Goal: Information Seeking & Learning: Learn about a topic

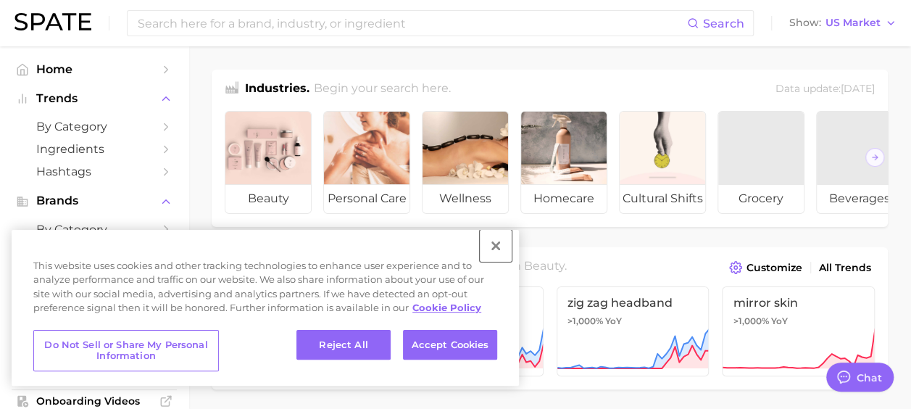
click at [496, 249] on button "Close" at bounding box center [496, 246] width 32 height 32
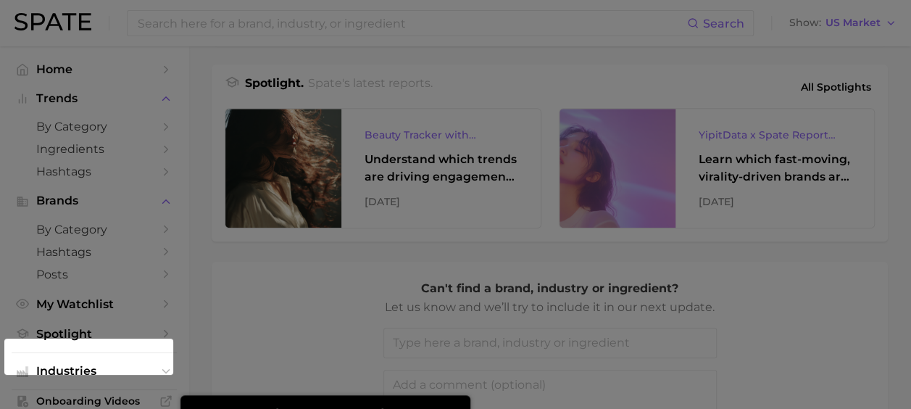
scroll to position [785, 0]
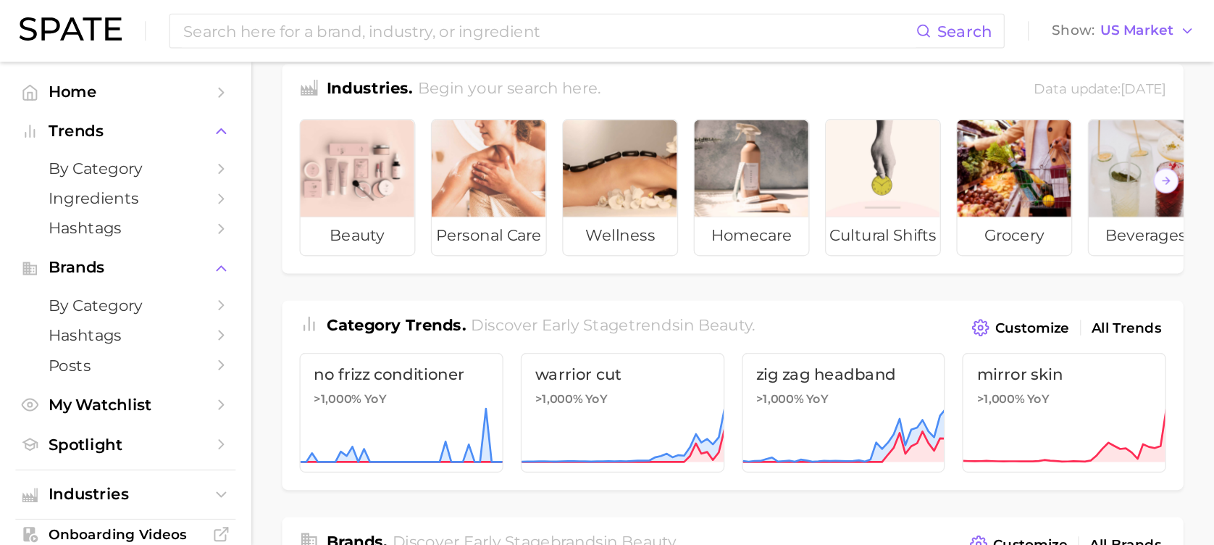
scroll to position [0, 0]
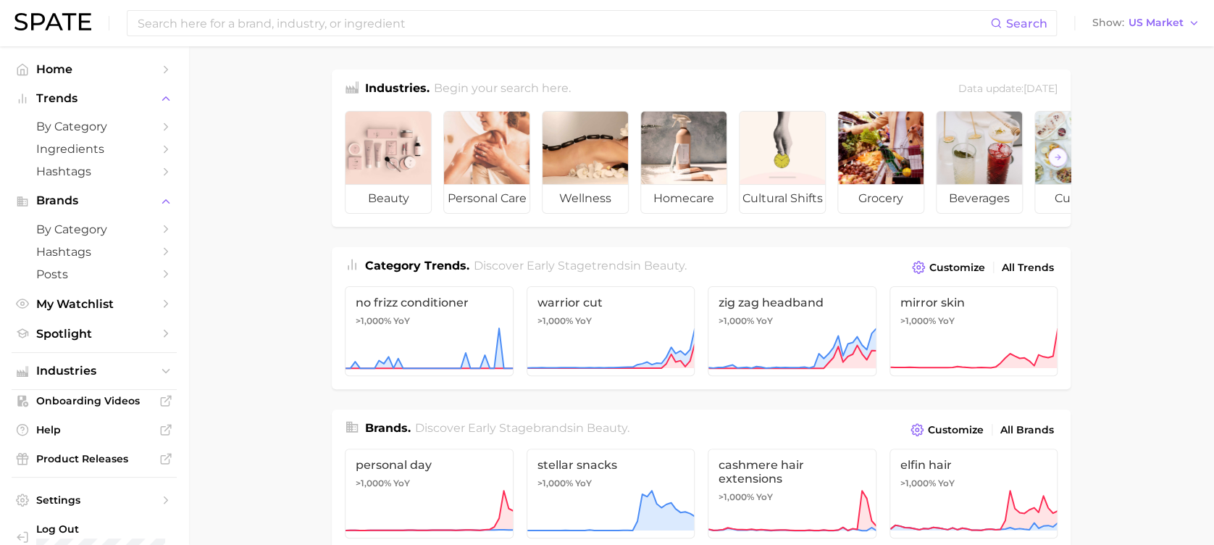
click at [99, 133] on span "by Category" at bounding box center [94, 127] width 116 height 14
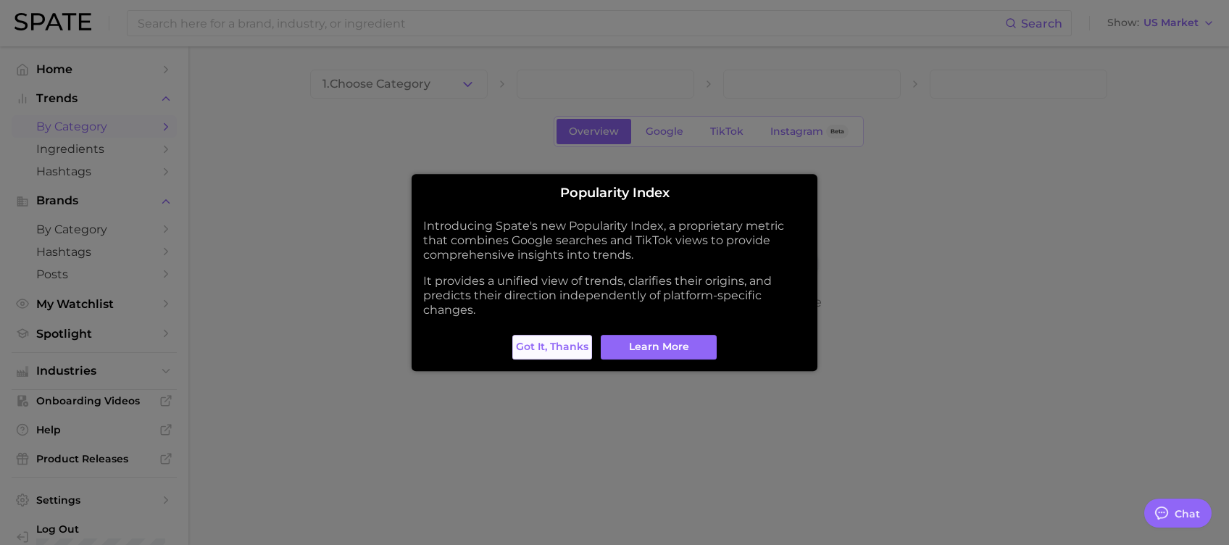
click at [566, 346] on span "Got it, thanks" at bounding box center [552, 347] width 72 height 12
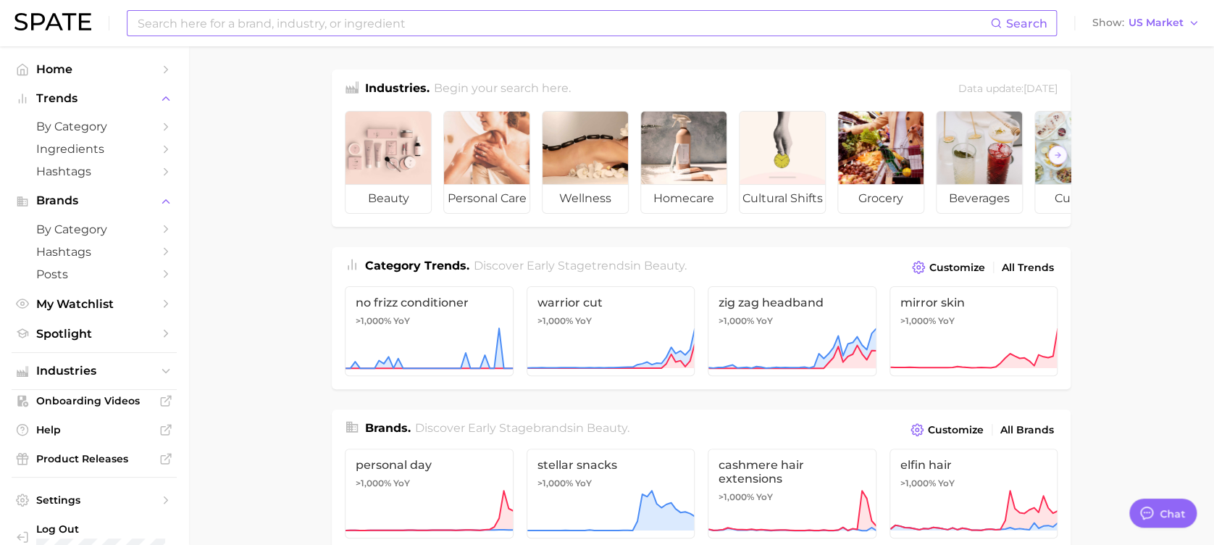
click at [340, 26] on input at bounding box center [563, 23] width 854 height 25
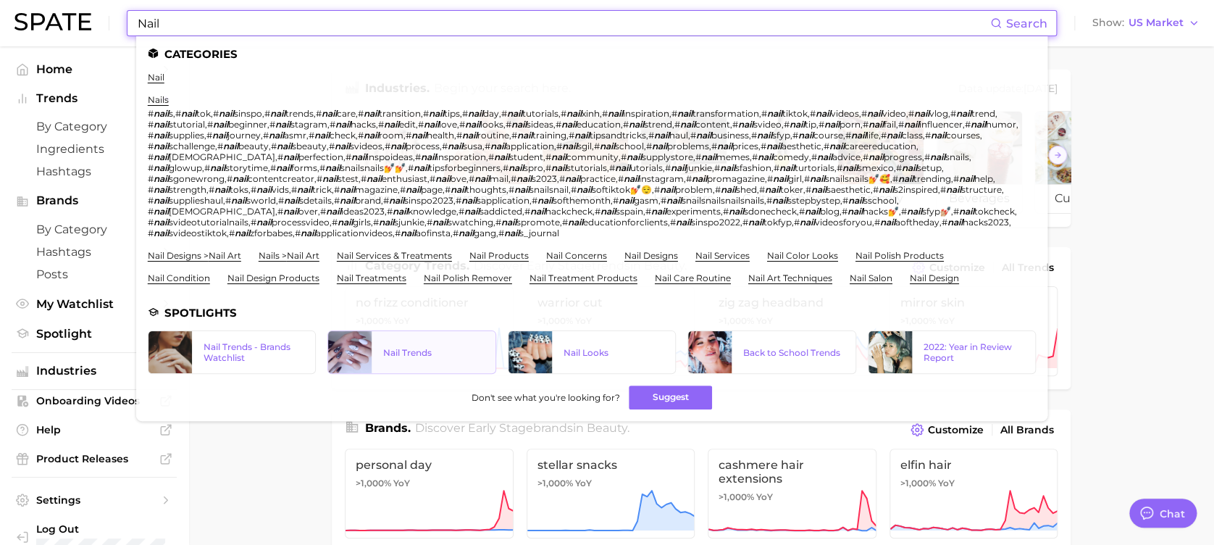
type input "Nail"
click at [405, 342] on link "Nail Trends" at bounding box center [412, 351] width 168 height 43
click at [159, 100] on link "nails" at bounding box center [158, 99] width 21 height 11
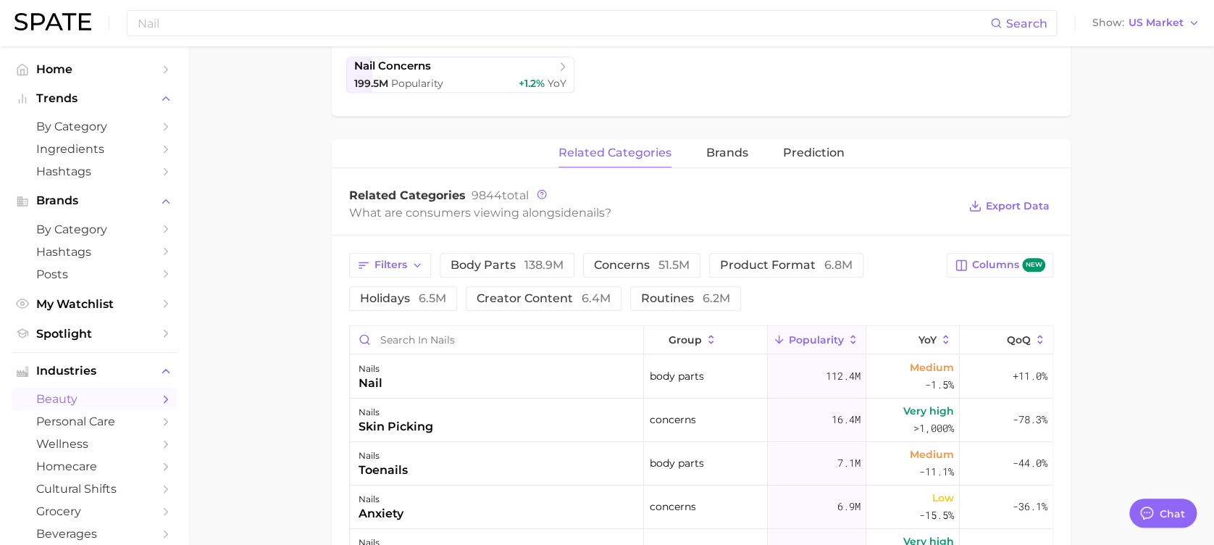
type textarea "x"
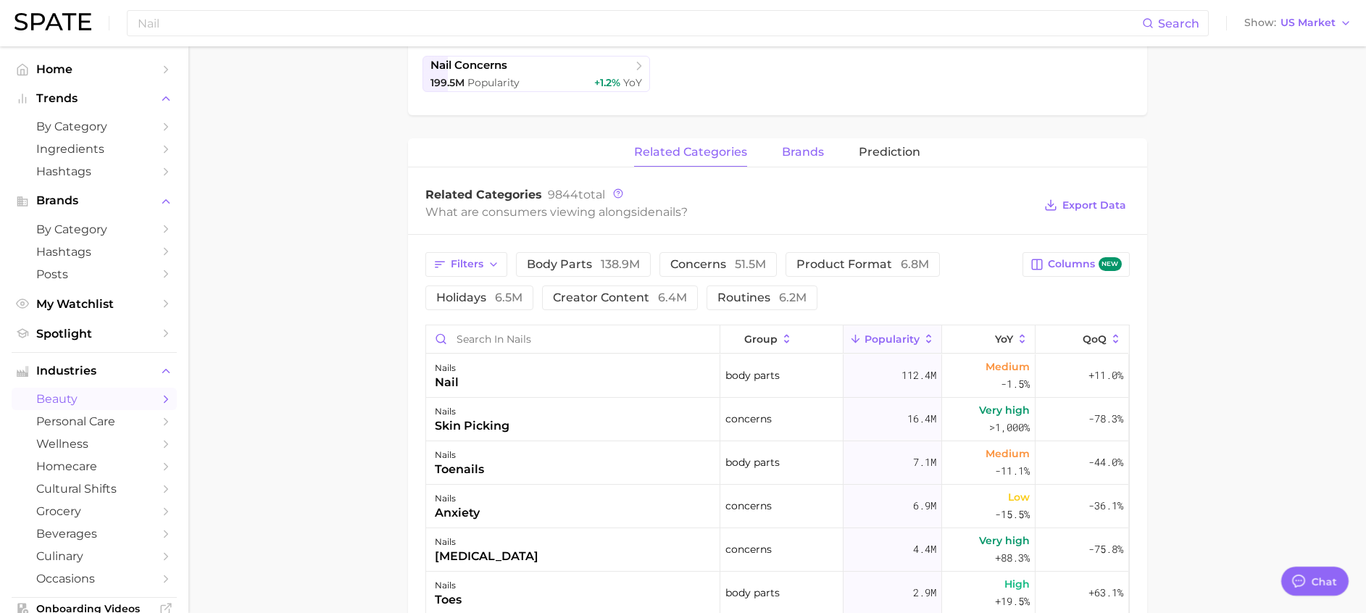
click at [793, 153] on span "brands" at bounding box center [803, 152] width 42 height 13
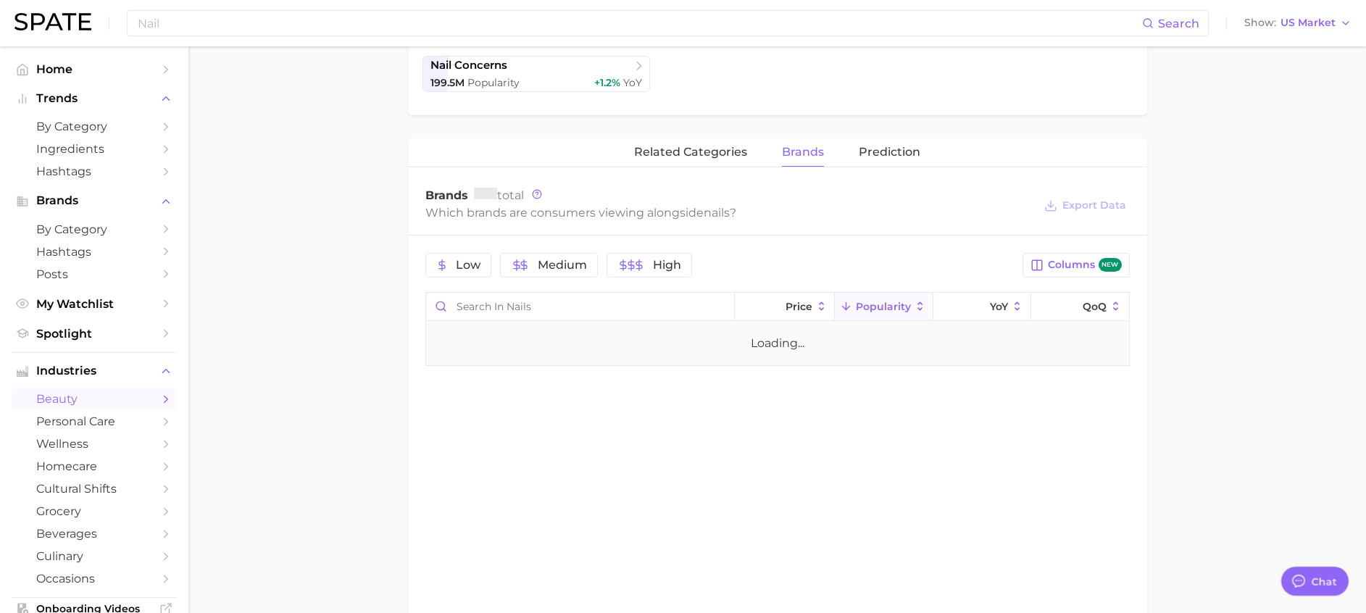
scroll to position [0, 0]
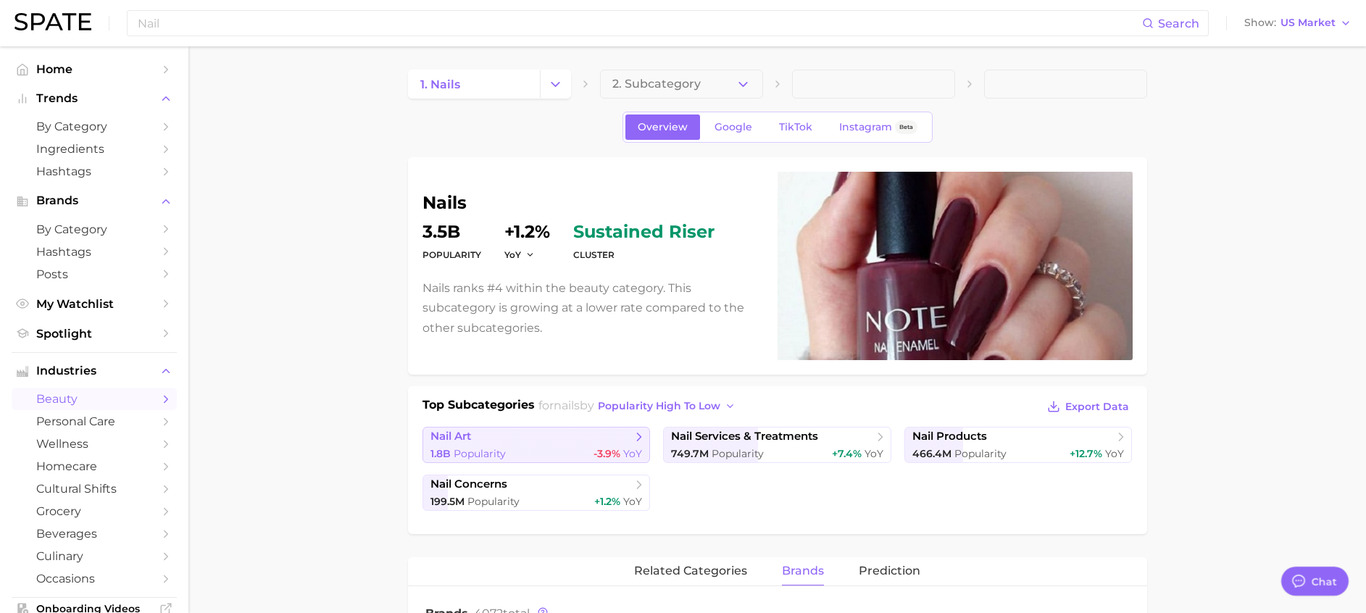
click at [517, 447] on div "1.8b Popularity -3.9% YoY" at bounding box center [536, 454] width 212 height 14
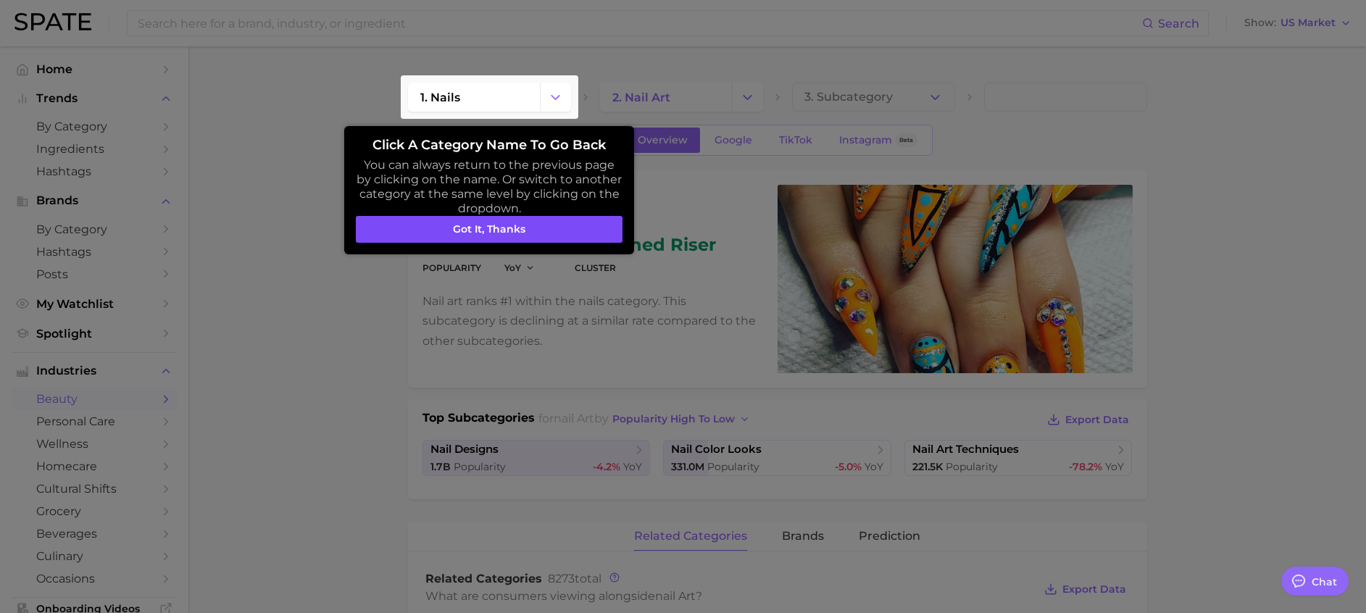
click at [588, 225] on button "Got it, thanks" at bounding box center [489, 230] width 267 height 28
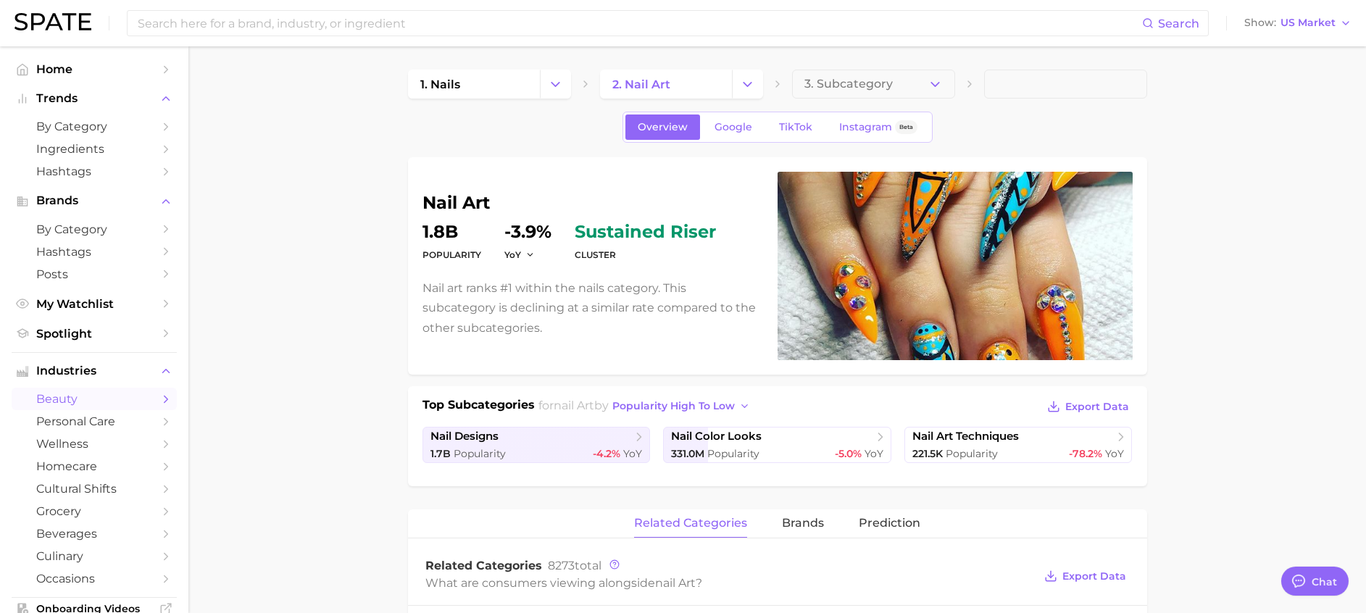
scroll to position [471, 0]
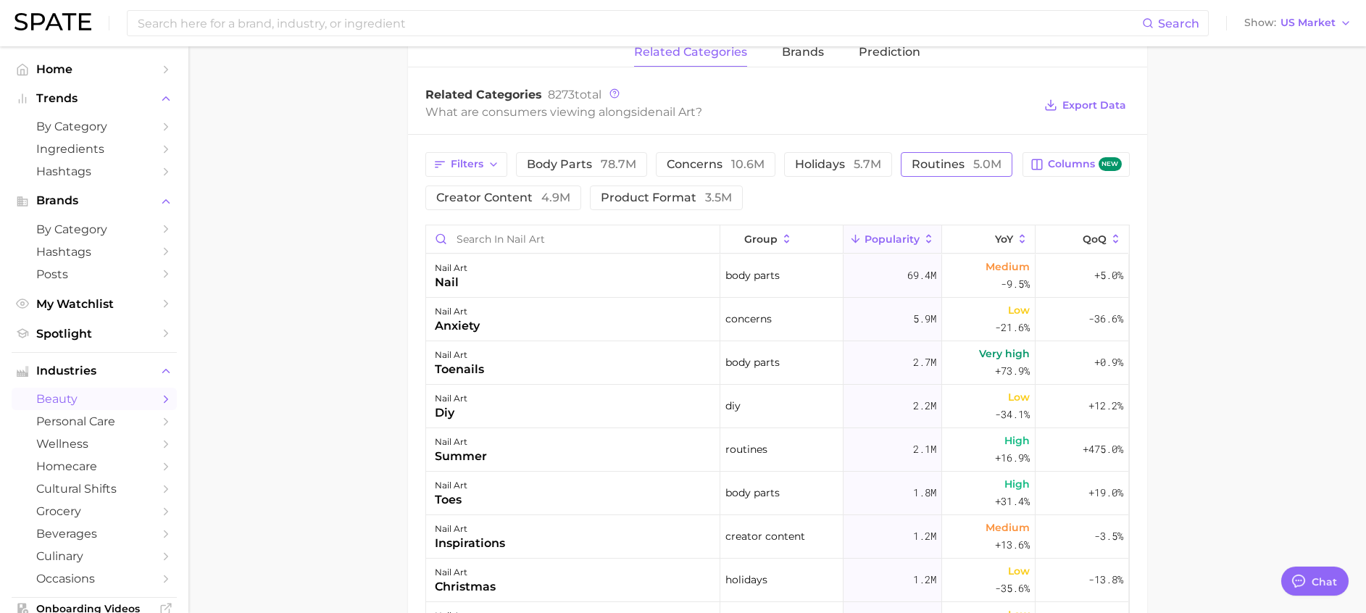
click at [953, 164] on span "routines 5.0m" at bounding box center [956, 165] width 90 height 12
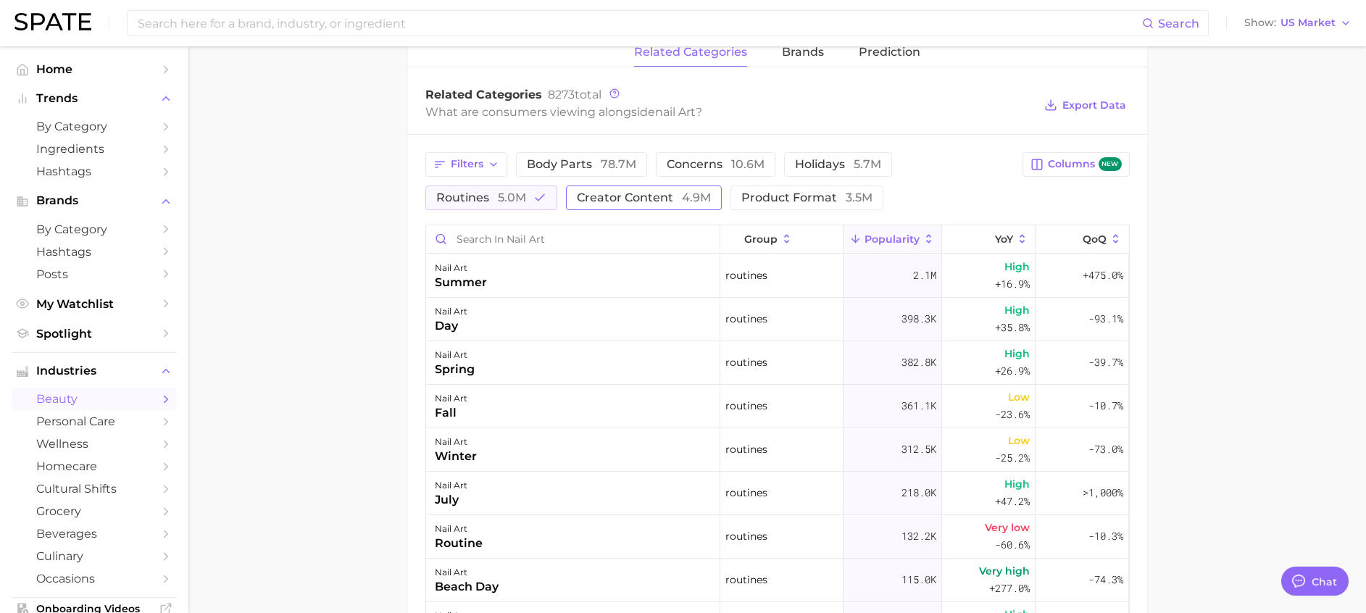
click at [650, 196] on span "creator content 4.9m" at bounding box center [644, 198] width 134 height 12
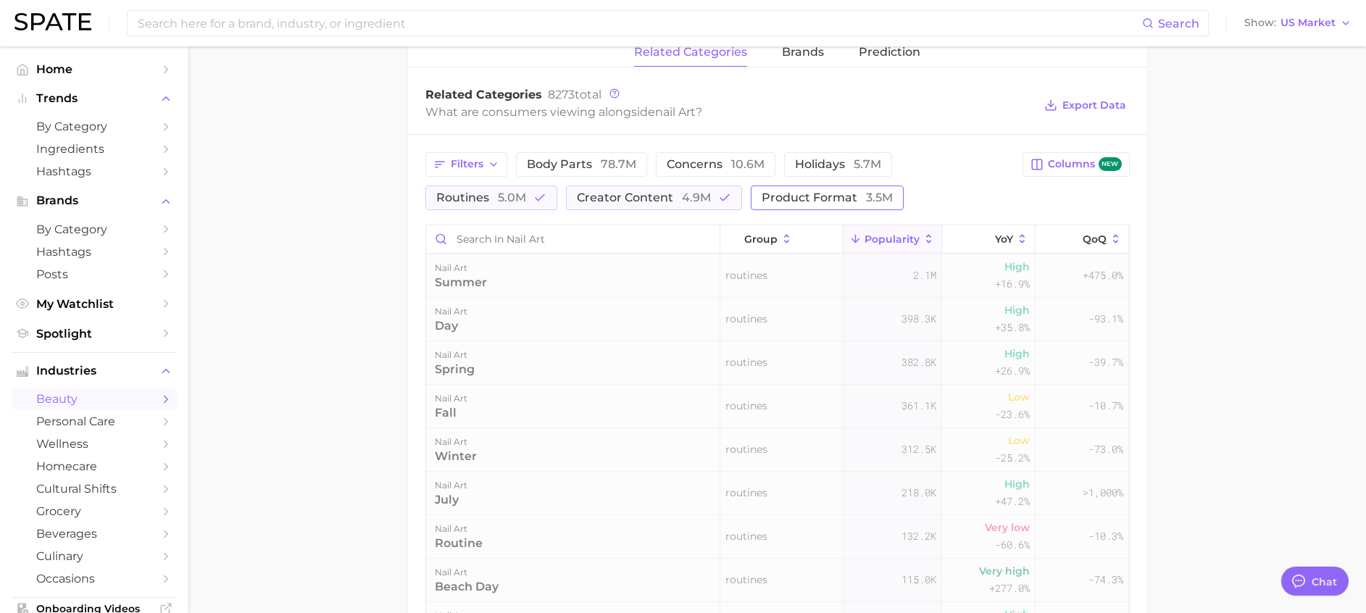
click at [822, 197] on span "product format 3.5m" at bounding box center [827, 198] width 131 height 12
drag, startPoint x: 648, startPoint y: 202, endPoint x: 596, endPoint y: 204, distance: 52.2
click at [647, 202] on span "creator content 4.9m" at bounding box center [644, 198] width 134 height 12
click at [452, 214] on div "Filters body parts 78.7m concerns 10.6m holidays 5.7m routines 5.0m creator con…" at bounding box center [777, 495] width 739 height 720
click at [462, 192] on span "routines 5.0m" at bounding box center [481, 198] width 90 height 12
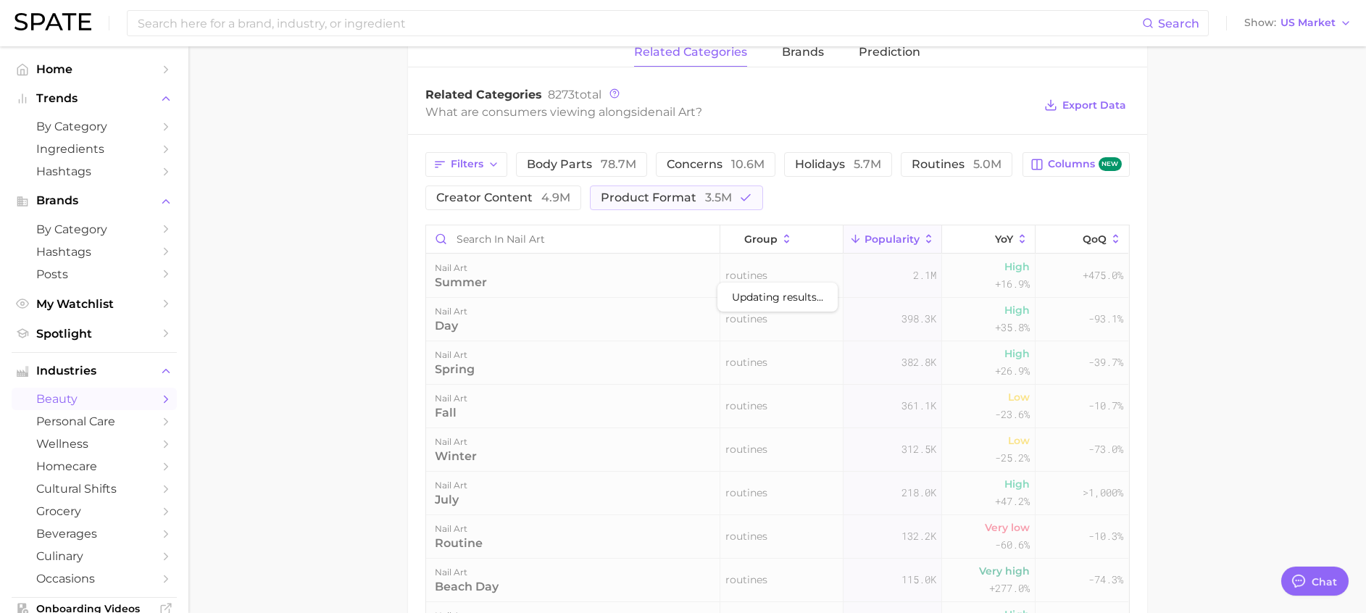
click at [1228, 196] on main "1. nails 2. nail art 3. Subcategory Overview Google TikTok Instagram Beta nail …" at bounding box center [776, 251] width 1177 height 1352
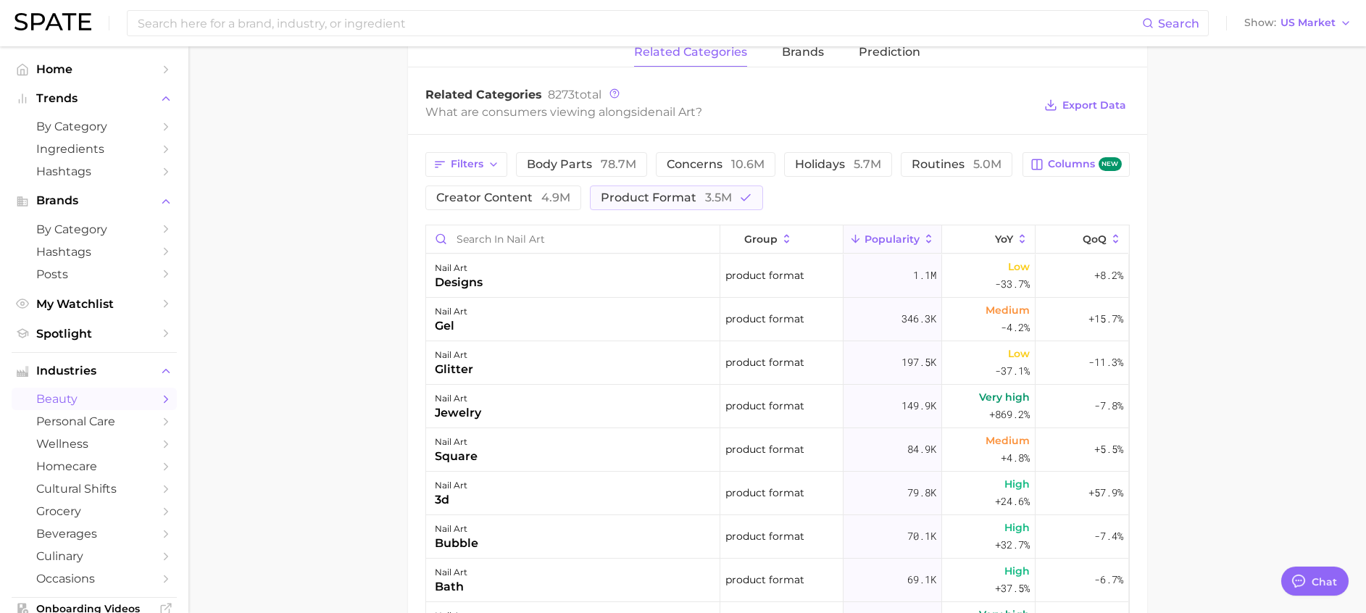
click at [1228, 203] on main "1. nails 2. nail art 3. Subcategory Overview Google TikTok Instagram Beta nail …" at bounding box center [776, 251] width 1177 height 1352
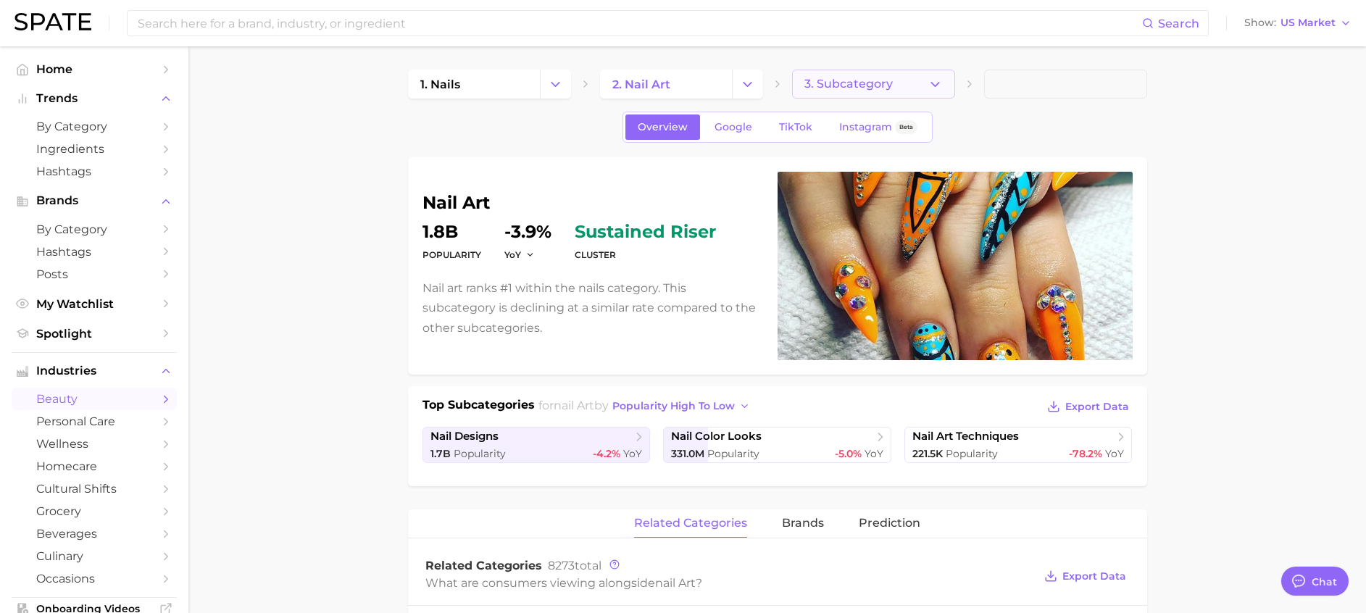
click at [918, 88] on button "3. Subcategory" at bounding box center [873, 84] width 163 height 29
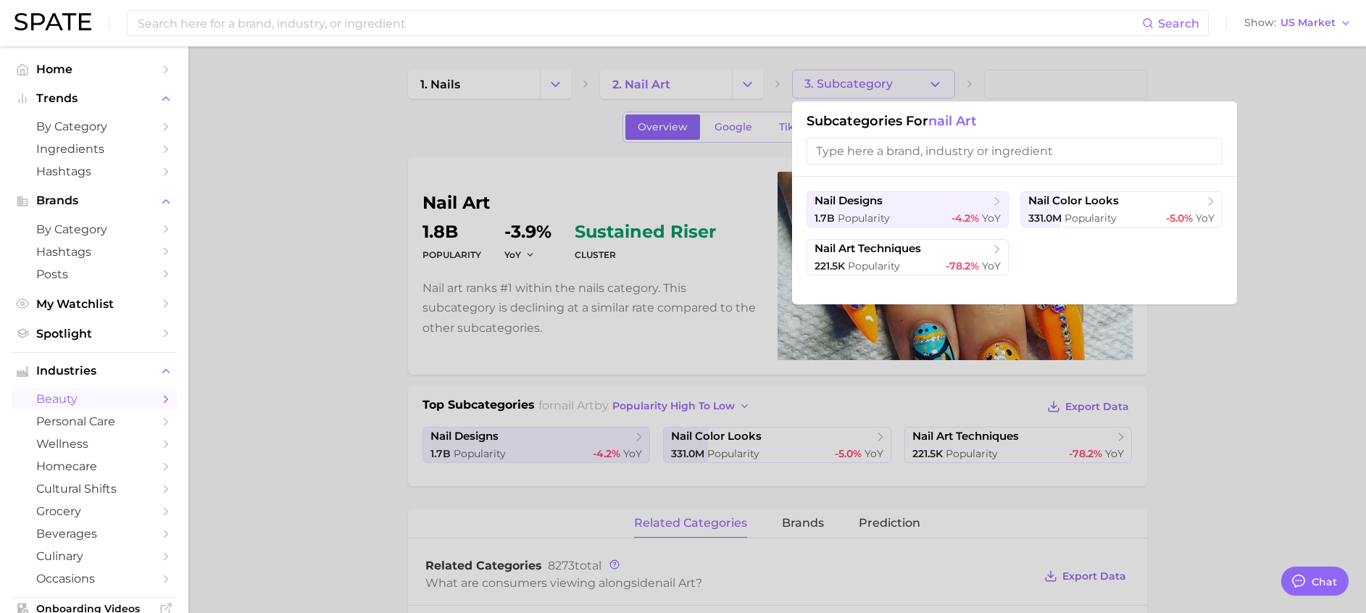
click at [617, 84] on div at bounding box center [683, 306] width 1366 height 613
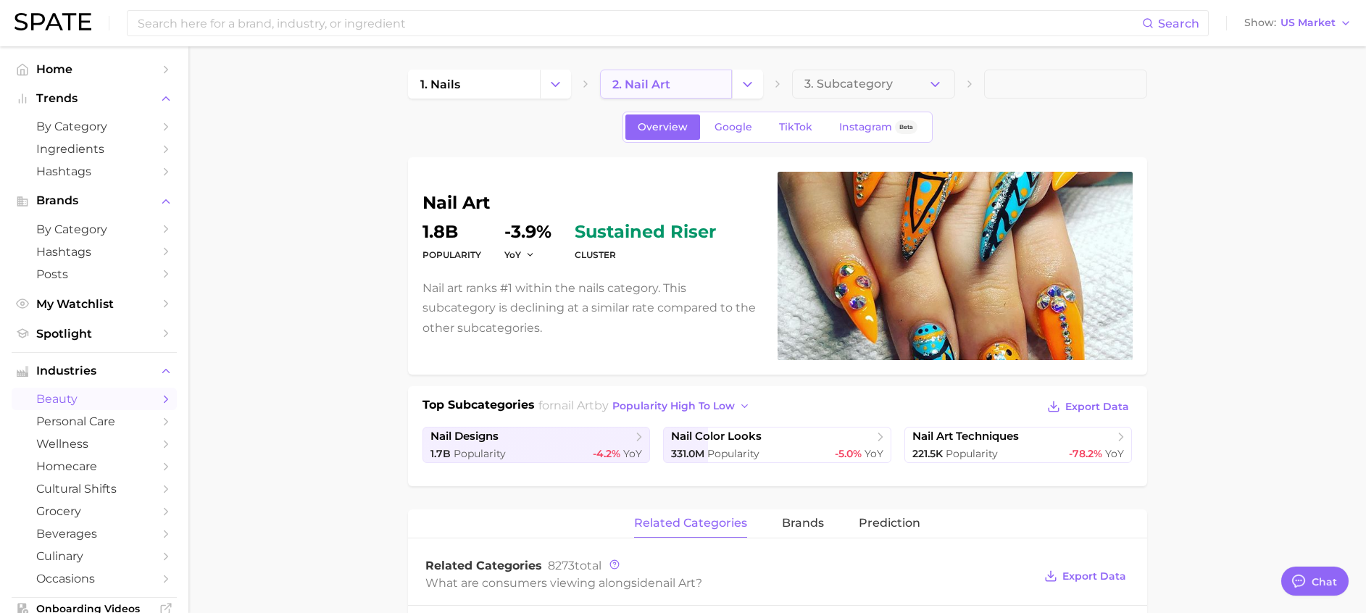
click at [704, 88] on link "2. nail art" at bounding box center [666, 84] width 132 height 29
click at [746, 85] on icon "Change Category" at bounding box center [747, 84] width 15 height 15
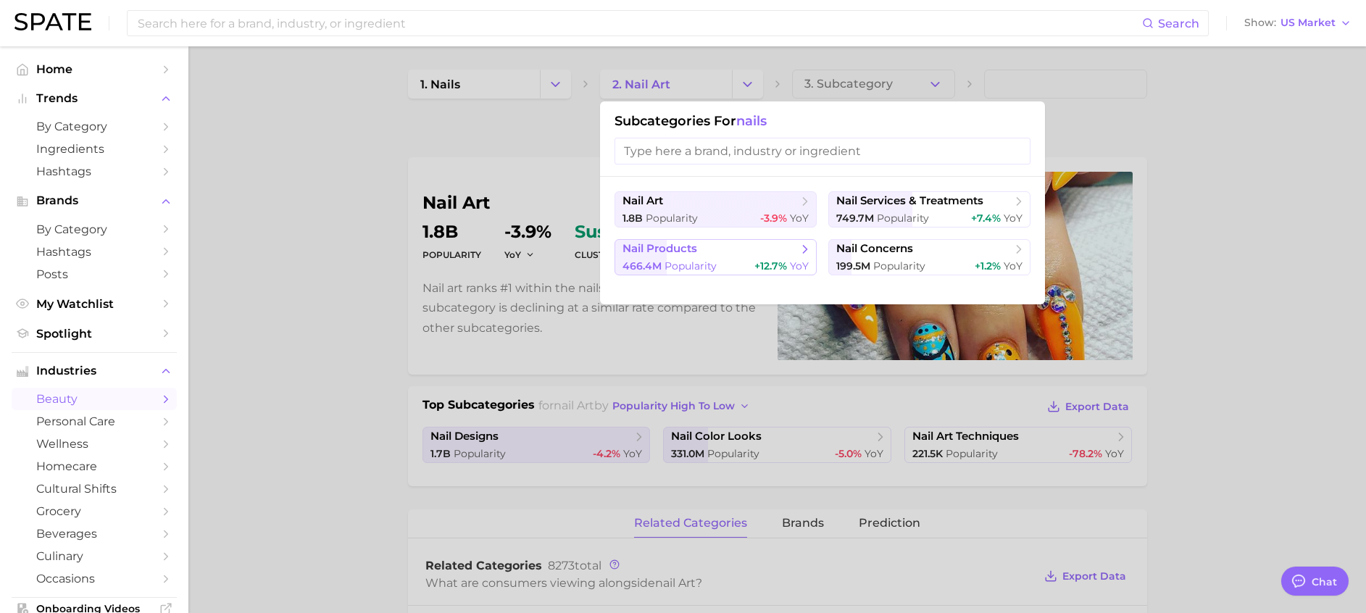
click at [677, 261] on span "Popularity" at bounding box center [690, 265] width 52 height 13
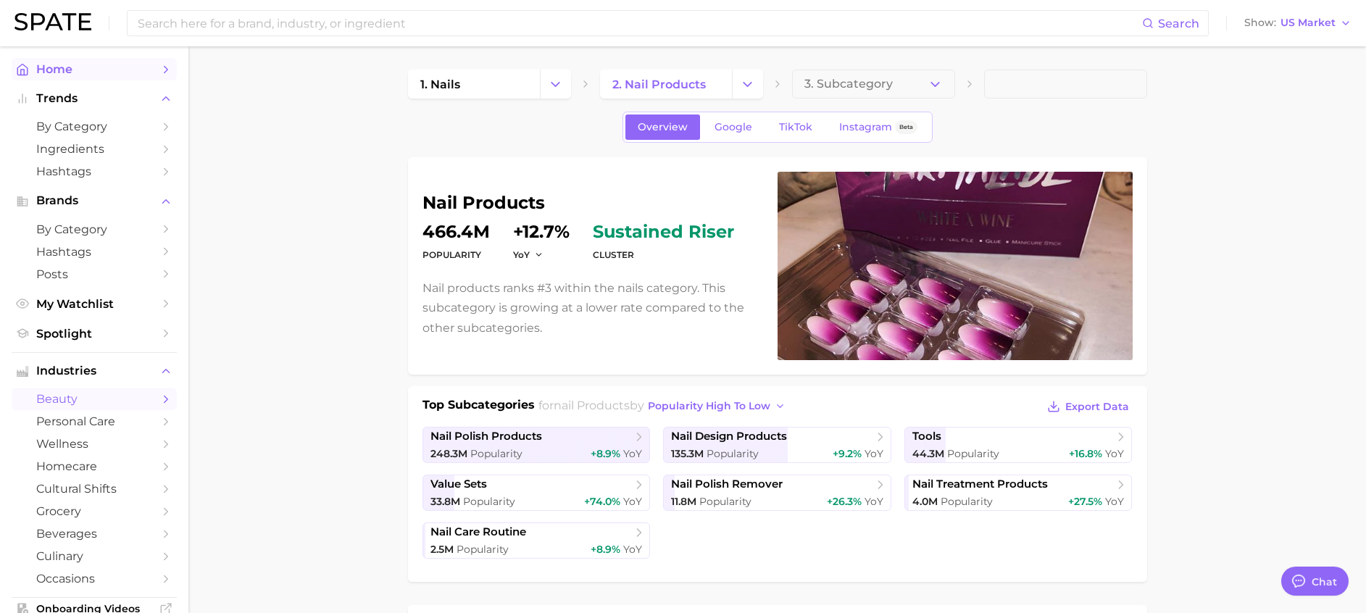
click at [55, 75] on span "Home" at bounding box center [94, 69] width 116 height 14
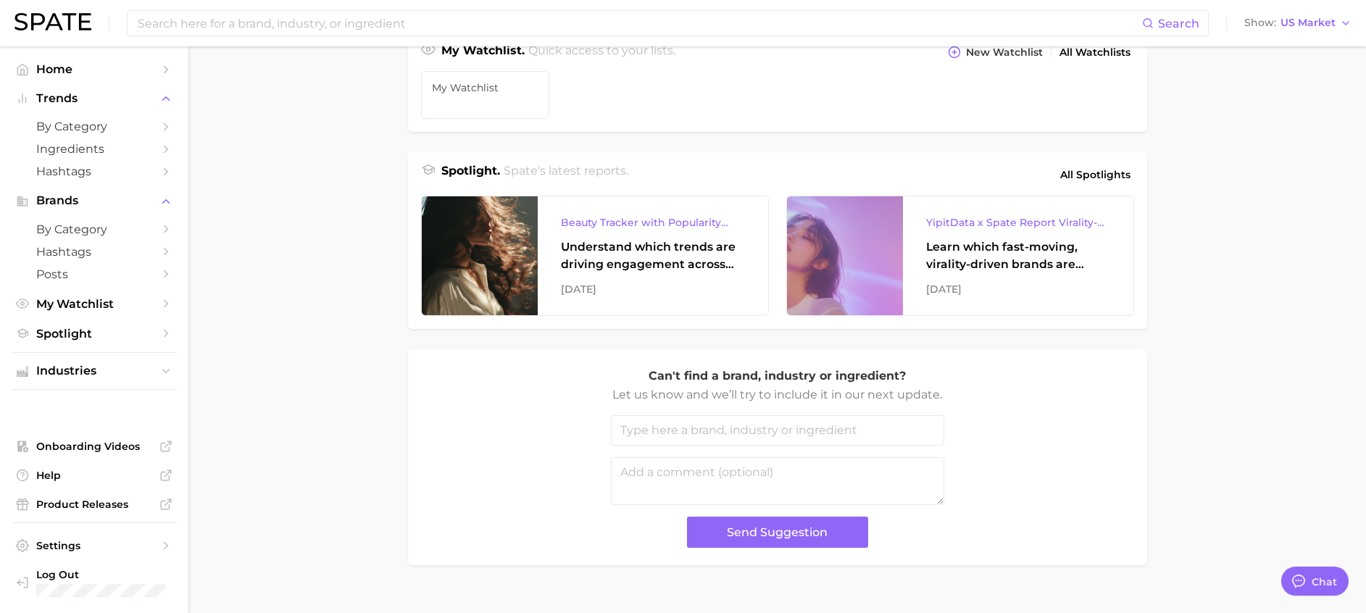
scroll to position [581, 0]
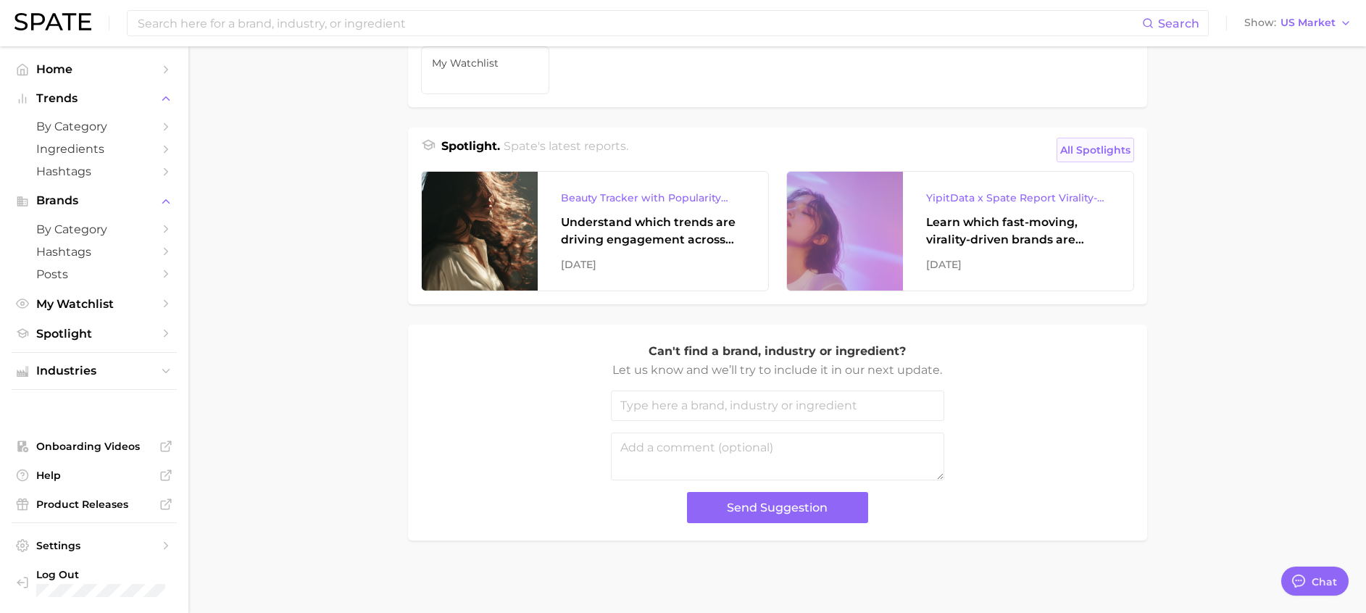
click at [1109, 143] on span "All Spotlights" at bounding box center [1095, 149] width 70 height 17
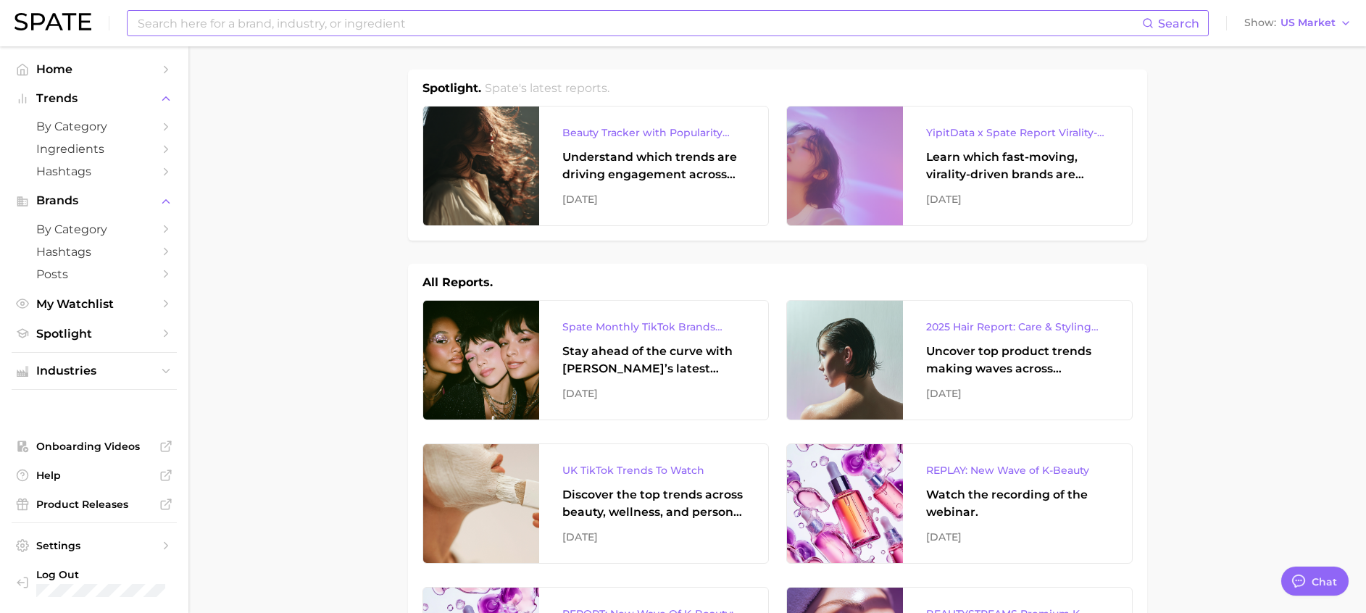
click at [468, 25] on input at bounding box center [639, 23] width 1006 height 25
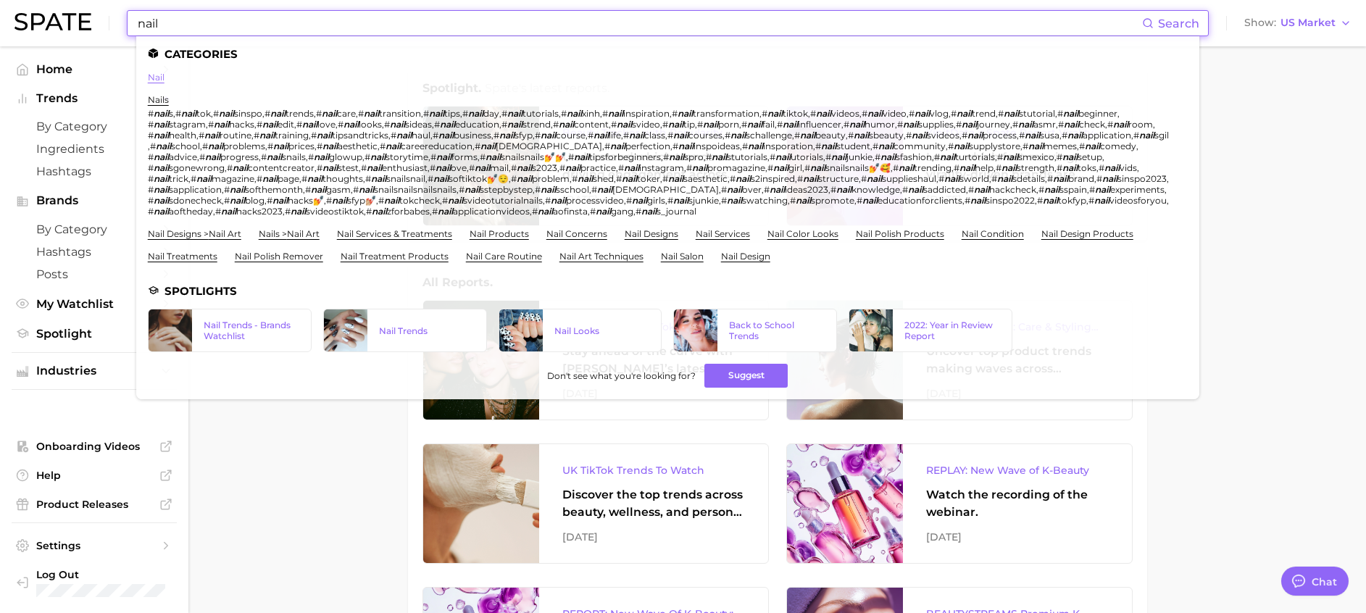
type input "nail"
click at [157, 78] on link "nail" at bounding box center [156, 77] width 17 height 11
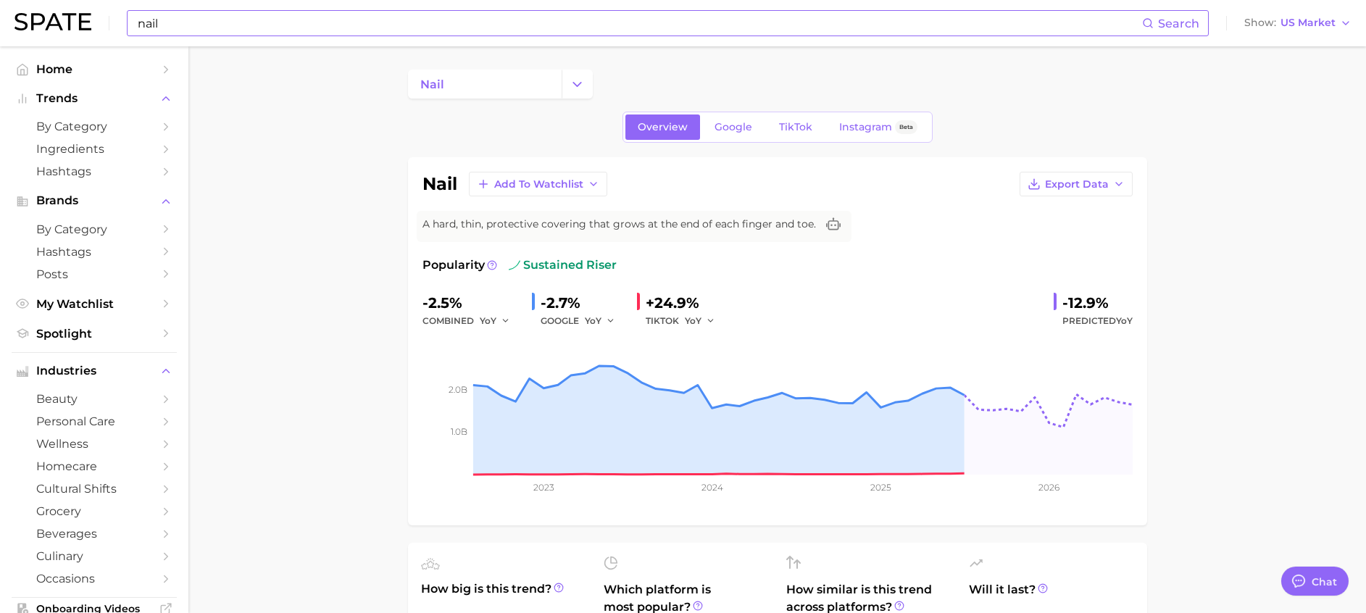
click at [251, 22] on input "nail" at bounding box center [639, 23] width 1006 height 25
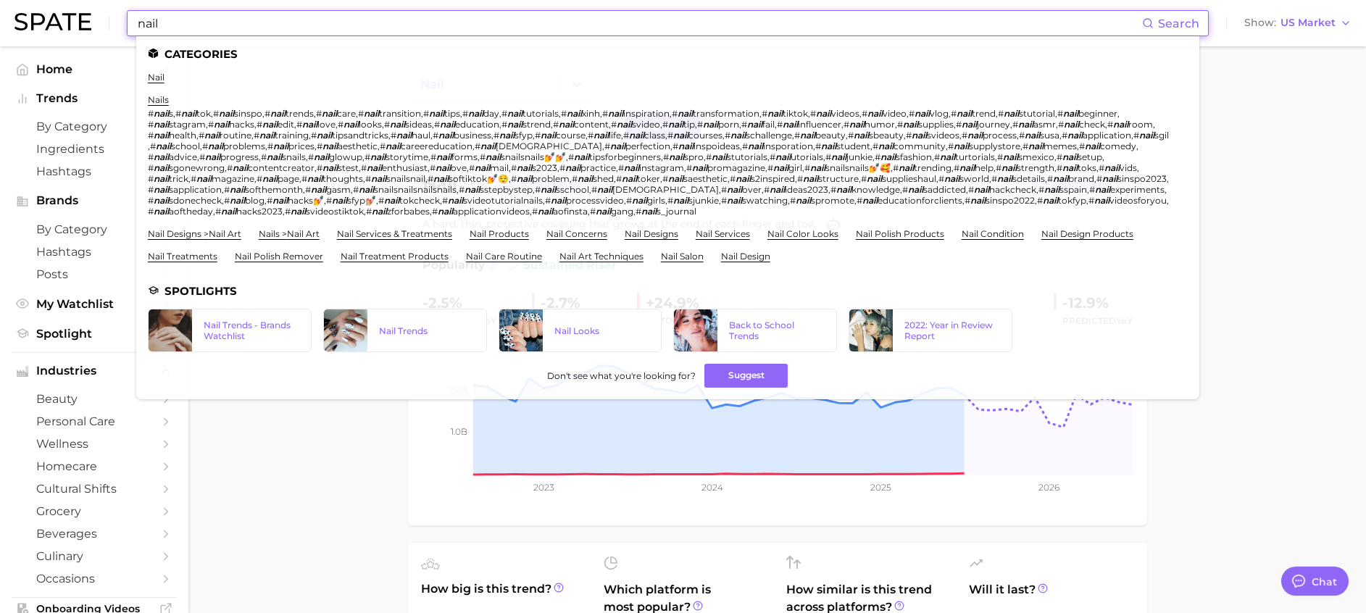
click at [146, 75] on ul "Categories nail nails # nail s , # nail tok , # nail sinspo , # nail trends , #…" at bounding box center [667, 217] width 1063 height 363
click at [157, 78] on link "nail" at bounding box center [156, 77] width 17 height 11
click at [185, 25] on input "nail" at bounding box center [639, 23] width 1006 height 25
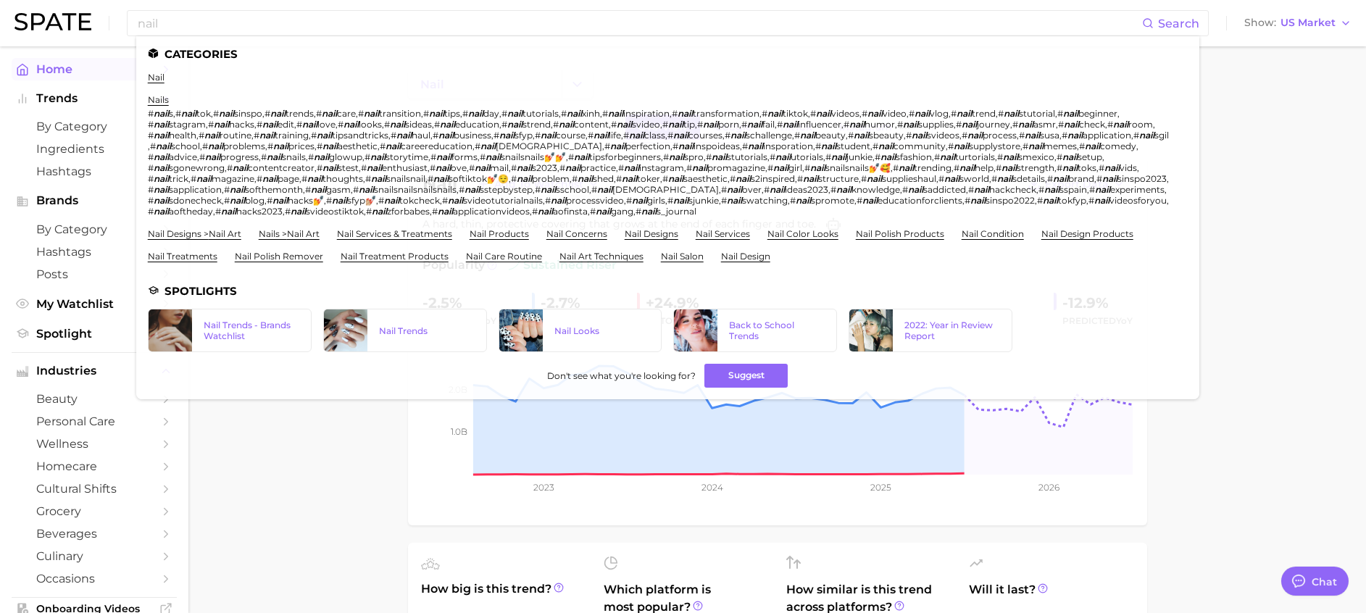
click at [47, 59] on link "Home" at bounding box center [94, 69] width 165 height 22
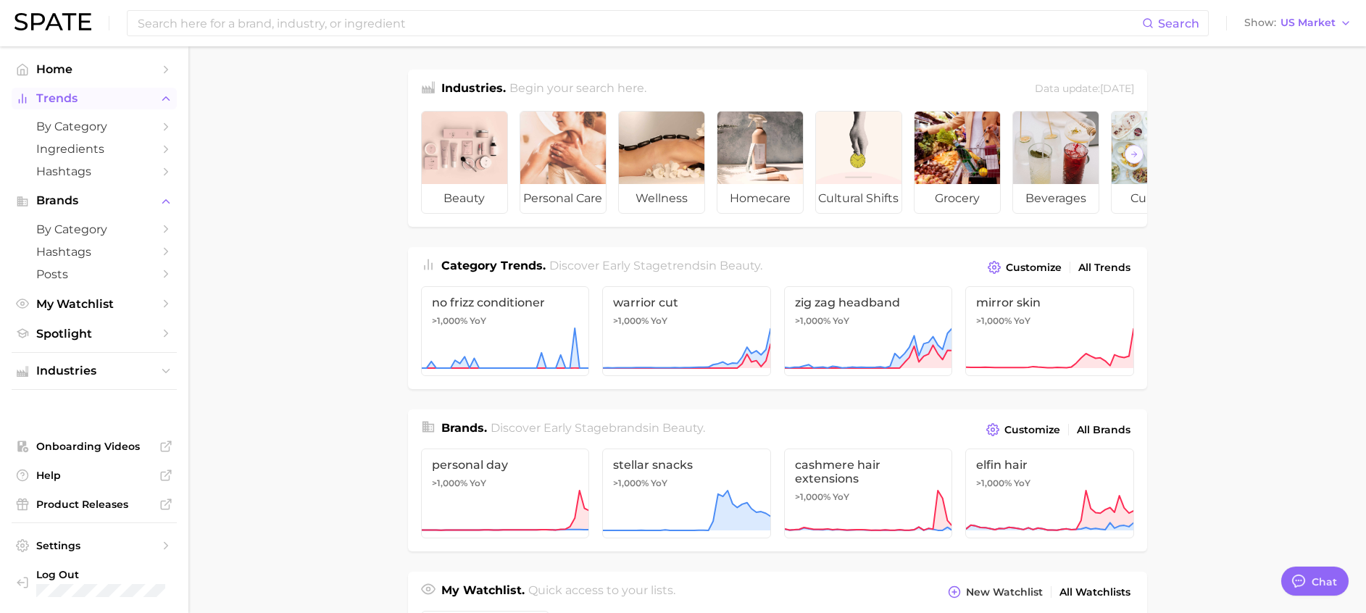
click at [72, 99] on span "Trends" at bounding box center [94, 98] width 116 height 13
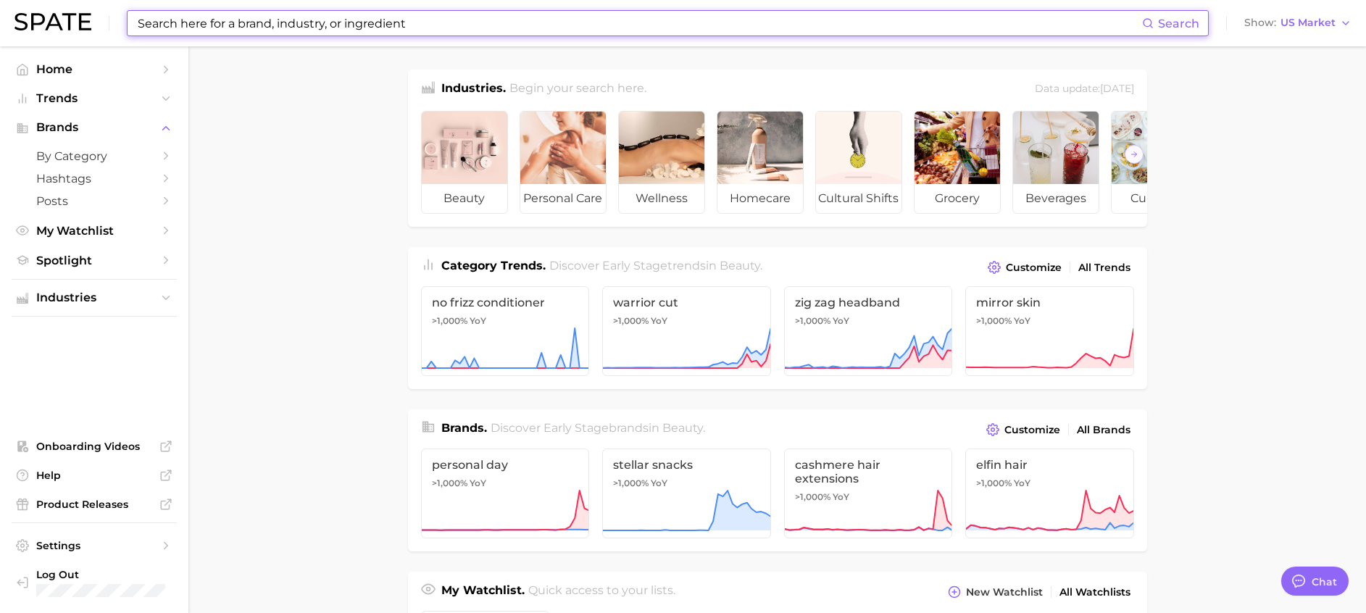
click at [209, 19] on input at bounding box center [639, 23] width 1006 height 25
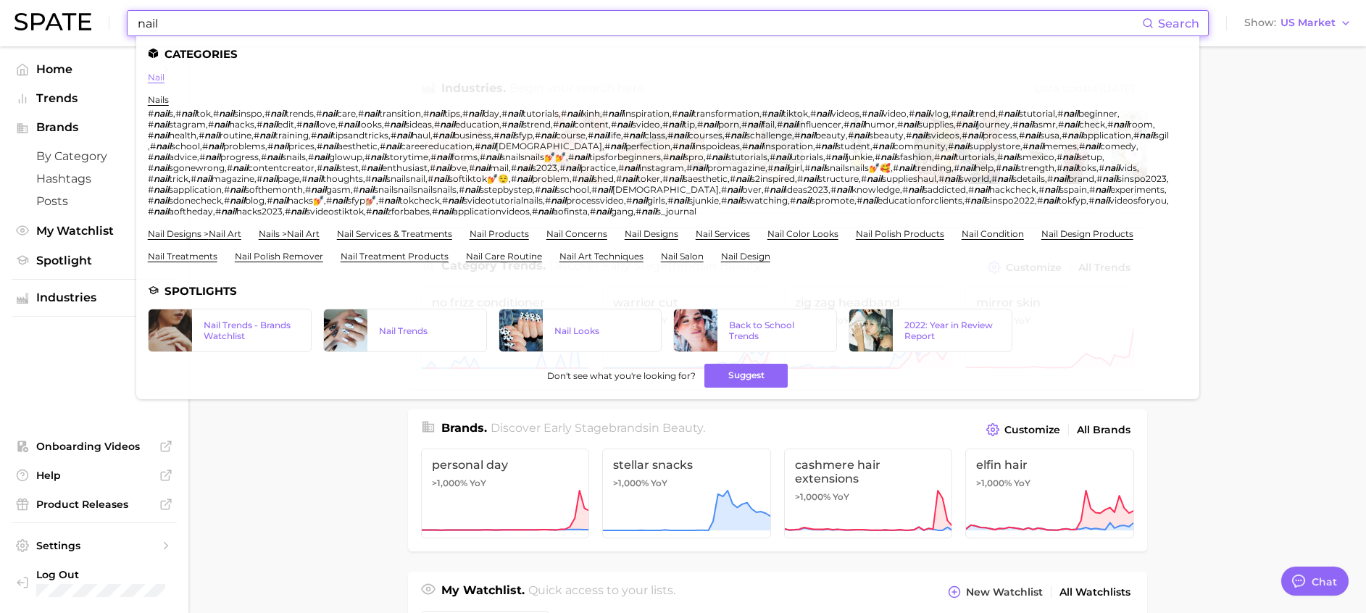
type input "nail"
click at [152, 74] on link "nail" at bounding box center [156, 77] width 17 height 11
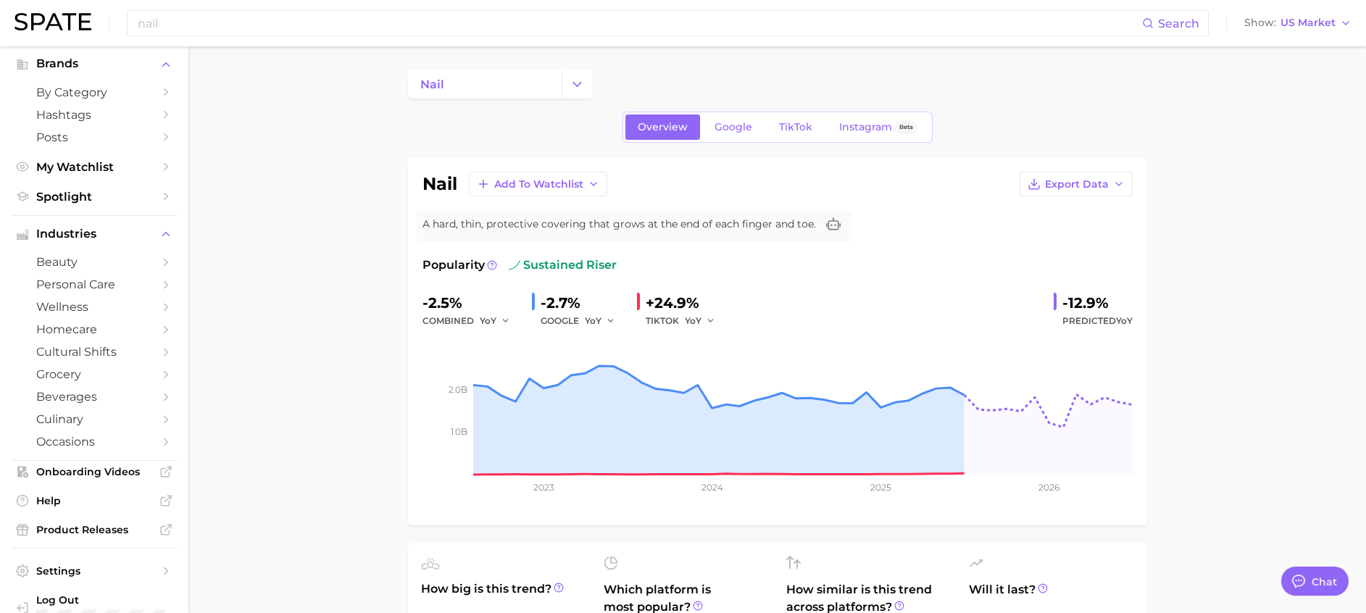
scroll to position [162, 0]
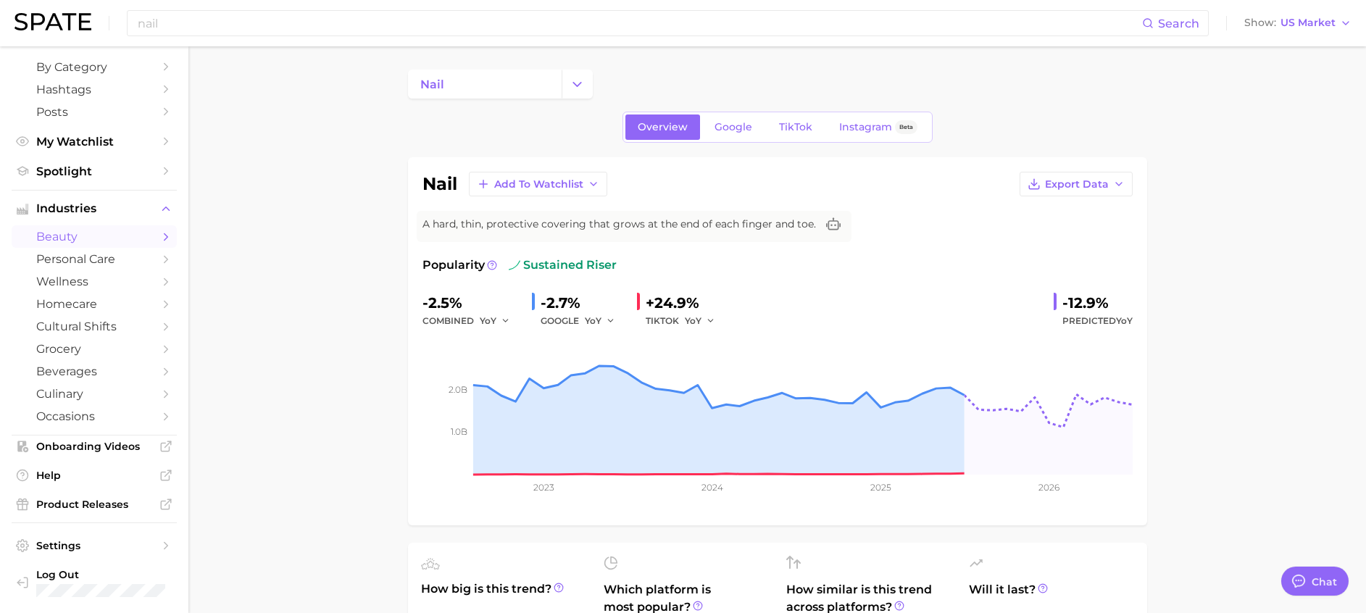
click at [72, 236] on span "beauty" at bounding box center [94, 237] width 116 height 14
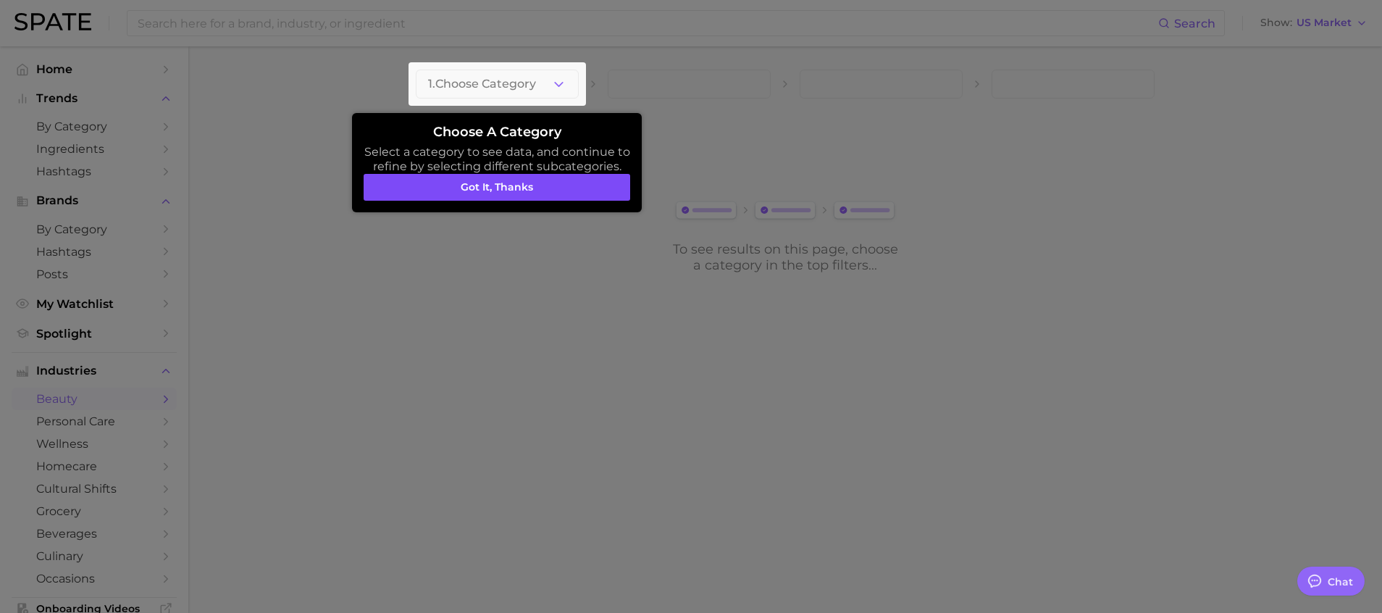
click at [502, 191] on button "Got it, thanks" at bounding box center [497, 188] width 267 height 28
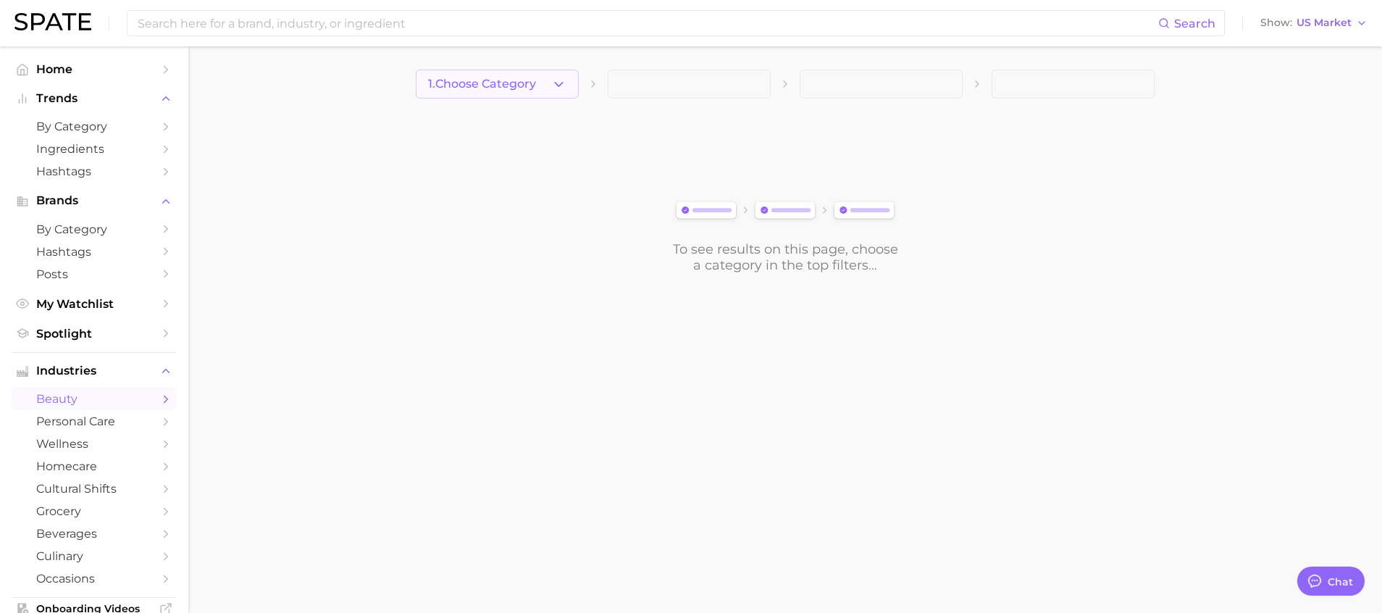
click at [530, 75] on button "1. Choose Category" at bounding box center [497, 84] width 163 height 29
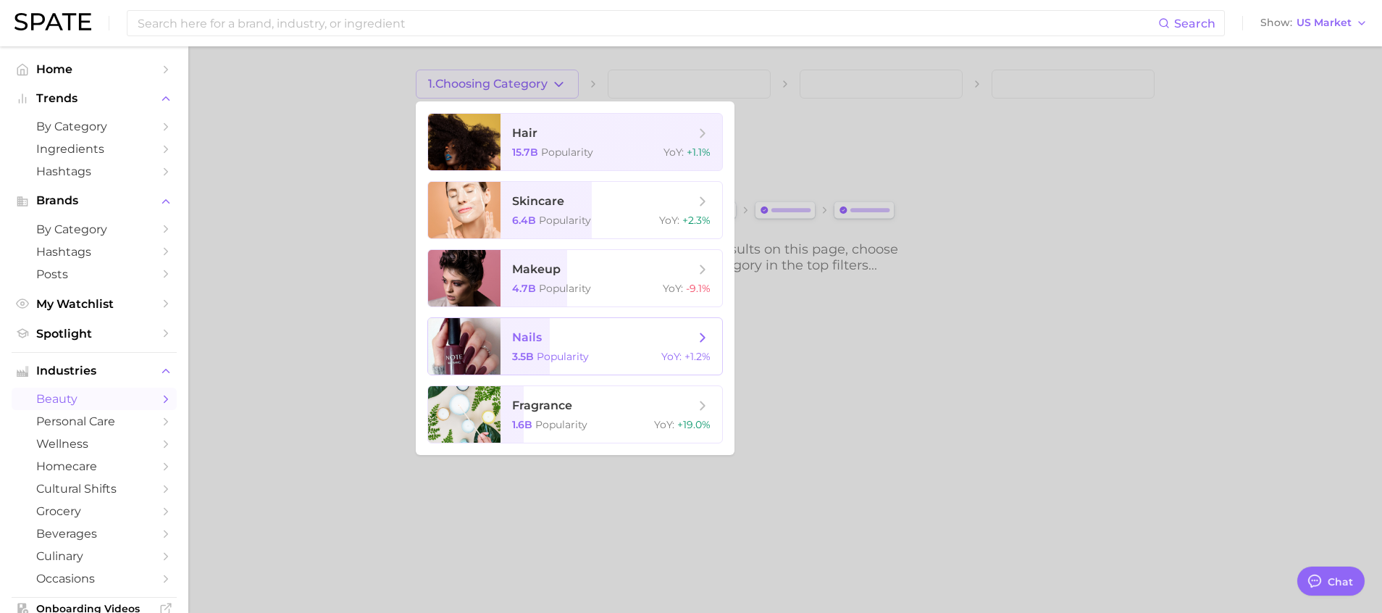
click at [569, 337] on span "nails" at bounding box center [603, 338] width 183 height 16
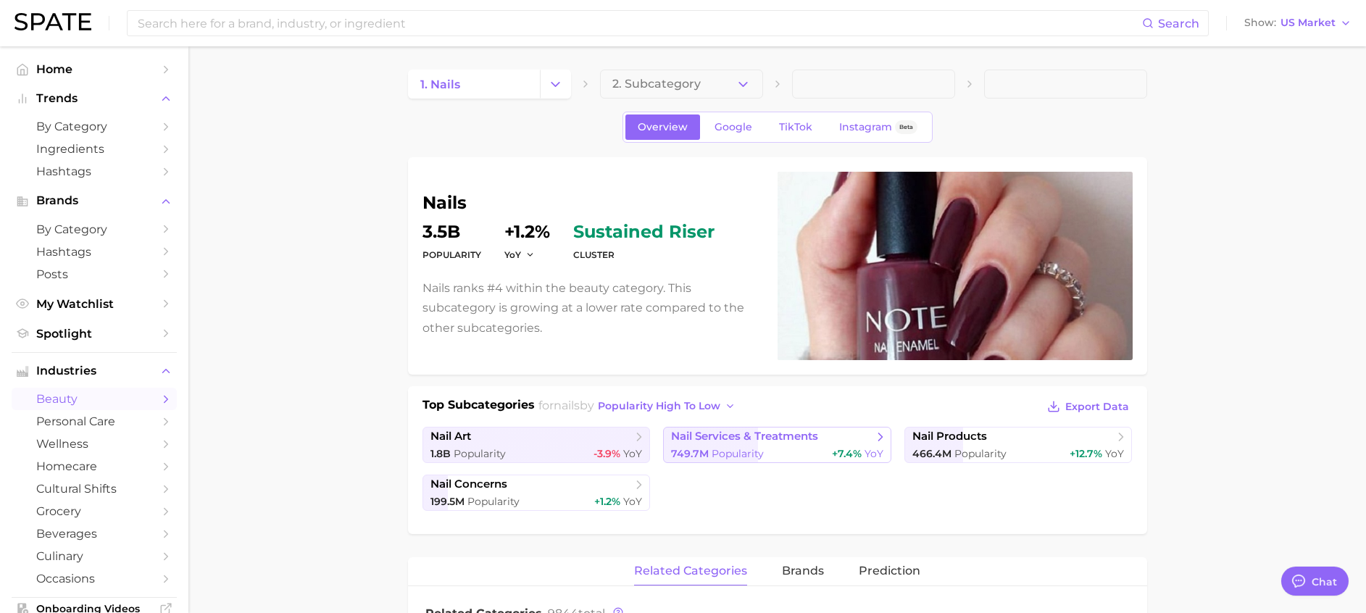
click at [760, 438] on span "nail services & treatments" at bounding box center [744, 437] width 147 height 14
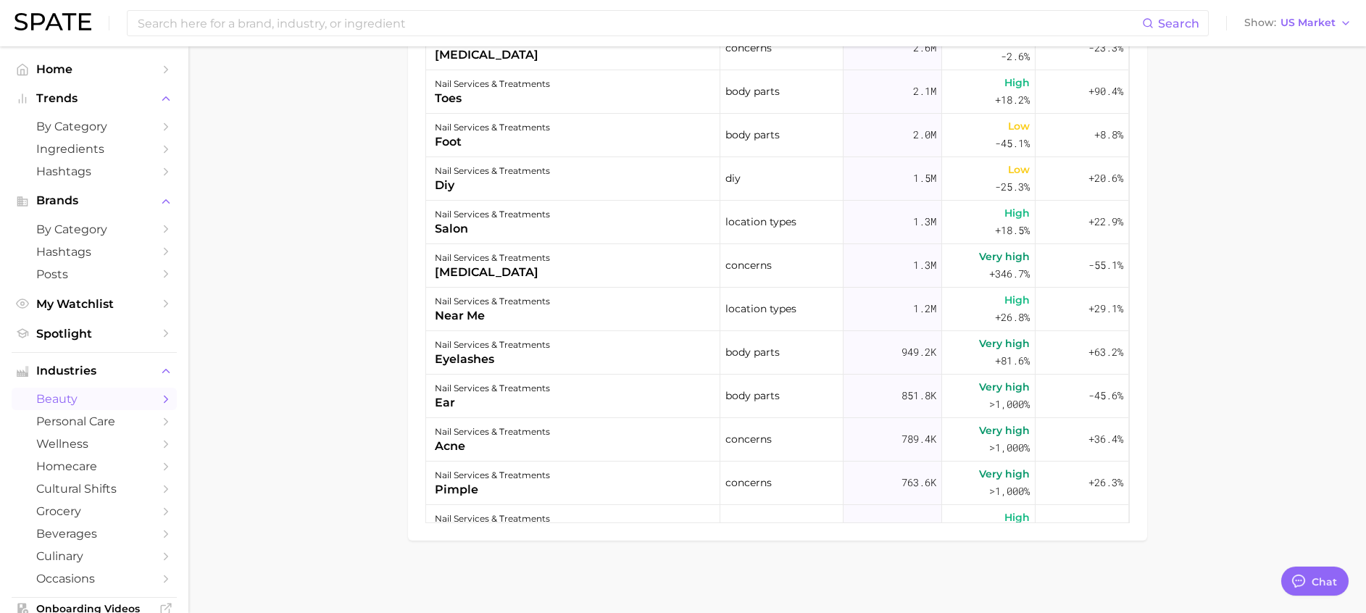
scroll to position [314, 0]
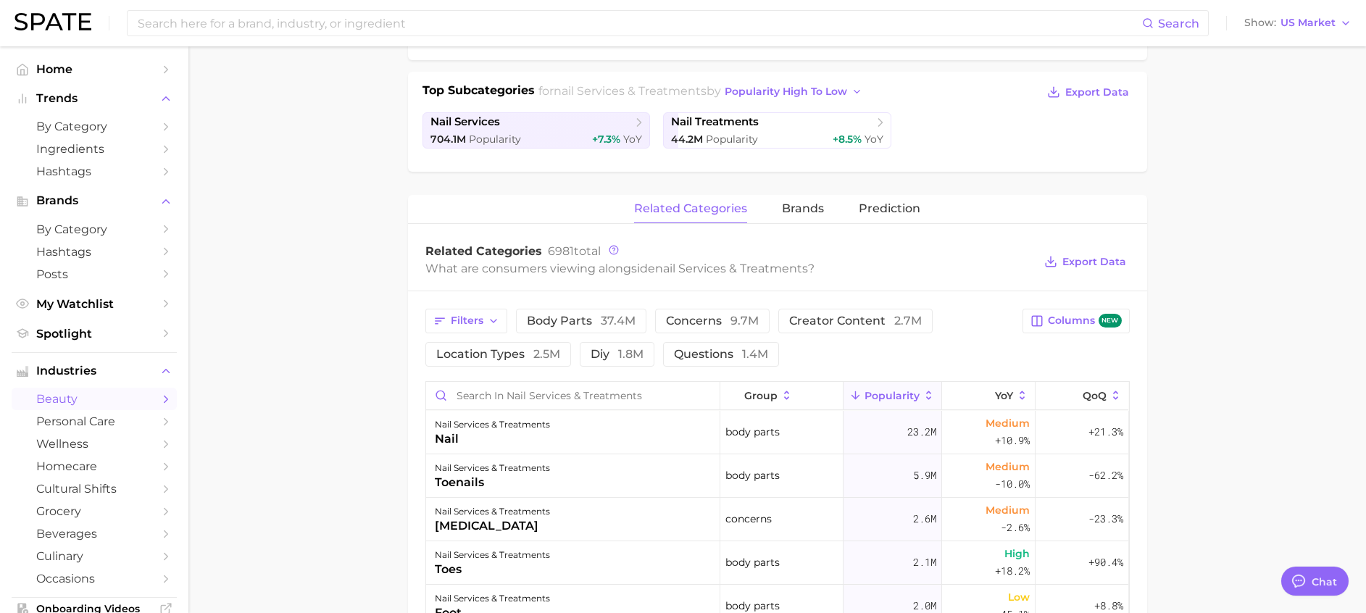
type textarea "x"
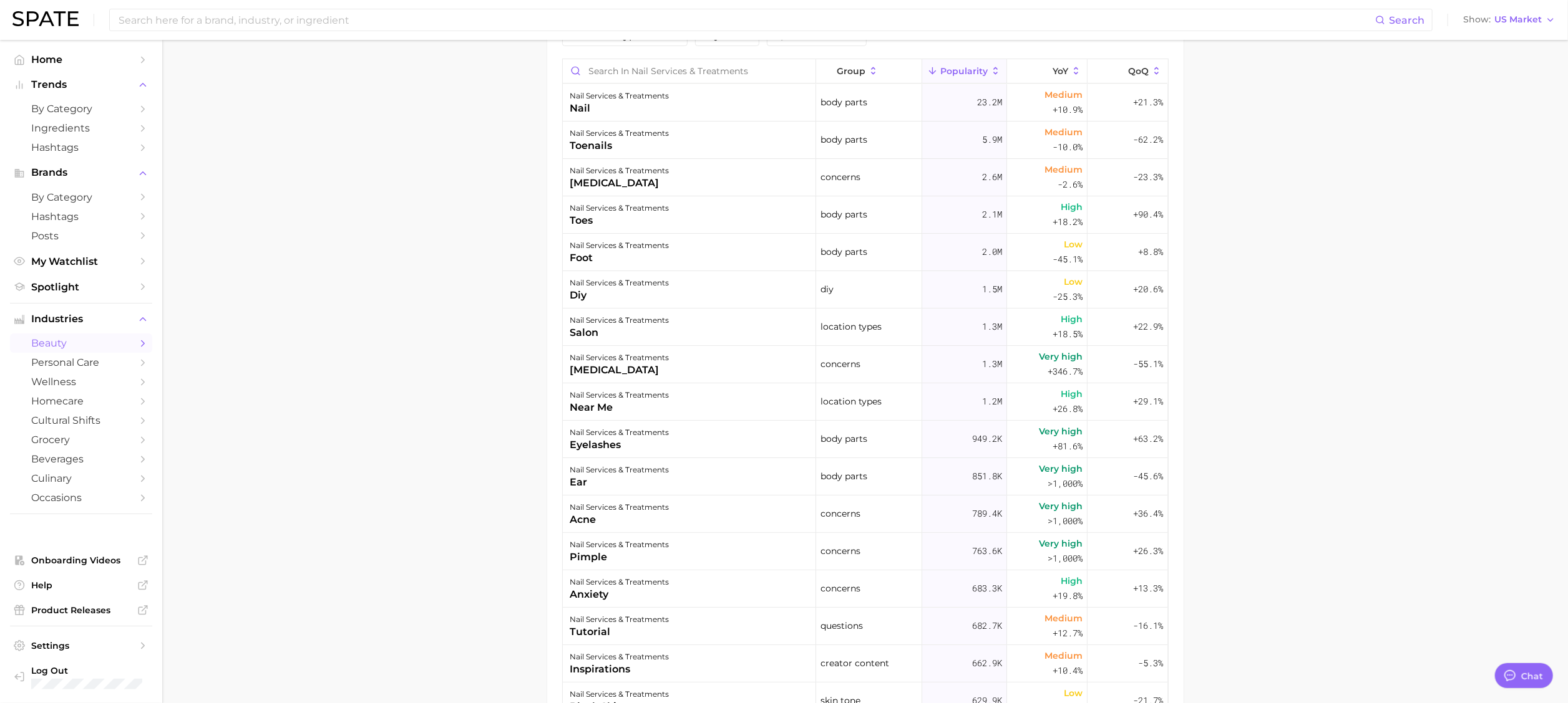
scroll to position [0, 0]
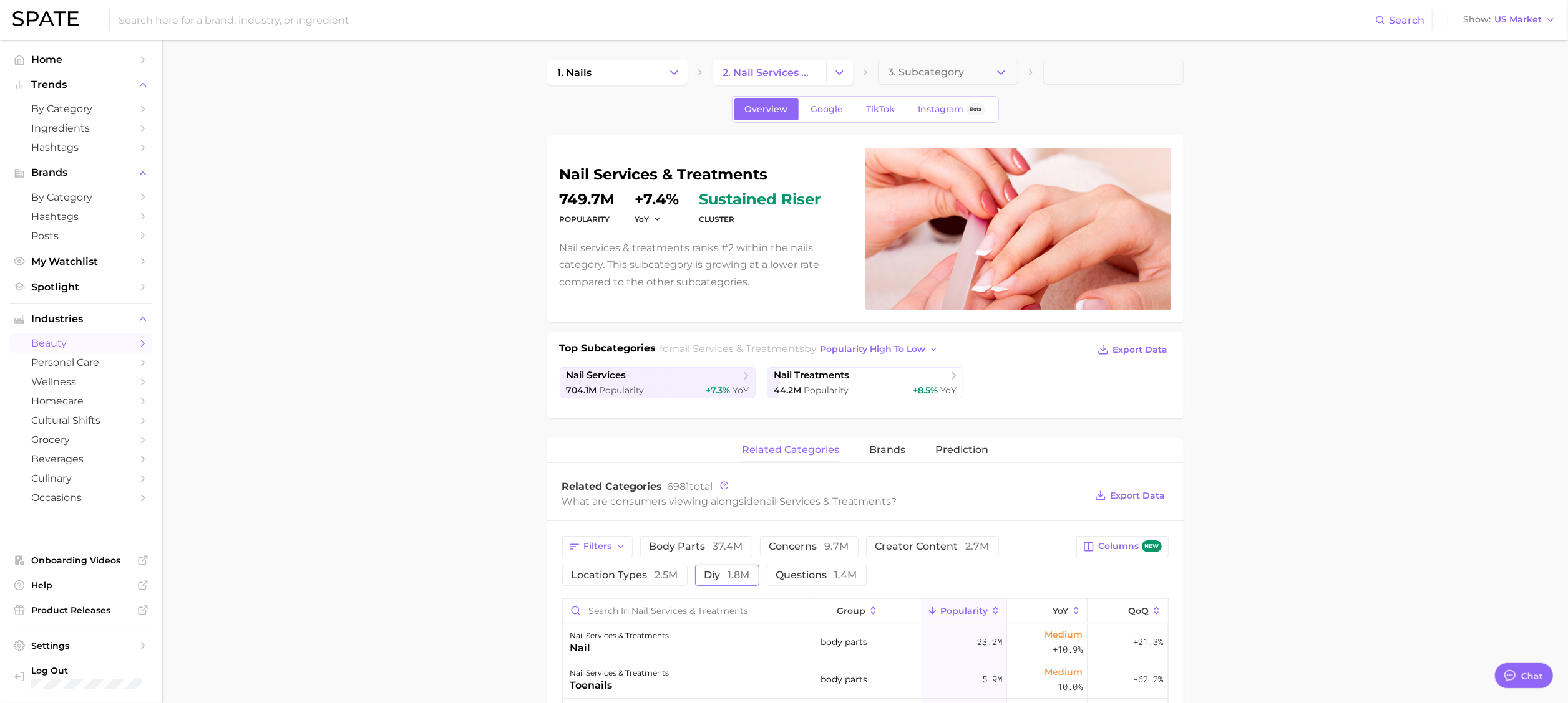
click at [730, 468] on span "1.8m" at bounding box center [739, 576] width 22 height 12
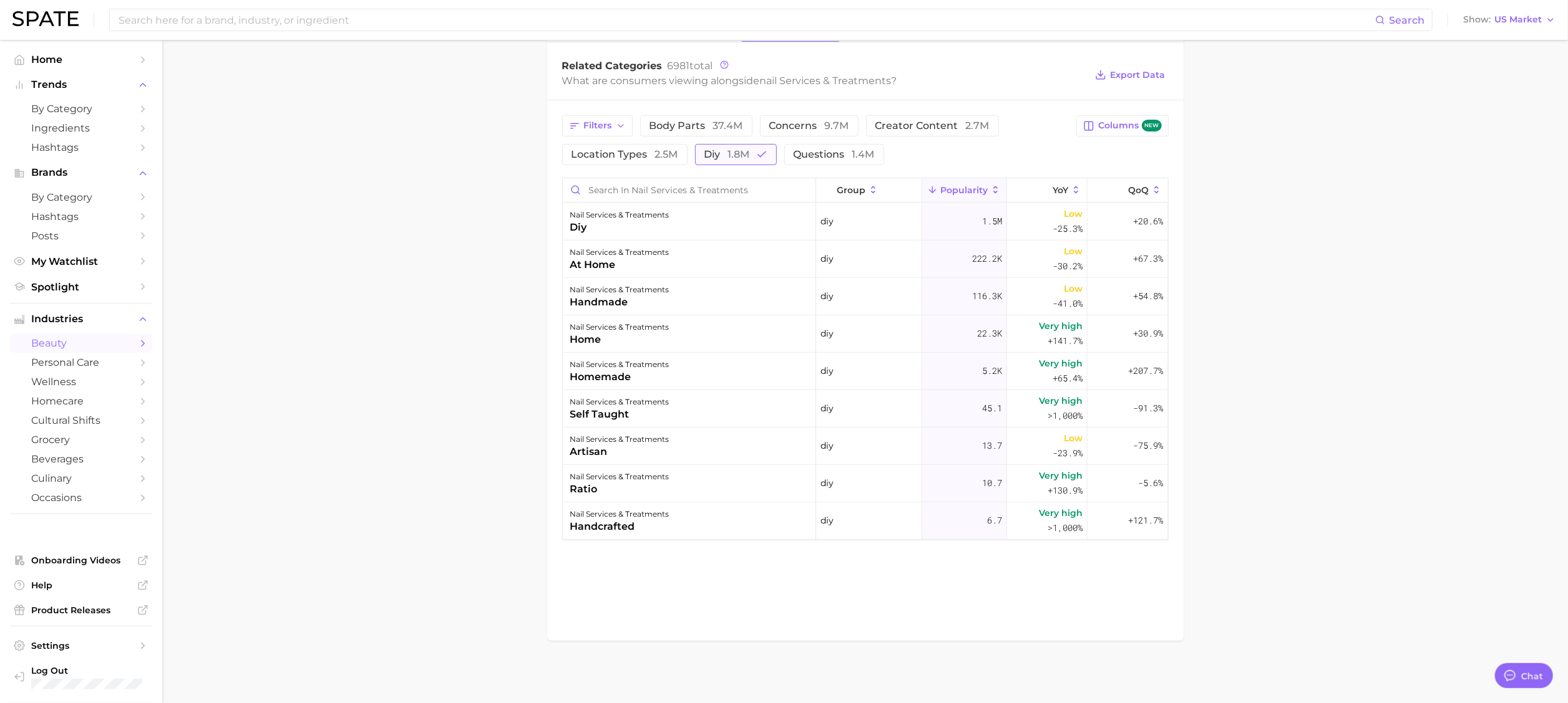
click at [719, 157] on span "diy 1.8m" at bounding box center [727, 155] width 46 height 10
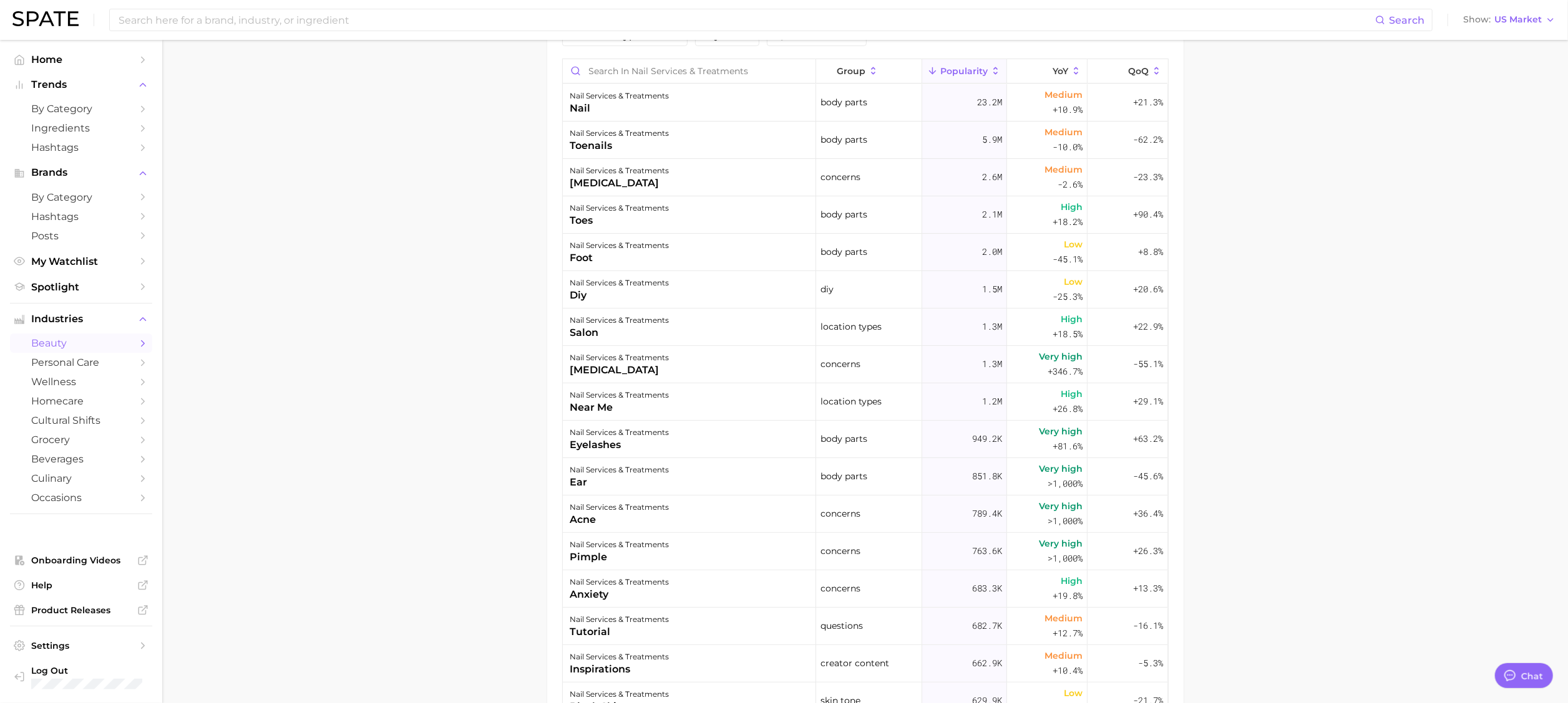
scroll to position [0, 0]
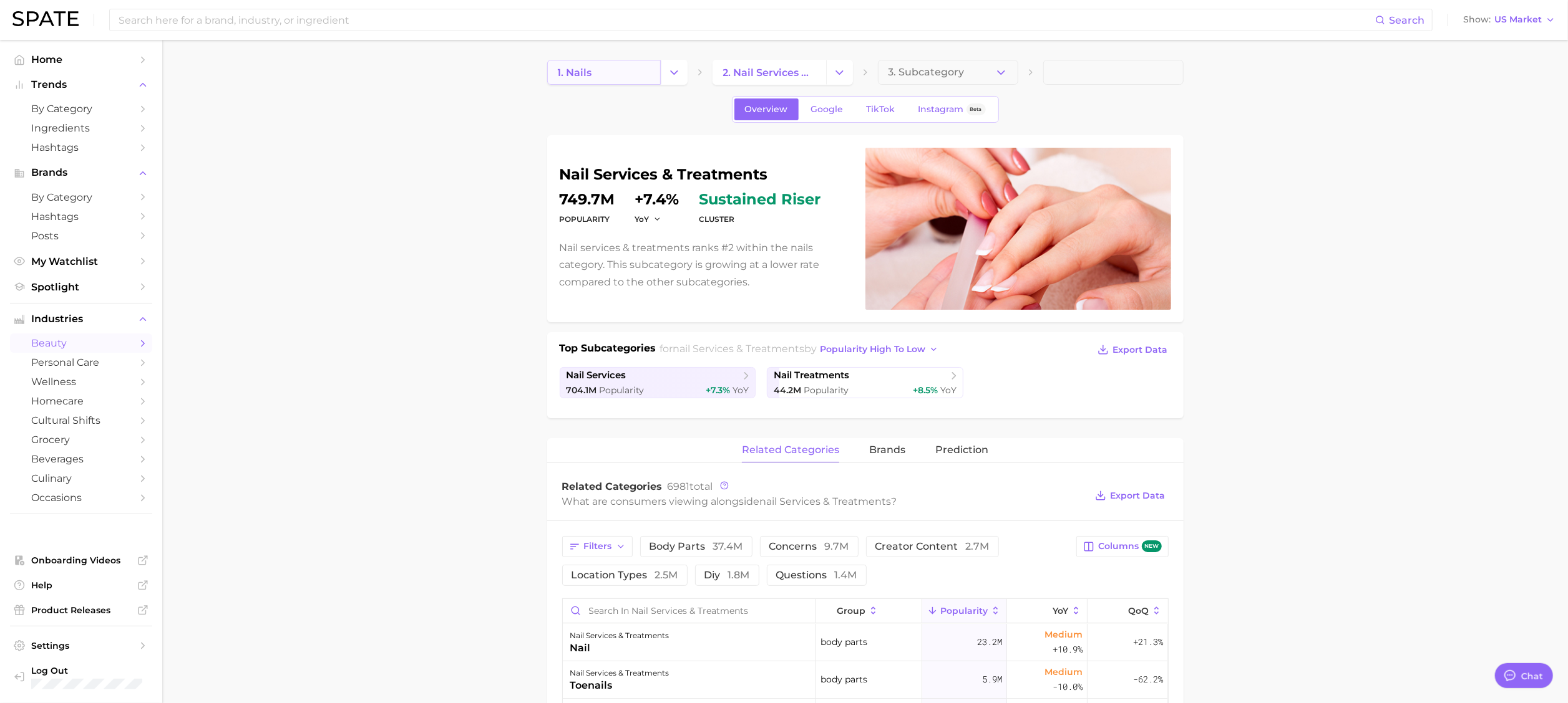
click at [619, 71] on link "1. nails" at bounding box center [604, 72] width 114 height 25
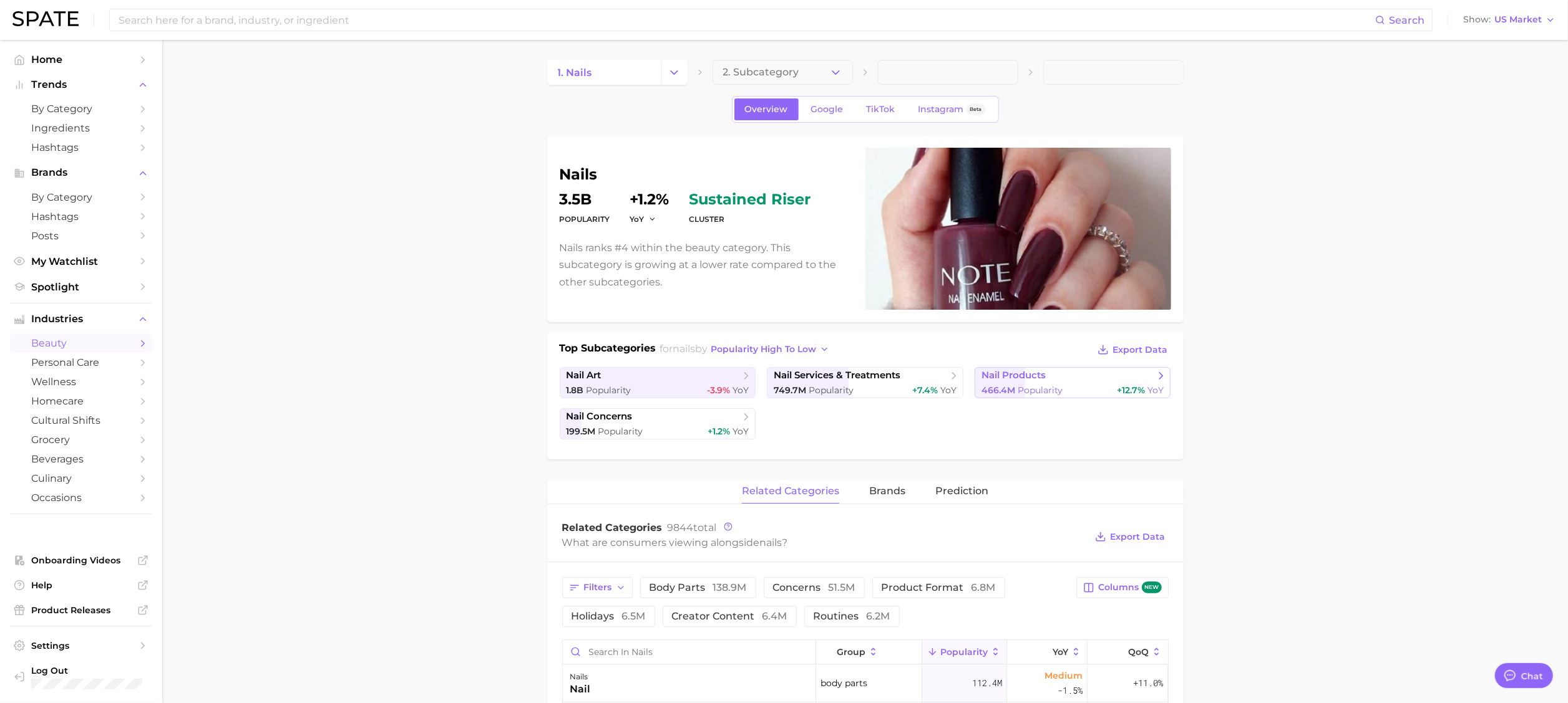
click at [1017, 377] on span "nail products" at bounding box center [1013, 376] width 65 height 12
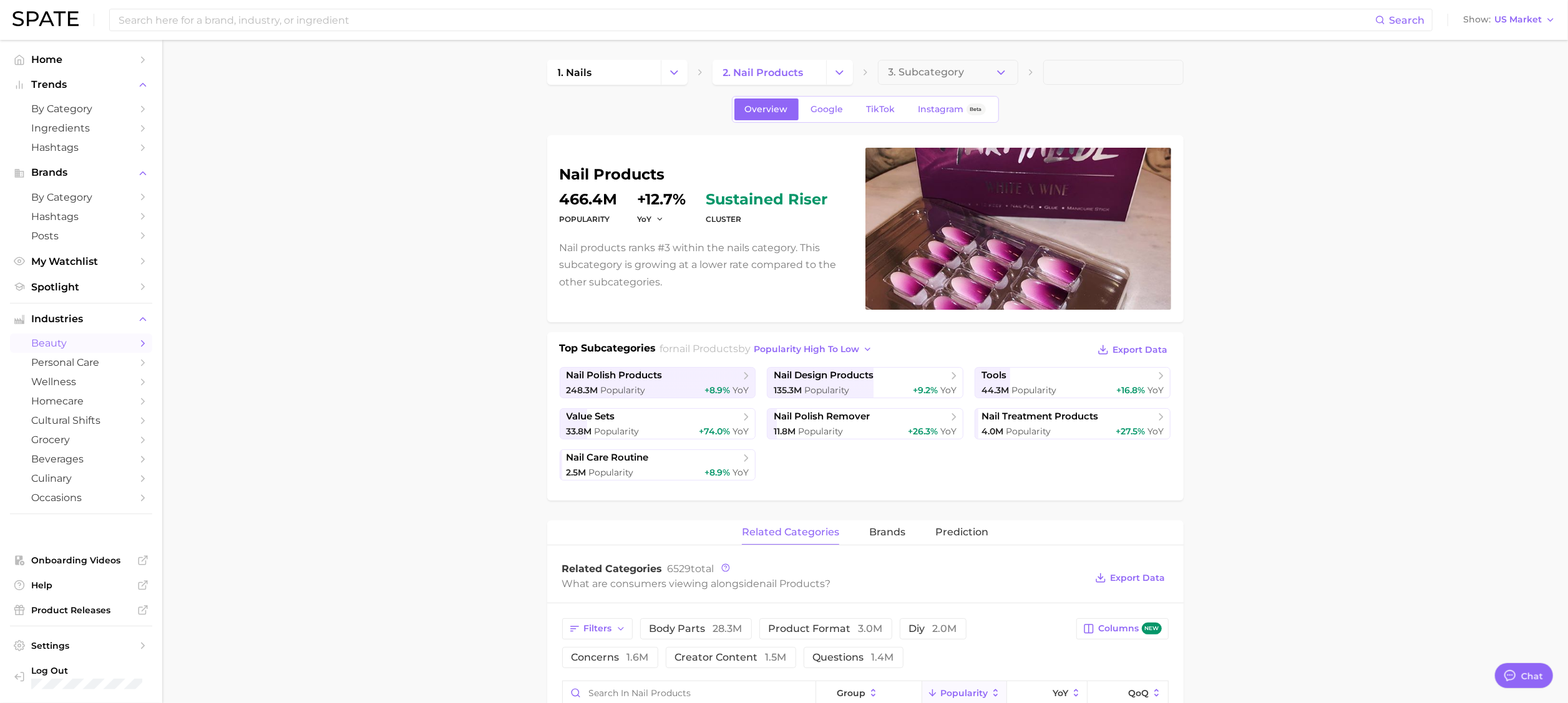
scroll to position [540, 0]
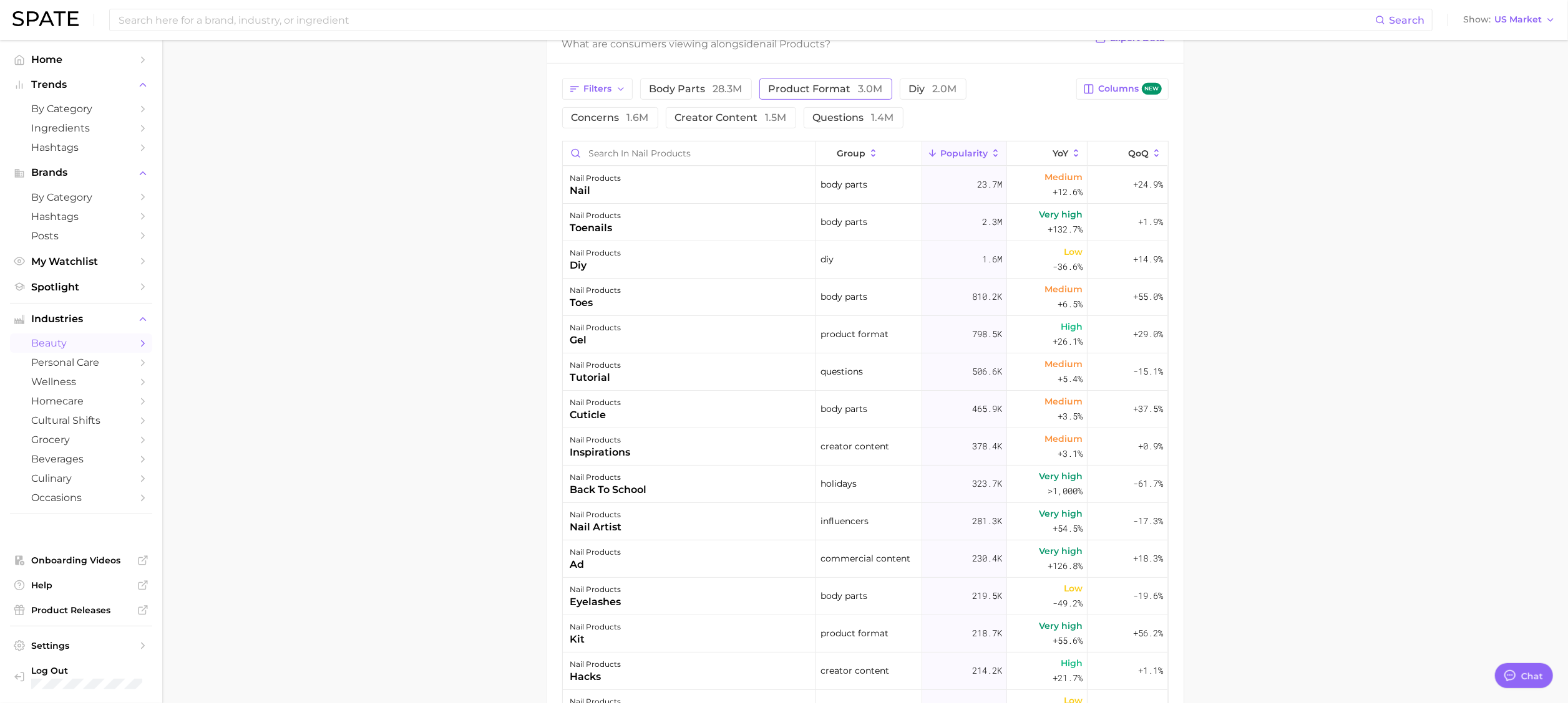
click at [840, 96] on button "product format 3.0m" at bounding box center [826, 89] width 133 height 22
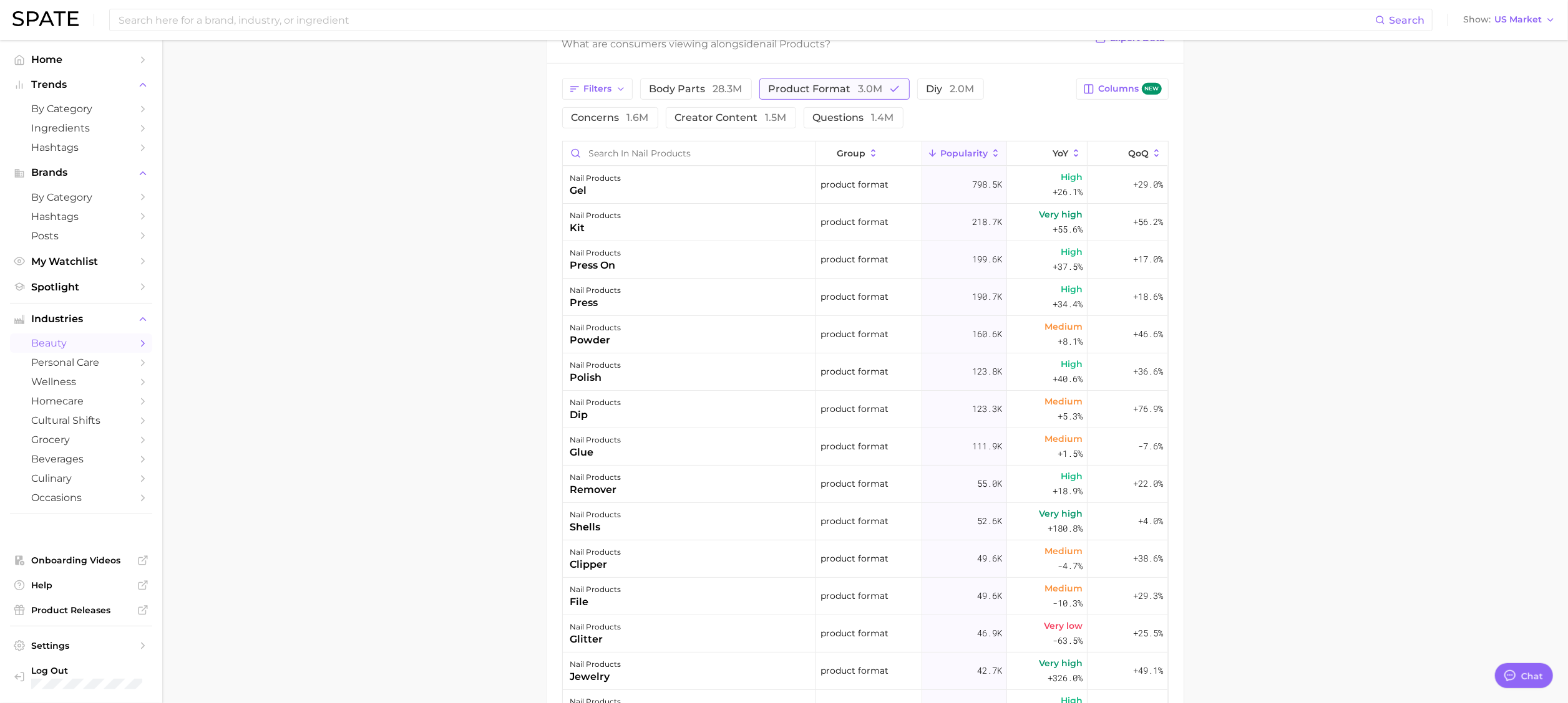
click at [840, 96] on button "product format 3.0m" at bounding box center [834, 89] width 151 height 22
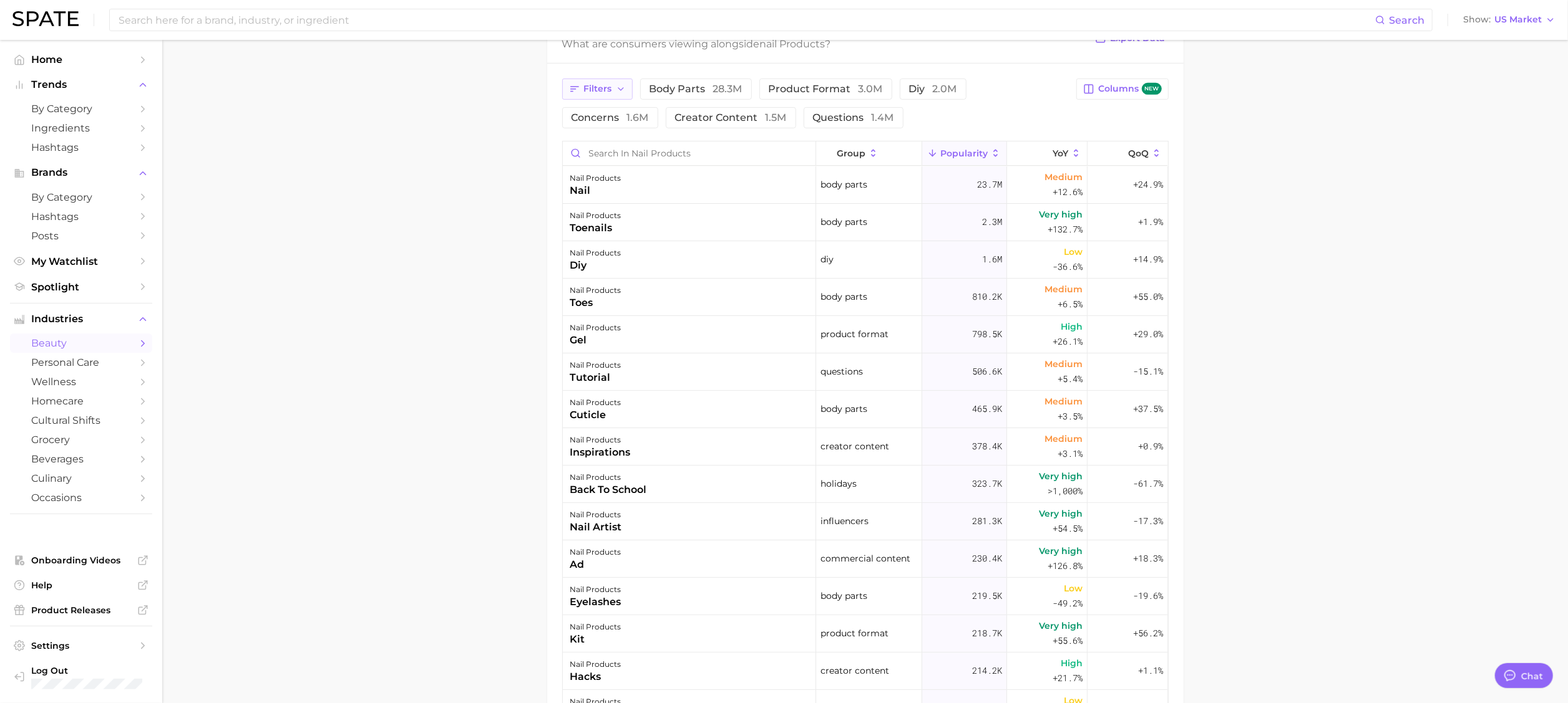
click at [625, 90] on button "Filters" at bounding box center [598, 89] width 71 height 22
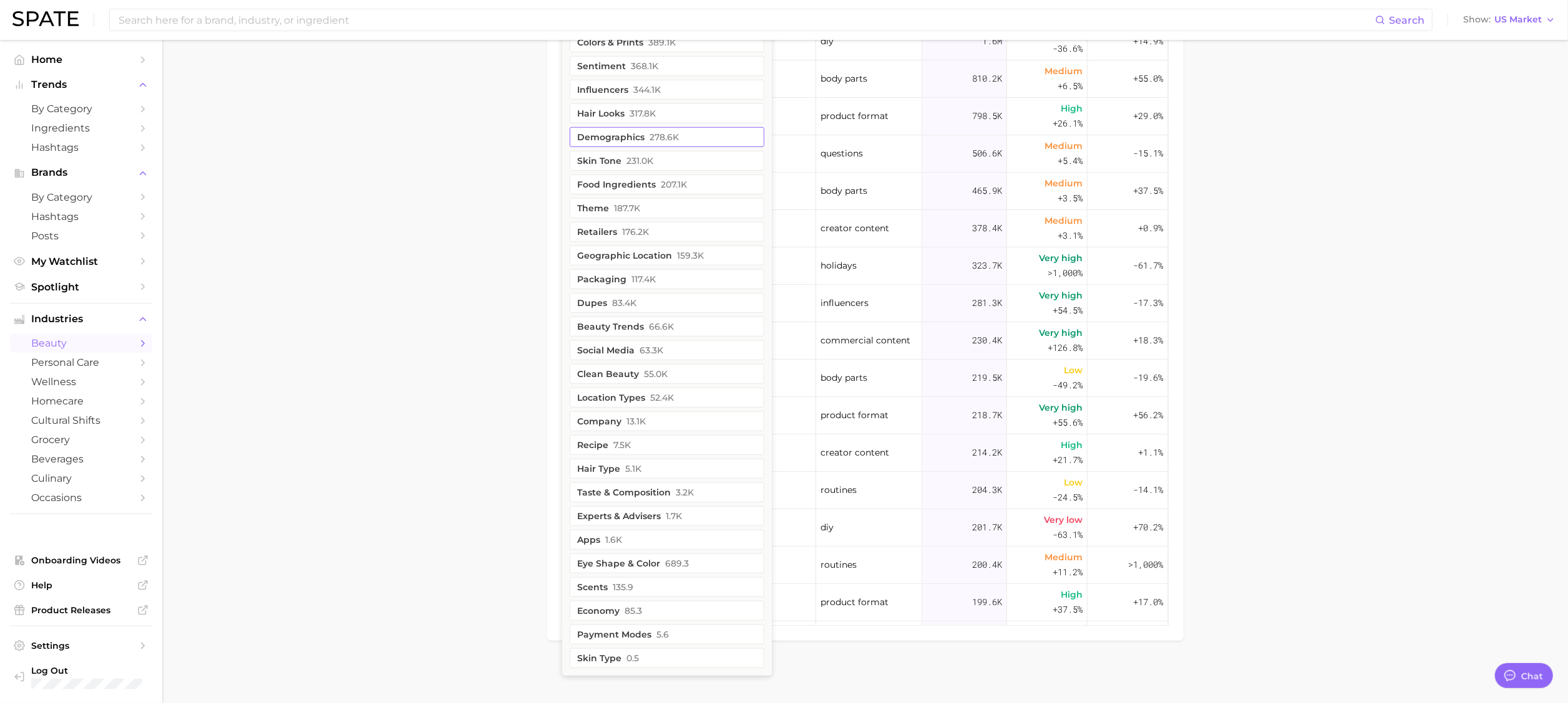
scroll to position [219, 0]
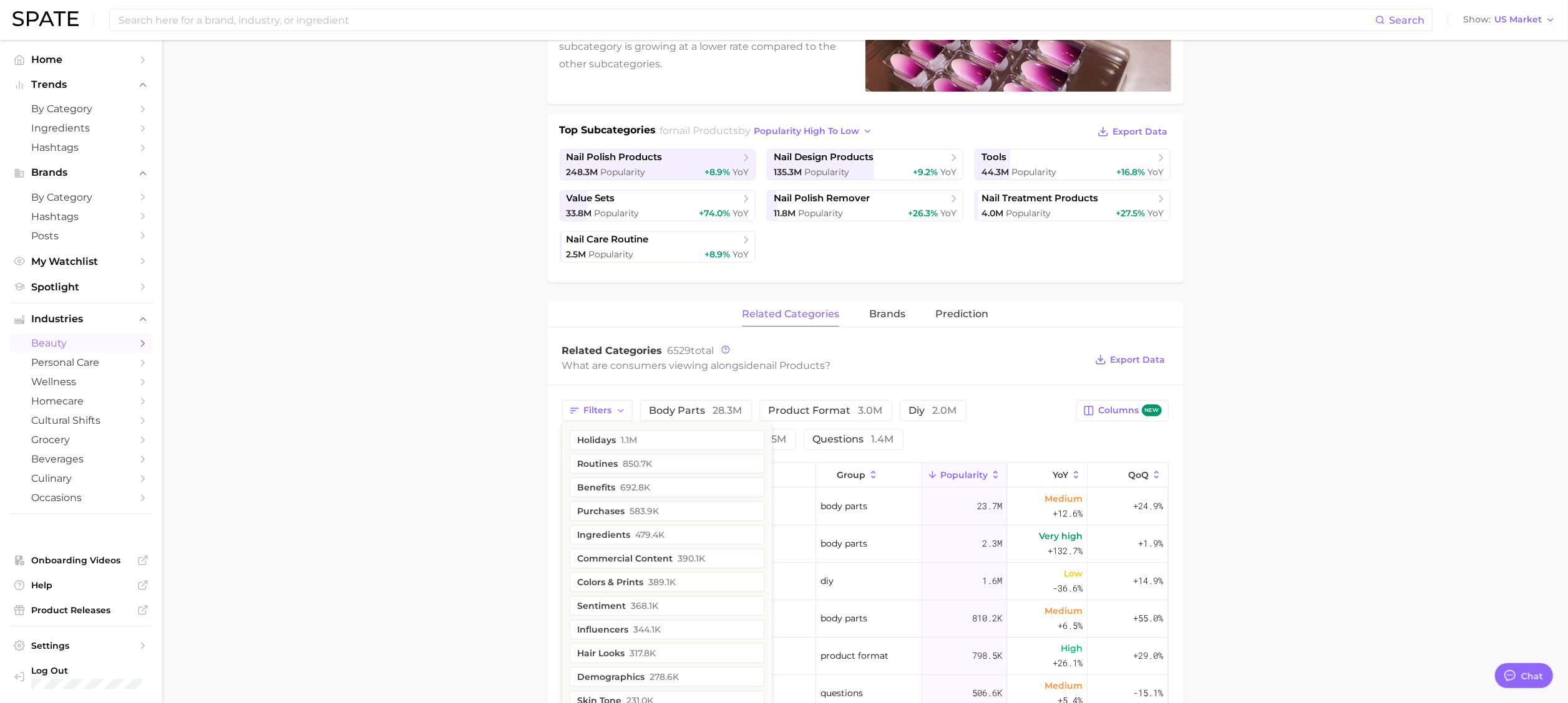
click at [1057, 253] on main "1. nails 2. nail products 3. Subcategory Overview Google TikTok Instagram Beta …" at bounding box center [865, 533] width 1405 height 1421
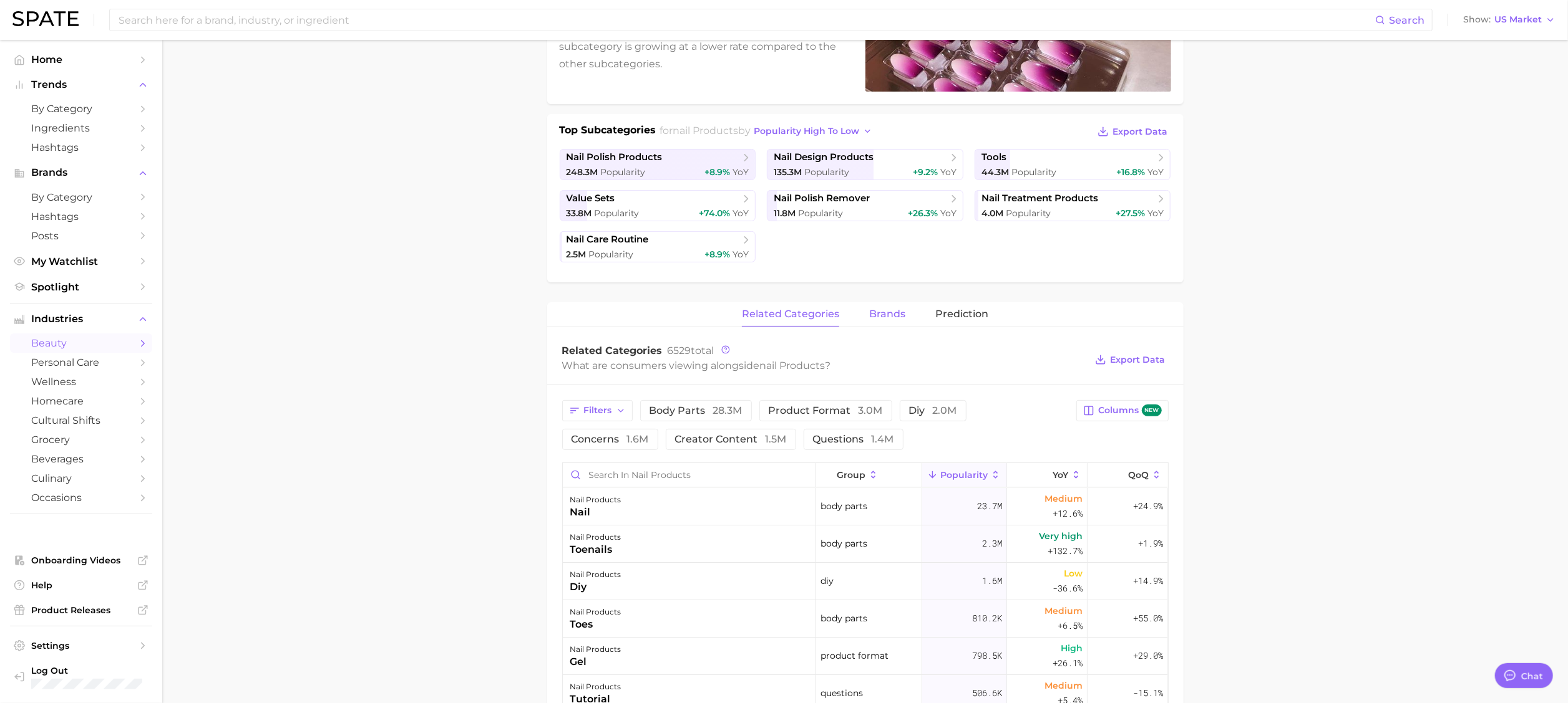
click at [909, 311] on div "related categories brands Prediction" at bounding box center [865, 314] width 636 height 25
click at [904, 311] on span "brands" at bounding box center [887, 314] width 36 height 11
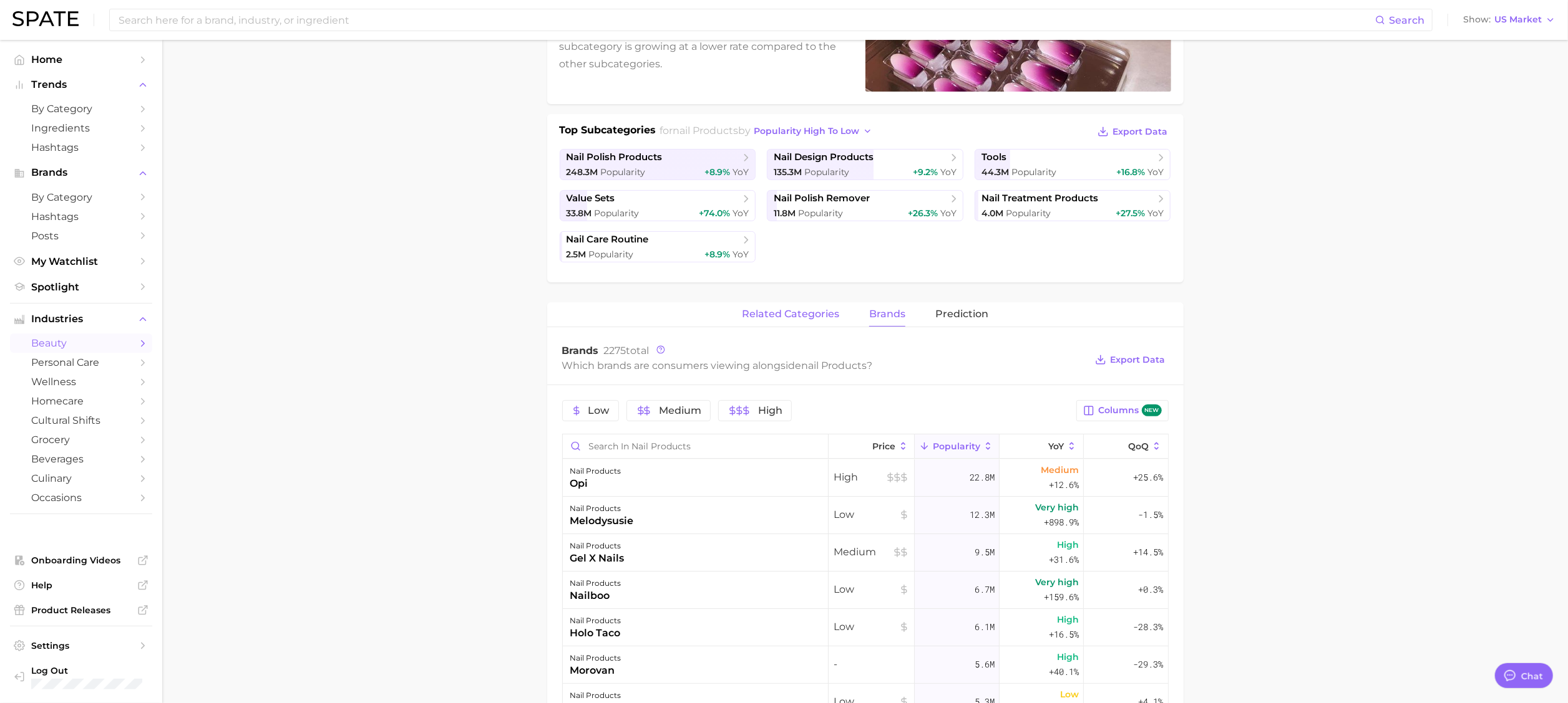
click at [790, 310] on span "related categories" at bounding box center [790, 314] width 97 height 11
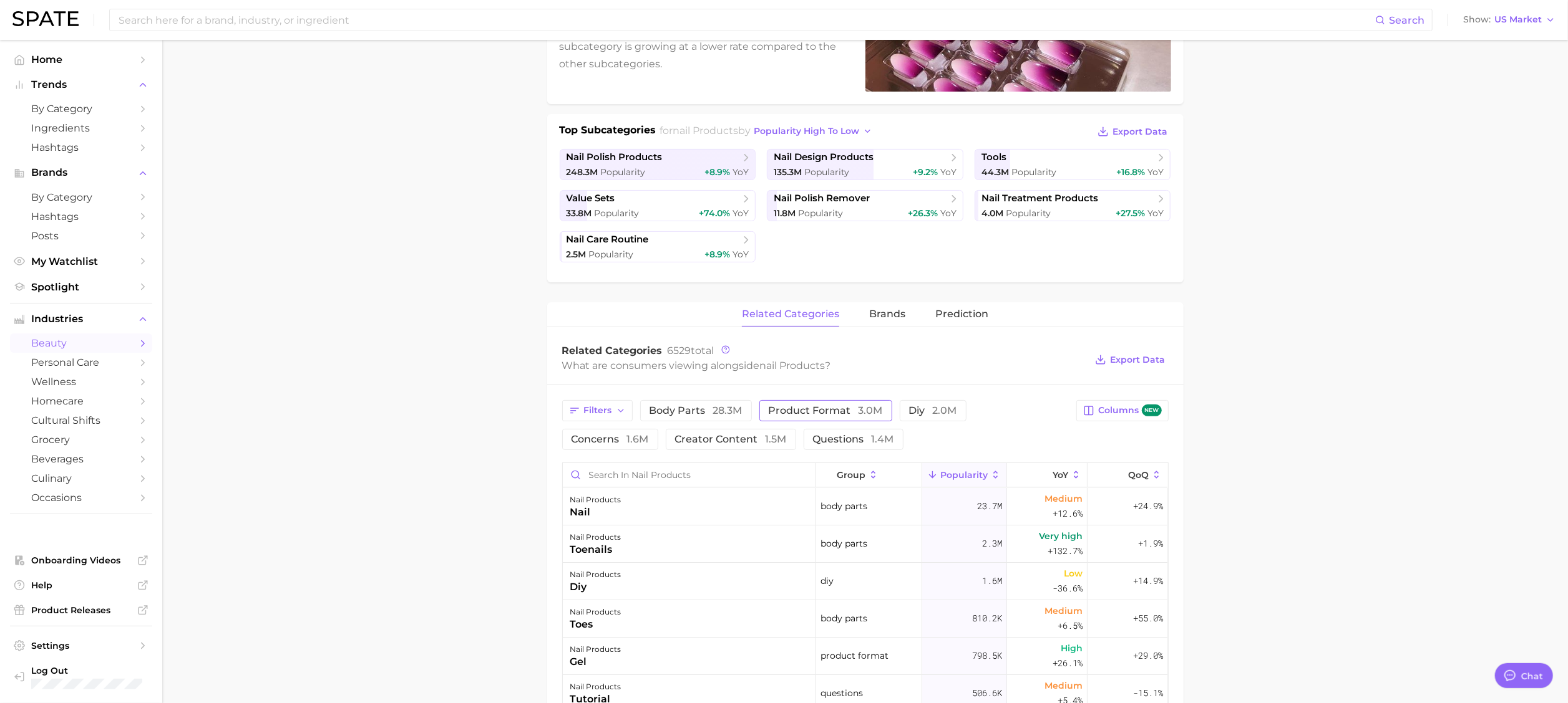
click at [820, 409] on span "product format 3.0m" at bounding box center [826, 411] width 115 height 10
click at [1057, 395] on main "1. nails 2. nail products 3. Subcategory Overview Google TikTok Instagram Beta …" at bounding box center [865, 533] width 1405 height 1421
click at [858, 162] on span "nail design products" at bounding box center [823, 157] width 100 height 12
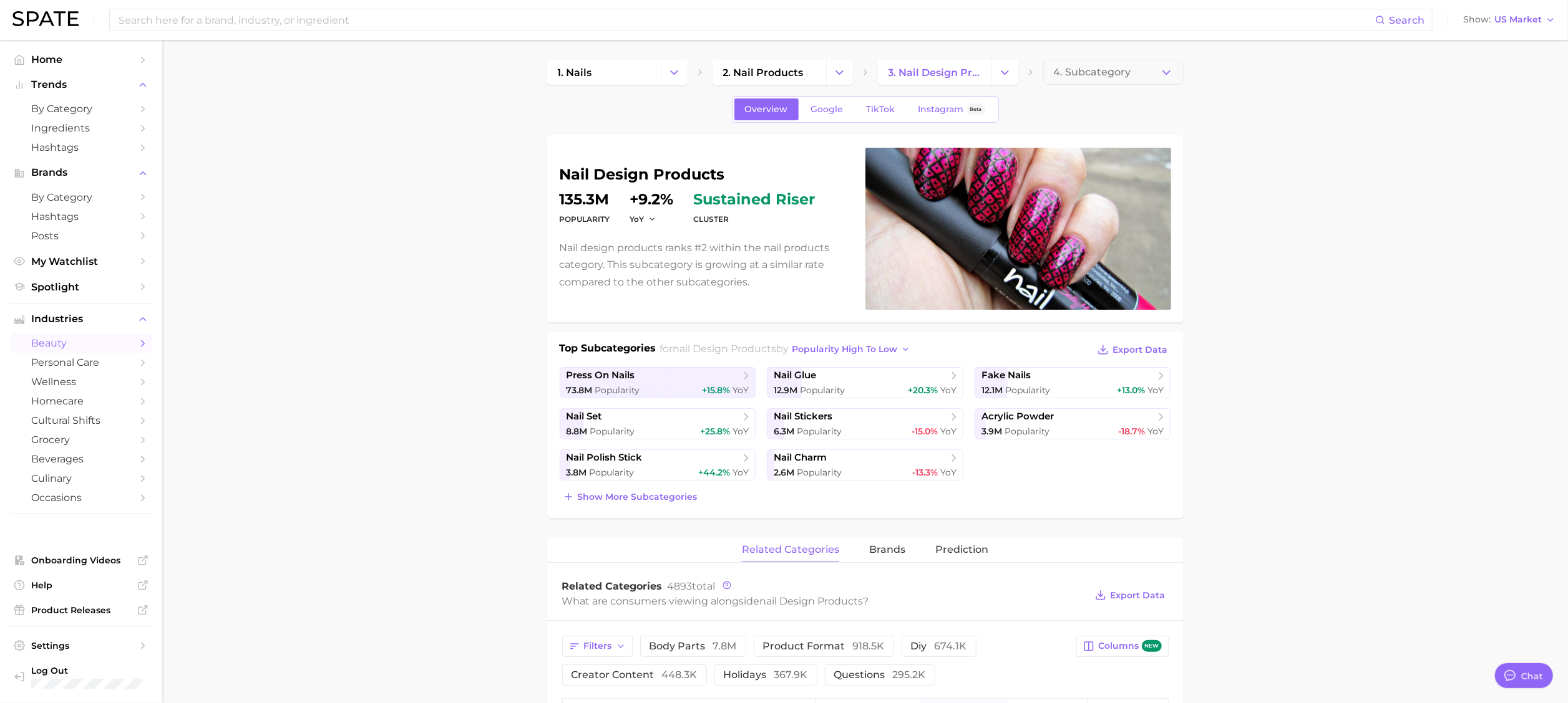
drag, startPoint x: 1301, startPoint y: 207, endPoint x: 1336, endPoint y: 200, distance: 35.7
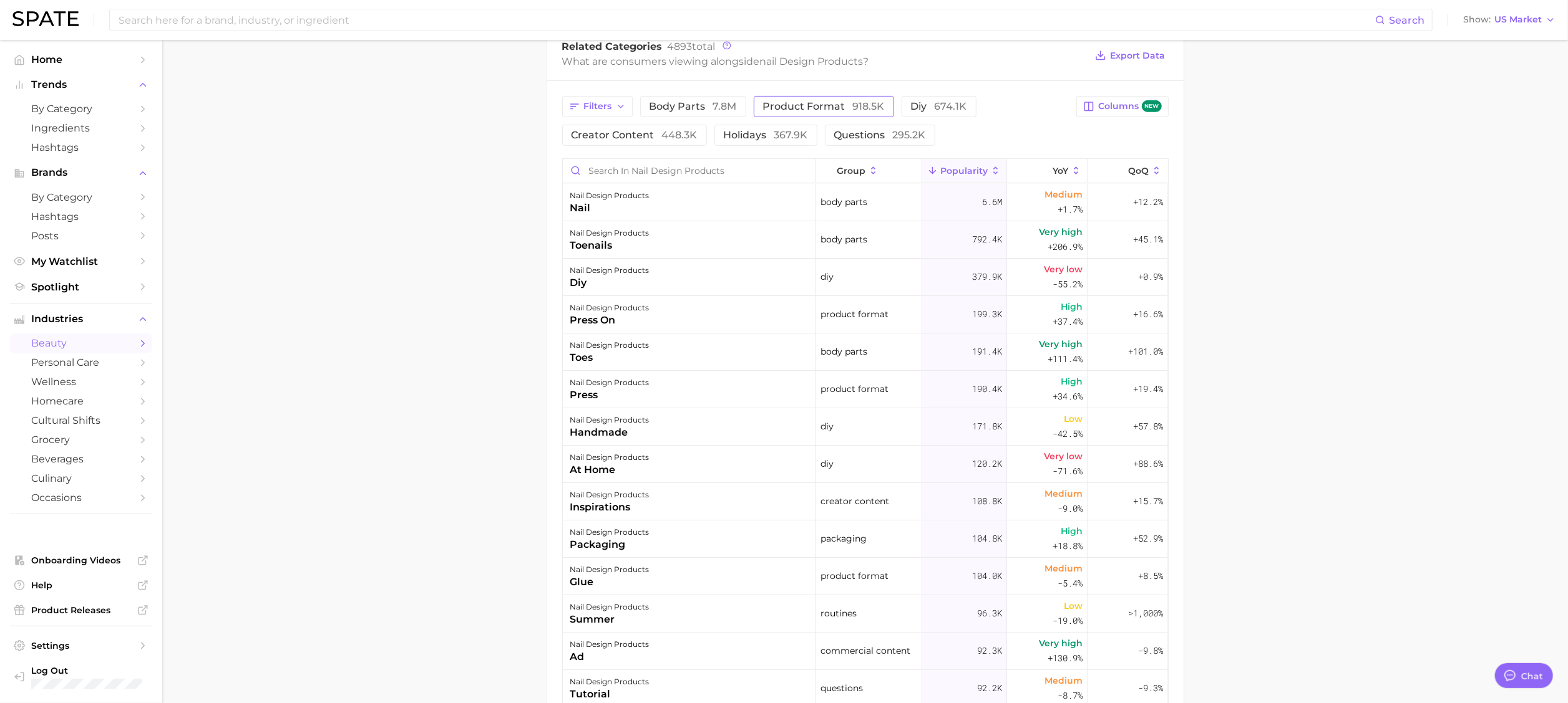
drag, startPoint x: 823, startPoint y: 102, endPoint x: 821, endPoint y: 110, distance: 8.2
click at [826, 102] on span "product format 918.5k" at bounding box center [823, 107] width 121 height 10
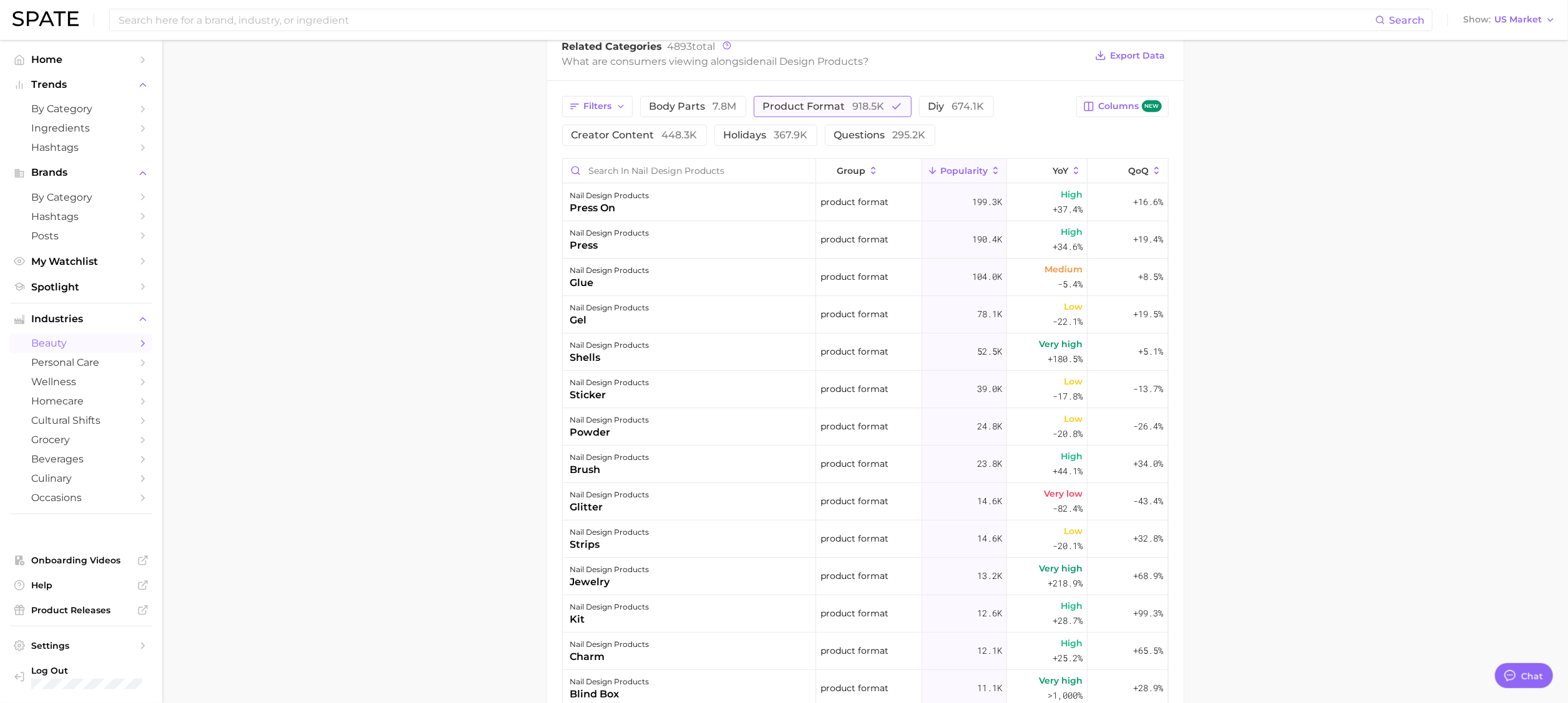
click at [853, 103] on span "918.5k" at bounding box center [868, 107] width 32 height 12
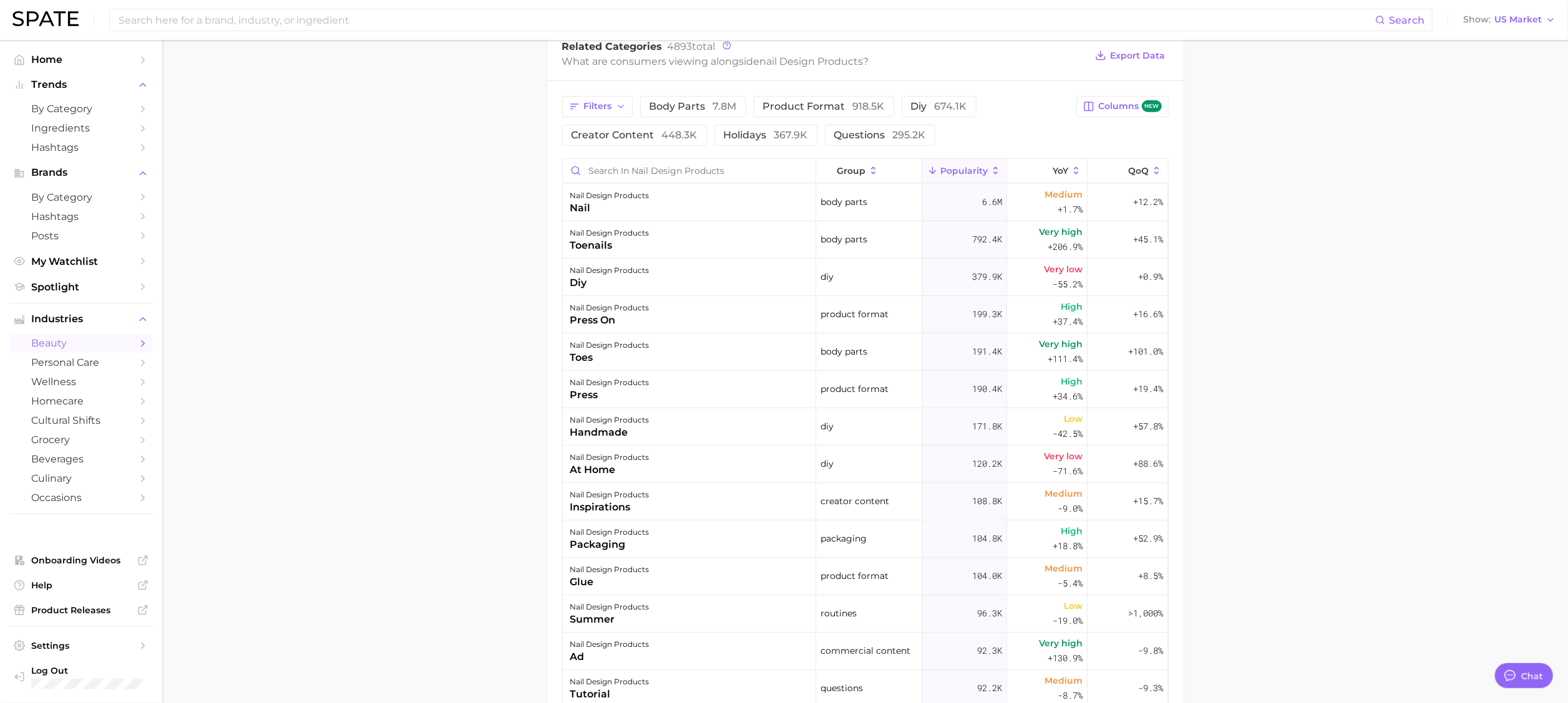
scroll to position [0, 0]
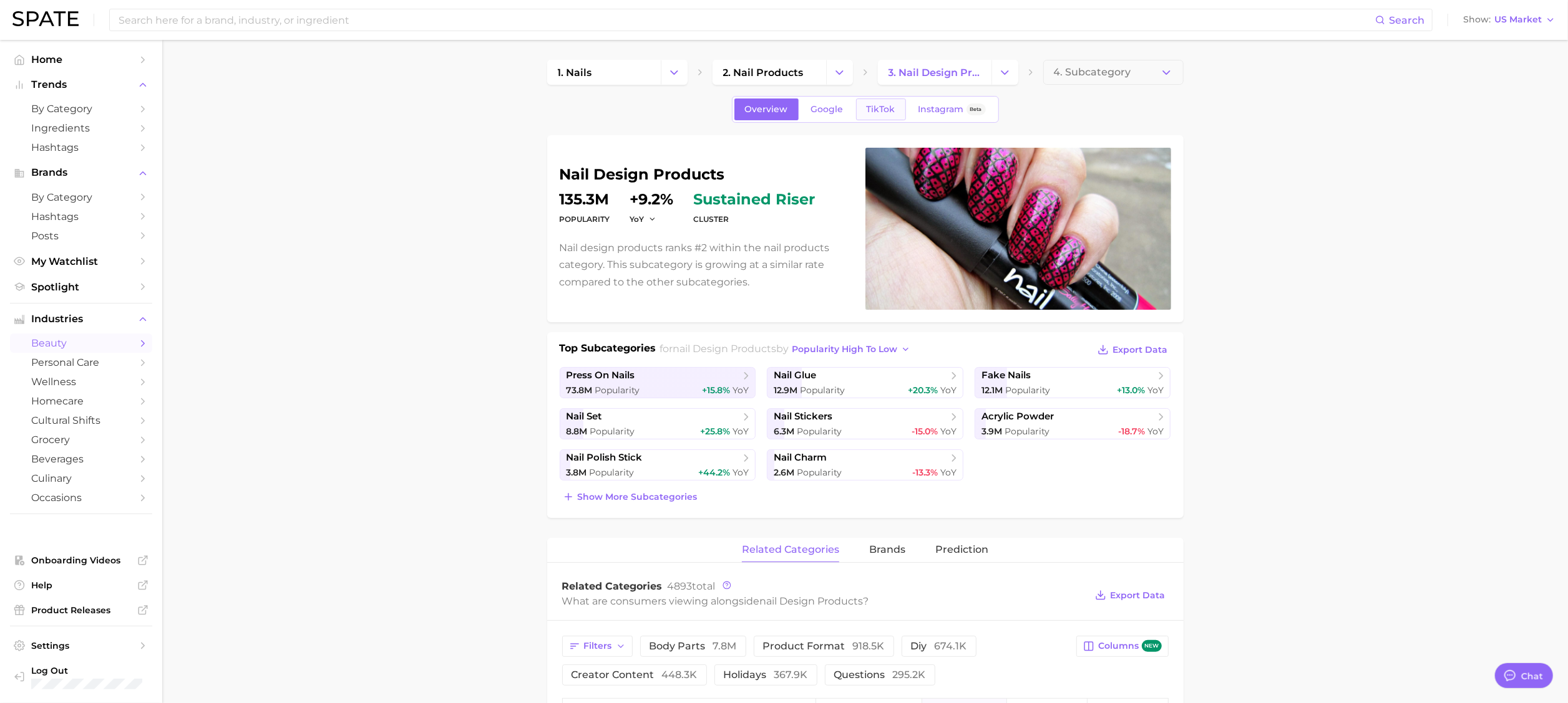
click at [883, 102] on link "TikTok" at bounding box center [881, 108] width 50 height 22
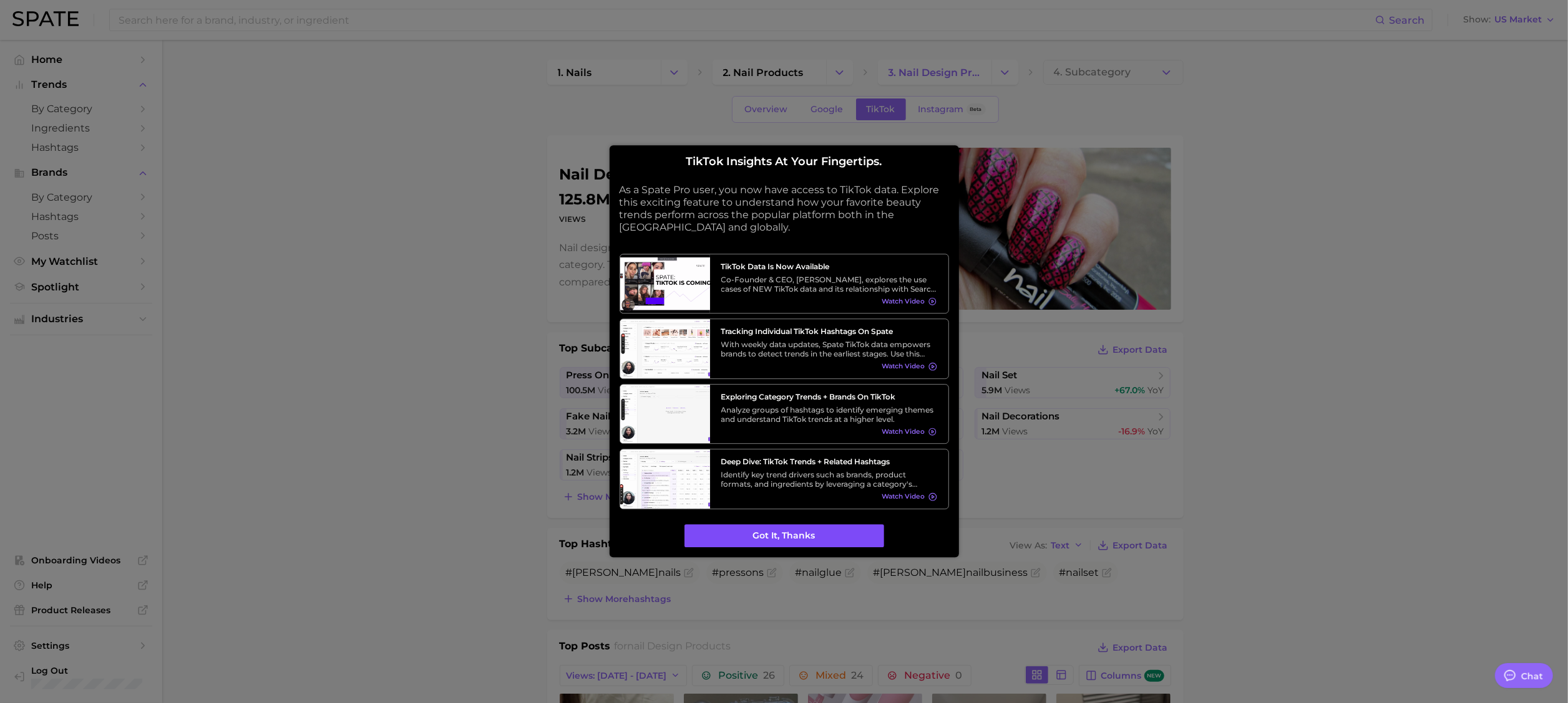
click at [726, 468] on button "Got it, thanks" at bounding box center [784, 536] width 200 height 24
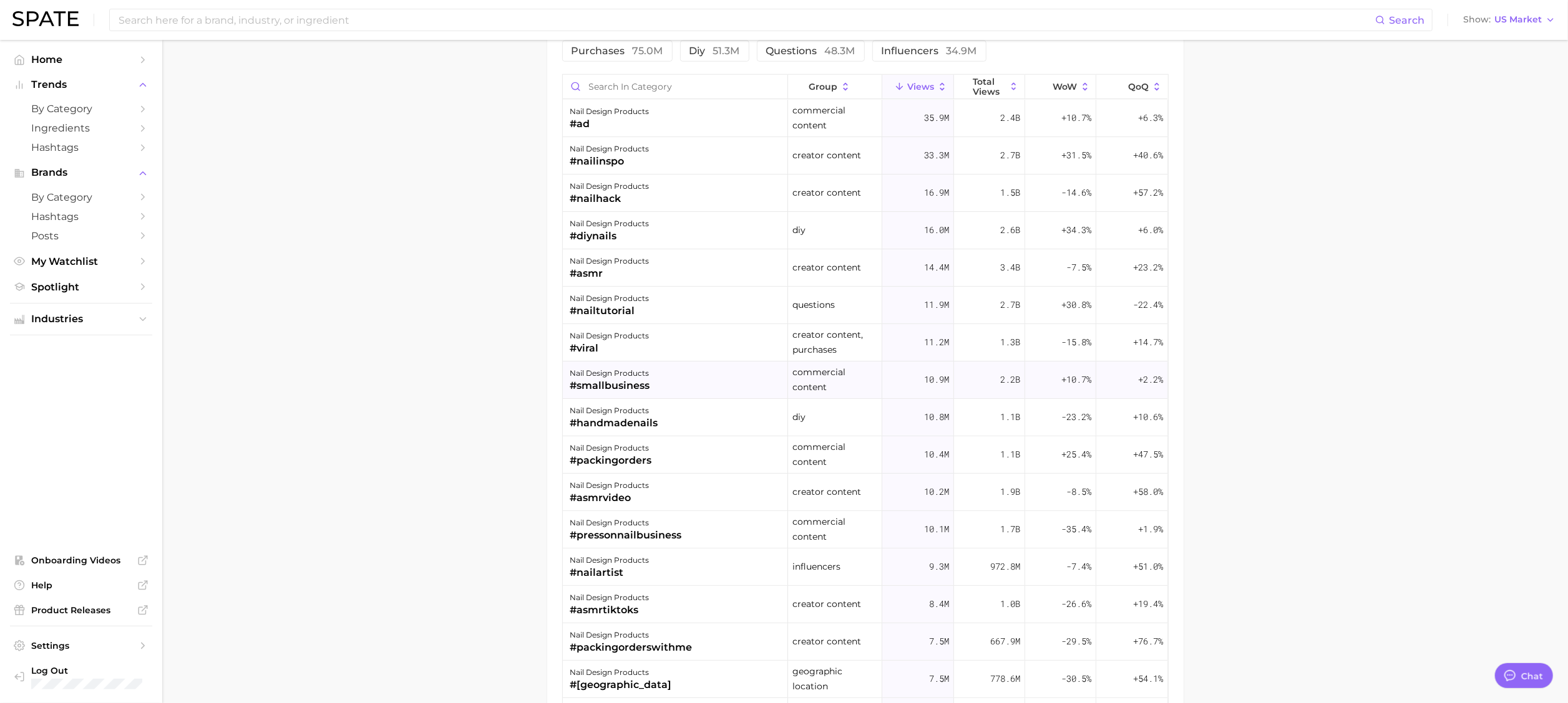
scroll to position [540, 0]
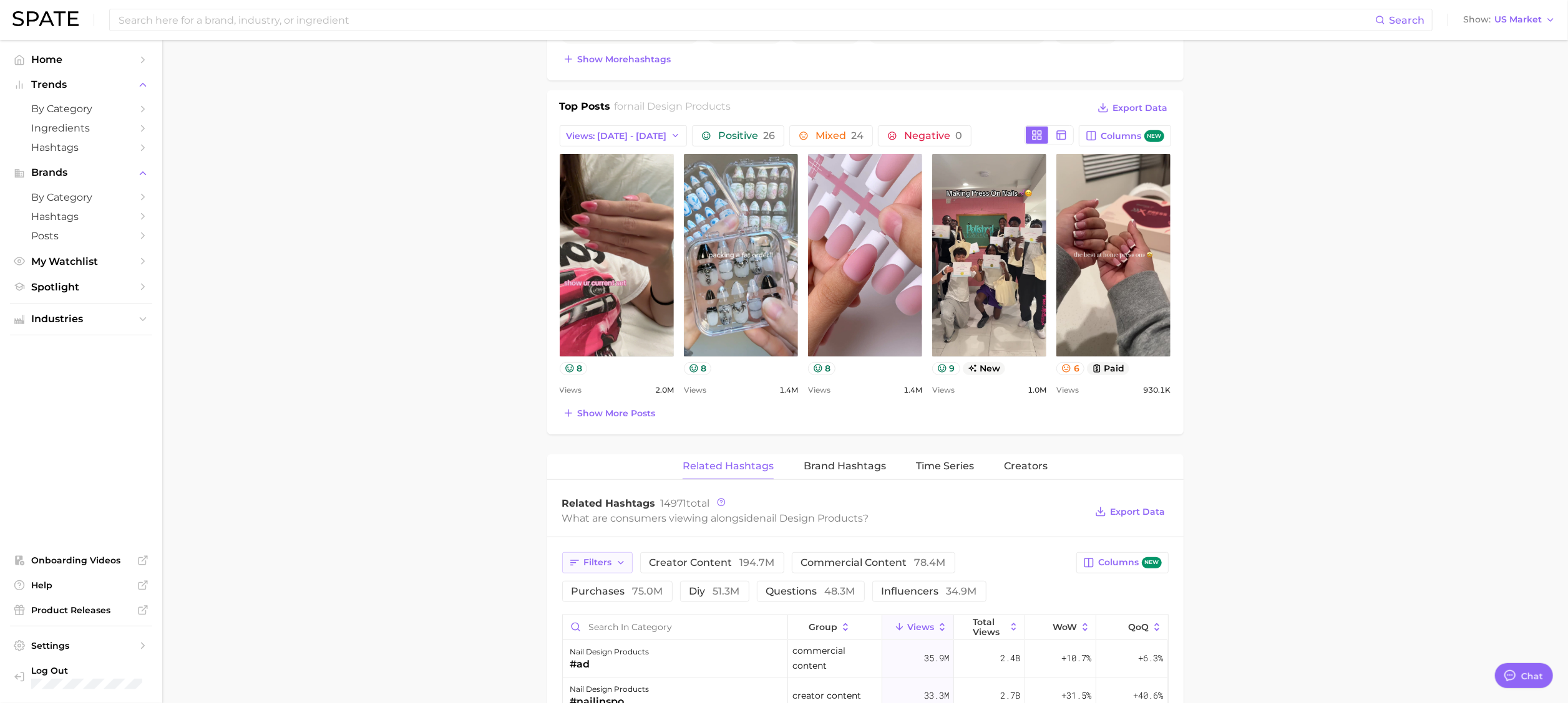
click at [587, 468] on span "Filters" at bounding box center [598, 563] width 28 height 10
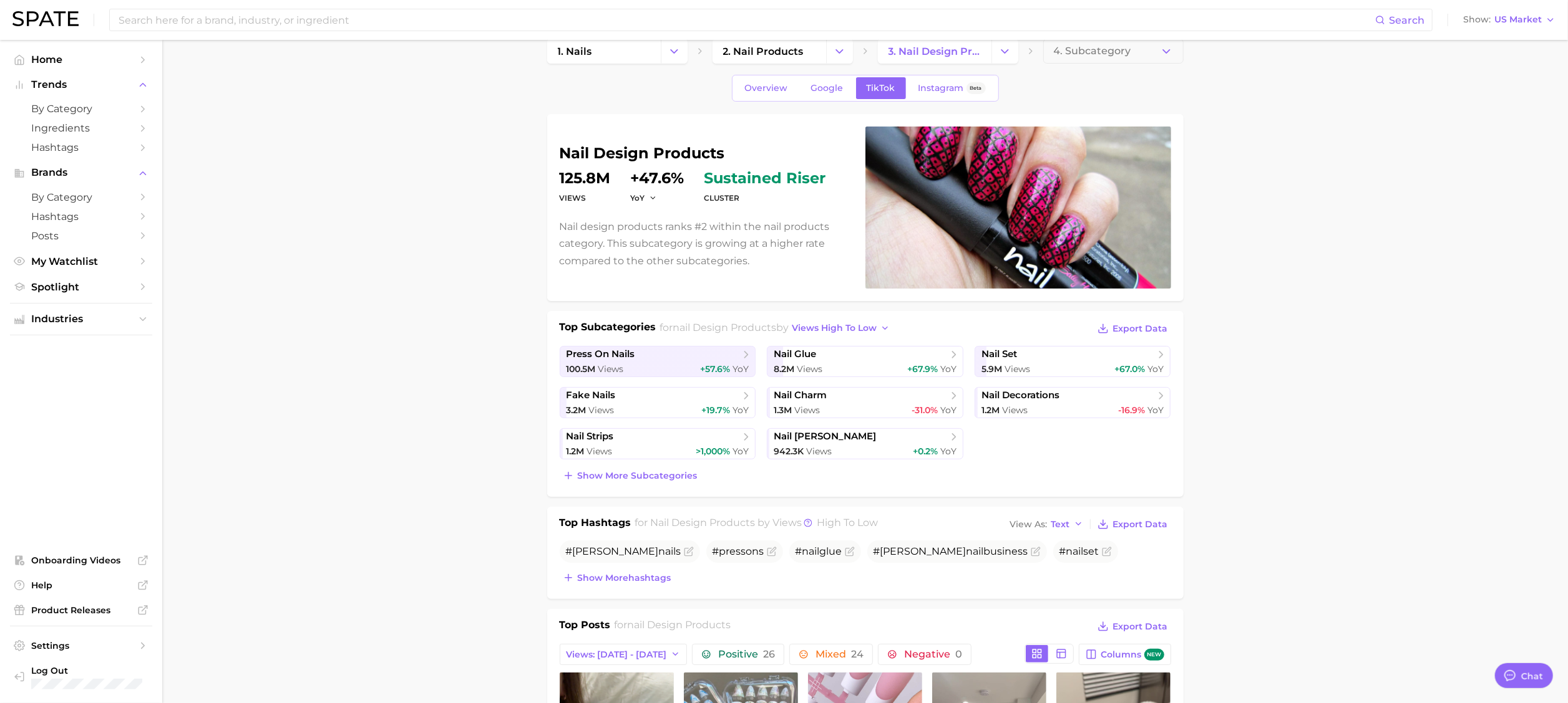
scroll to position [0, 0]
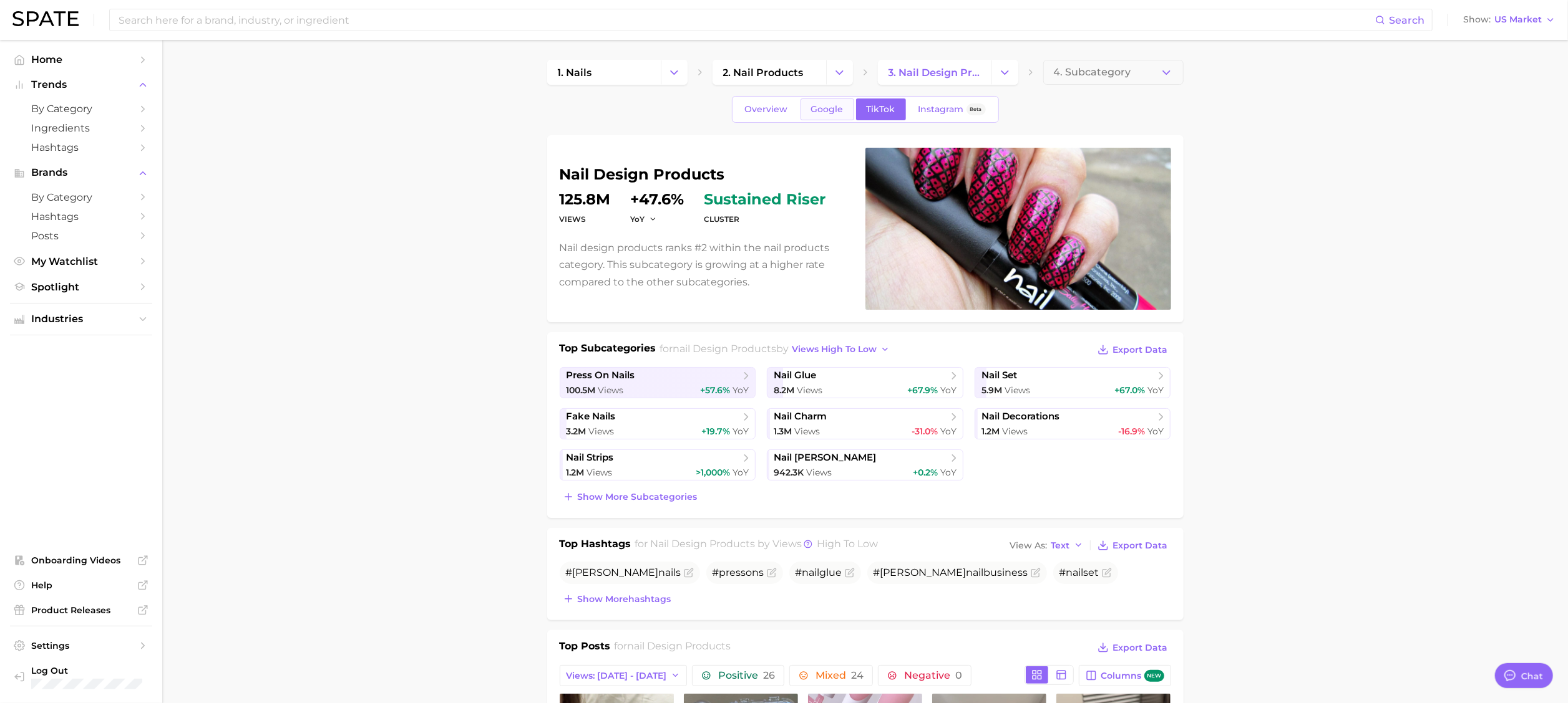
click at [820, 112] on span "Google" at bounding box center [827, 109] width 33 height 10
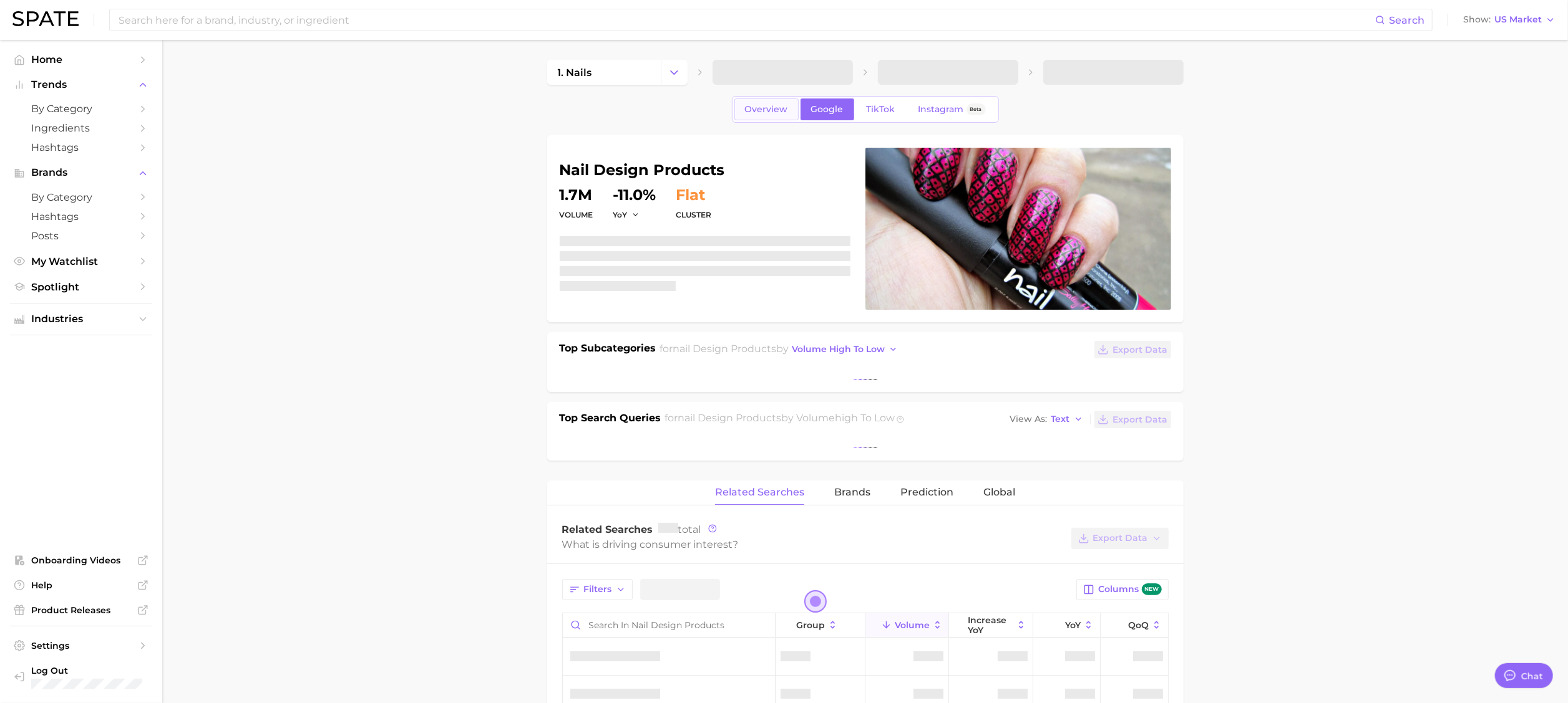
click at [774, 108] on span "Overview" at bounding box center [766, 109] width 43 height 10
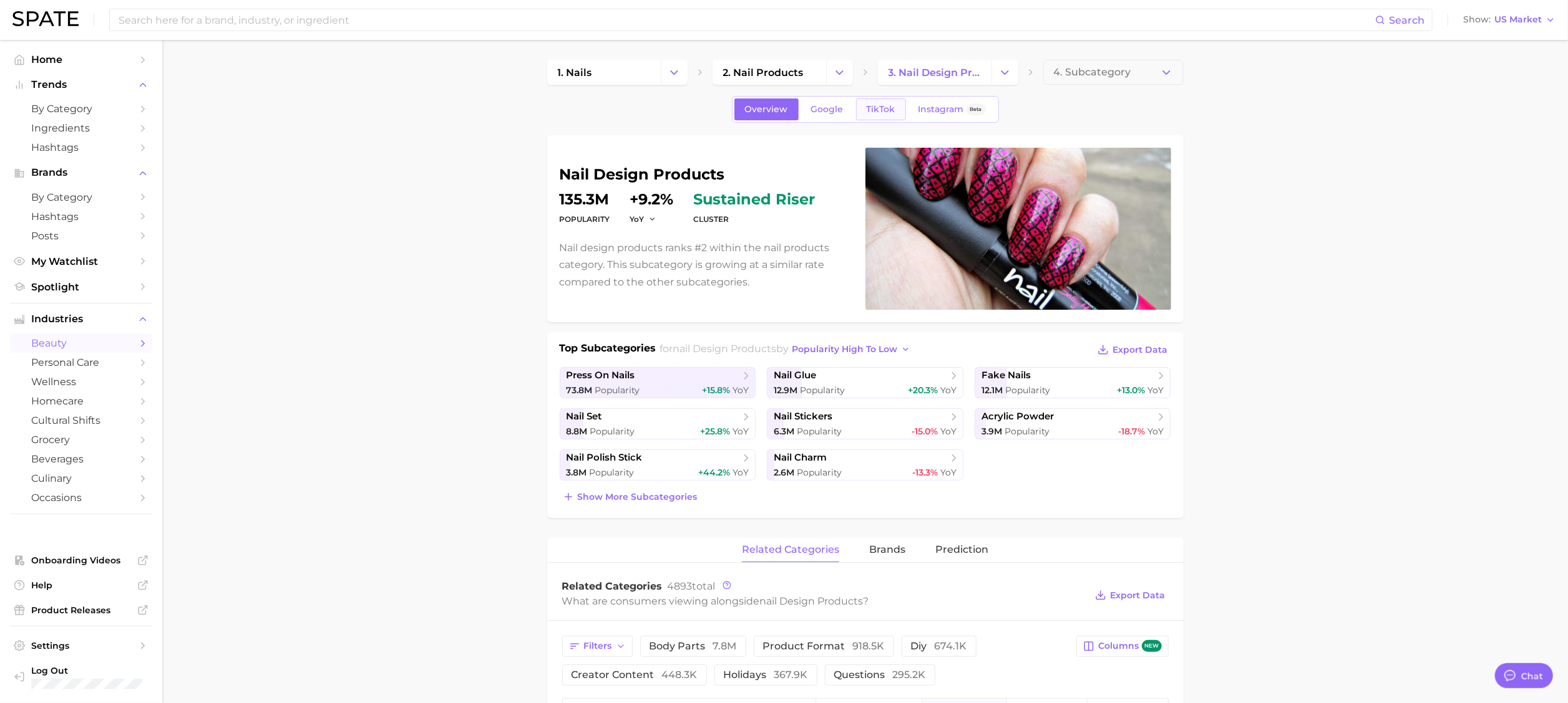
click at [871, 116] on link "TikTok" at bounding box center [881, 108] width 50 height 22
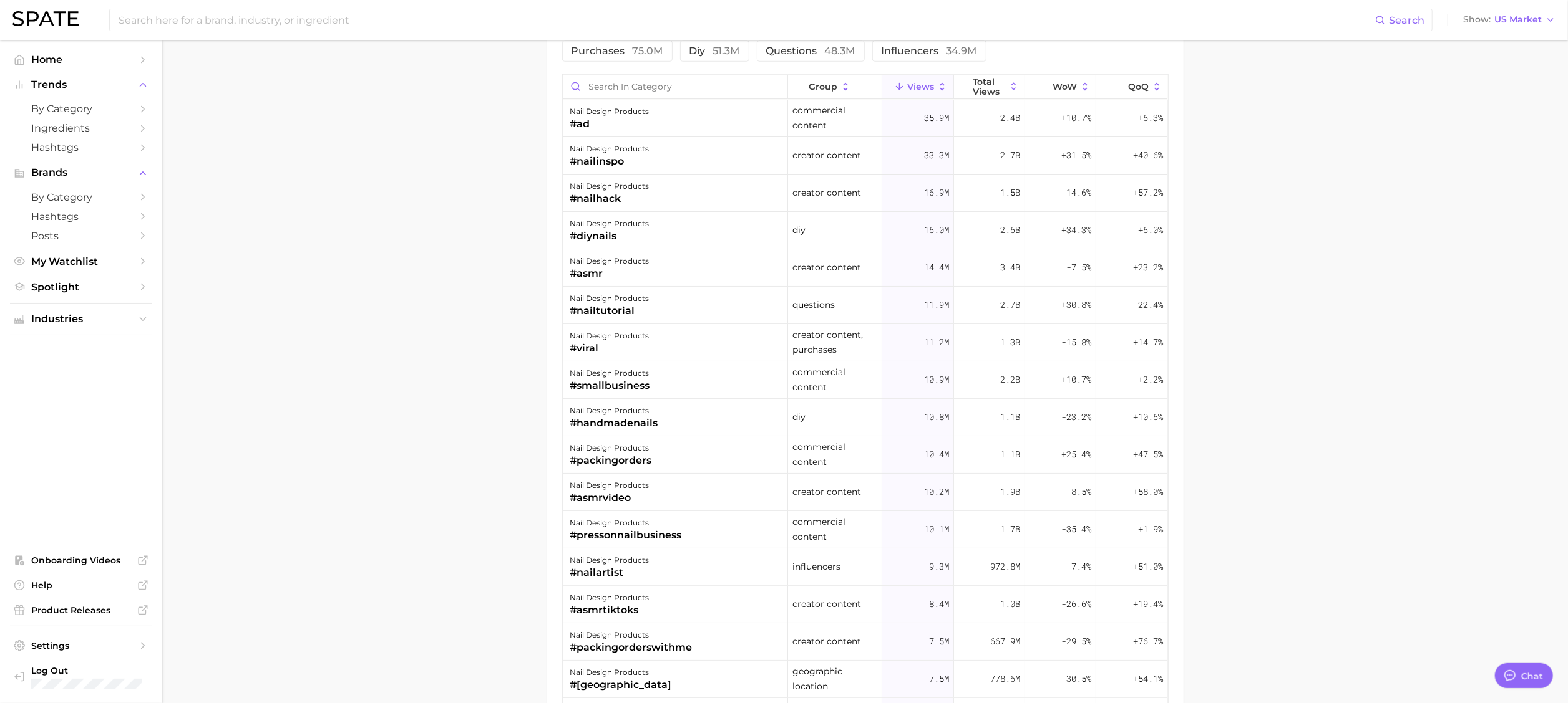
scroll to position [540, 0]
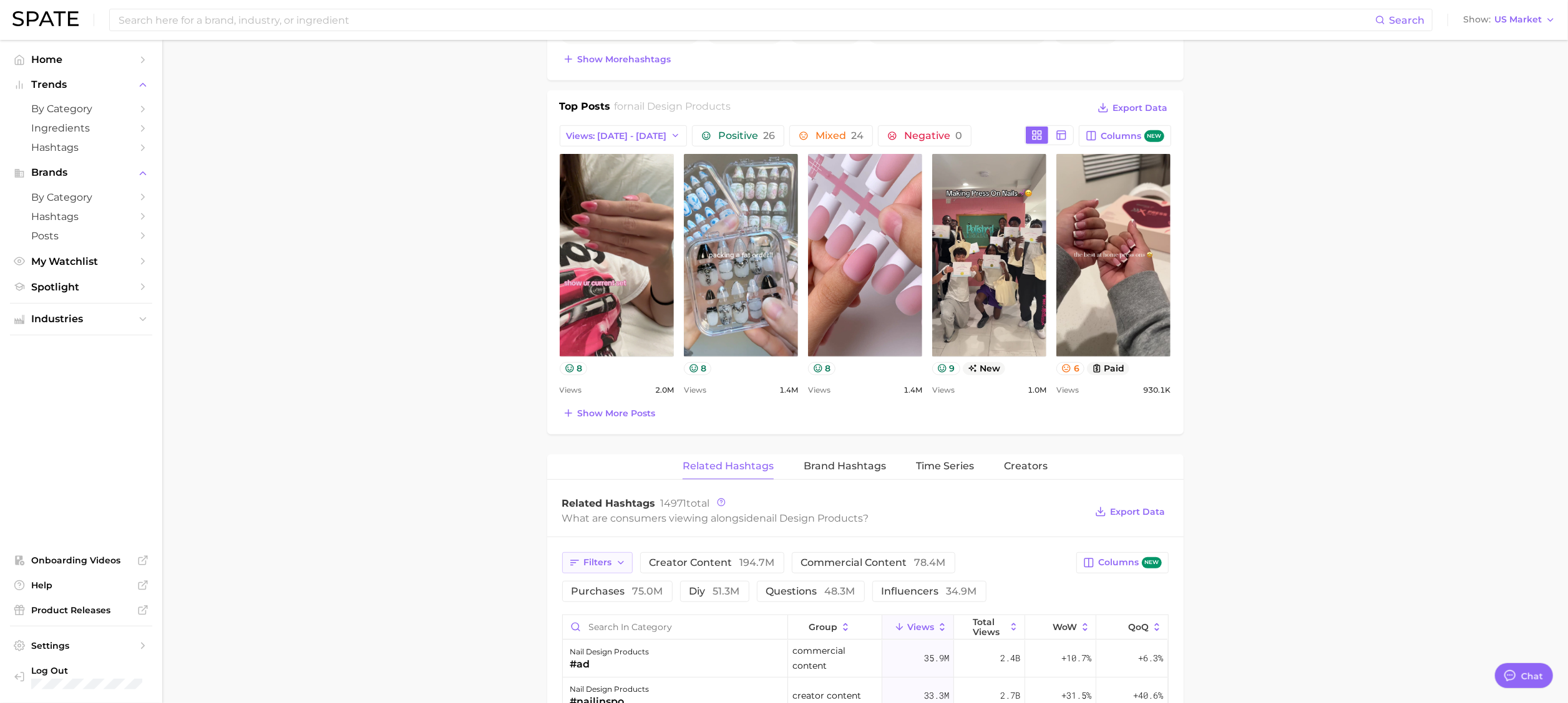
click at [603, 468] on span "Filters" at bounding box center [598, 563] width 28 height 10
click at [1057, 457] on main "1. nails 2. nail products 3. nail design products 4. Subcategory Overview Googl…" at bounding box center [865, 447] width 1405 height 1896
click at [690, 468] on span "diy 51.3m" at bounding box center [715, 592] width 51 height 10
click at [663, 468] on span "purchases 75.0m" at bounding box center [617, 592] width 92 height 10
click at [728, 468] on span "diy 51.3m" at bounding box center [732, 592] width 51 height 10
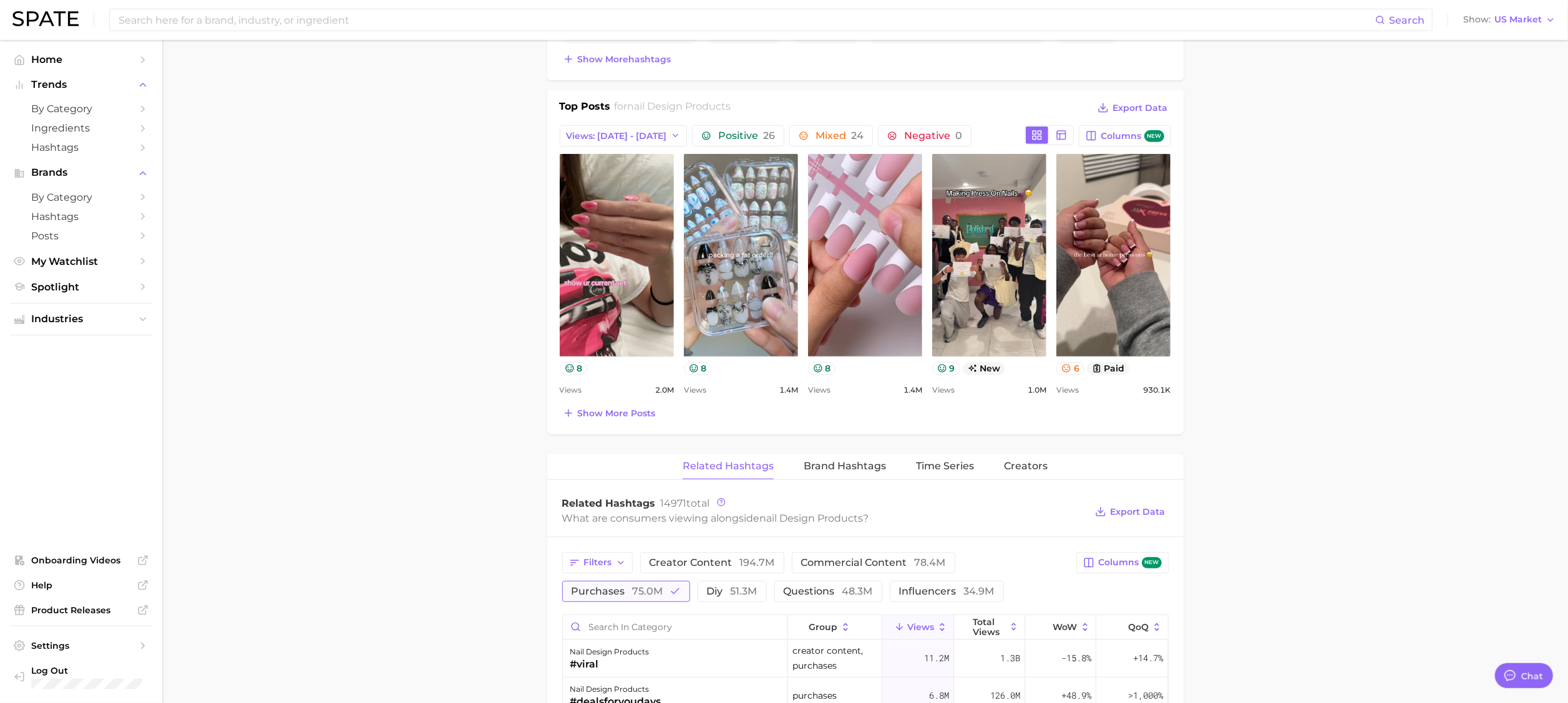
click at [633, 468] on span "75.0m" at bounding box center [648, 591] width 31 height 12
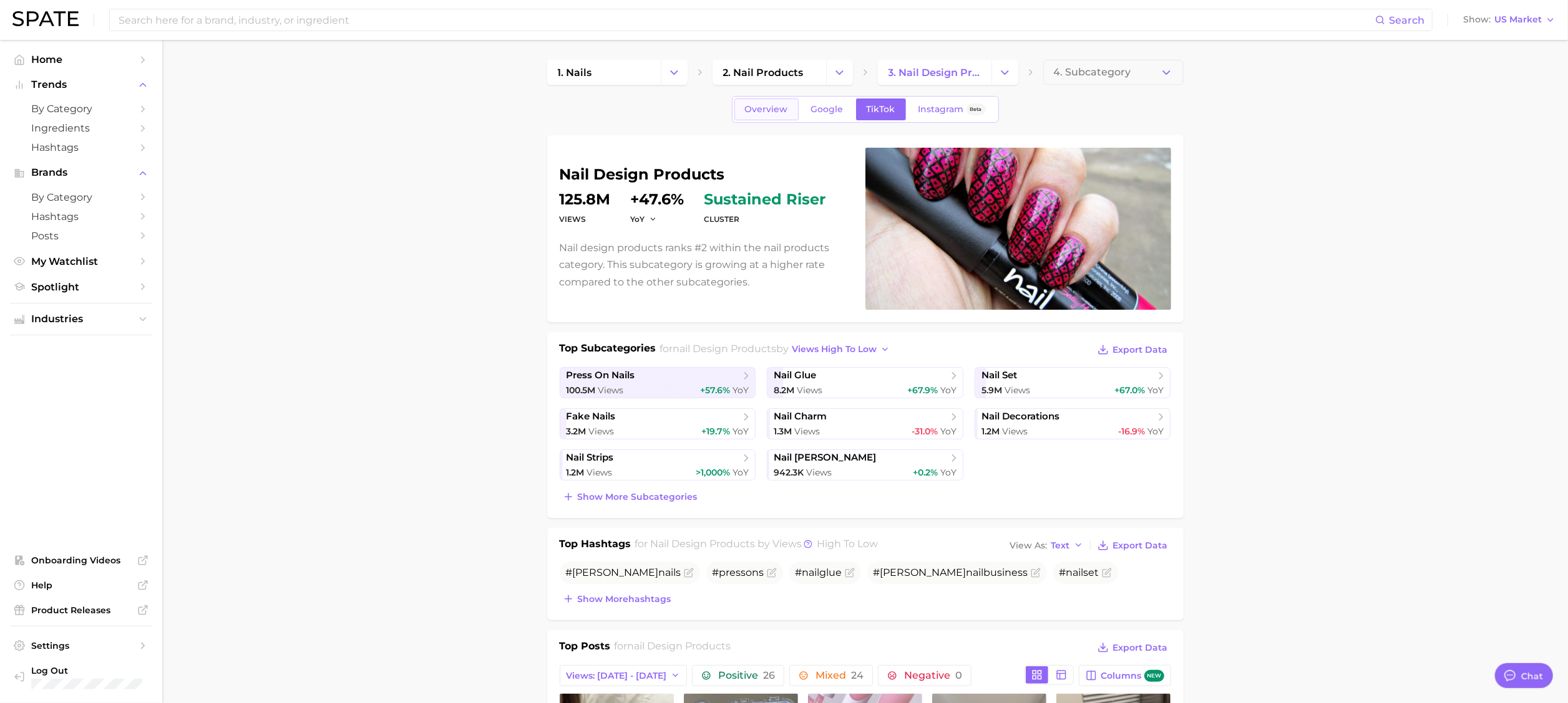
click at [747, 106] on span "Overview" at bounding box center [766, 109] width 43 height 10
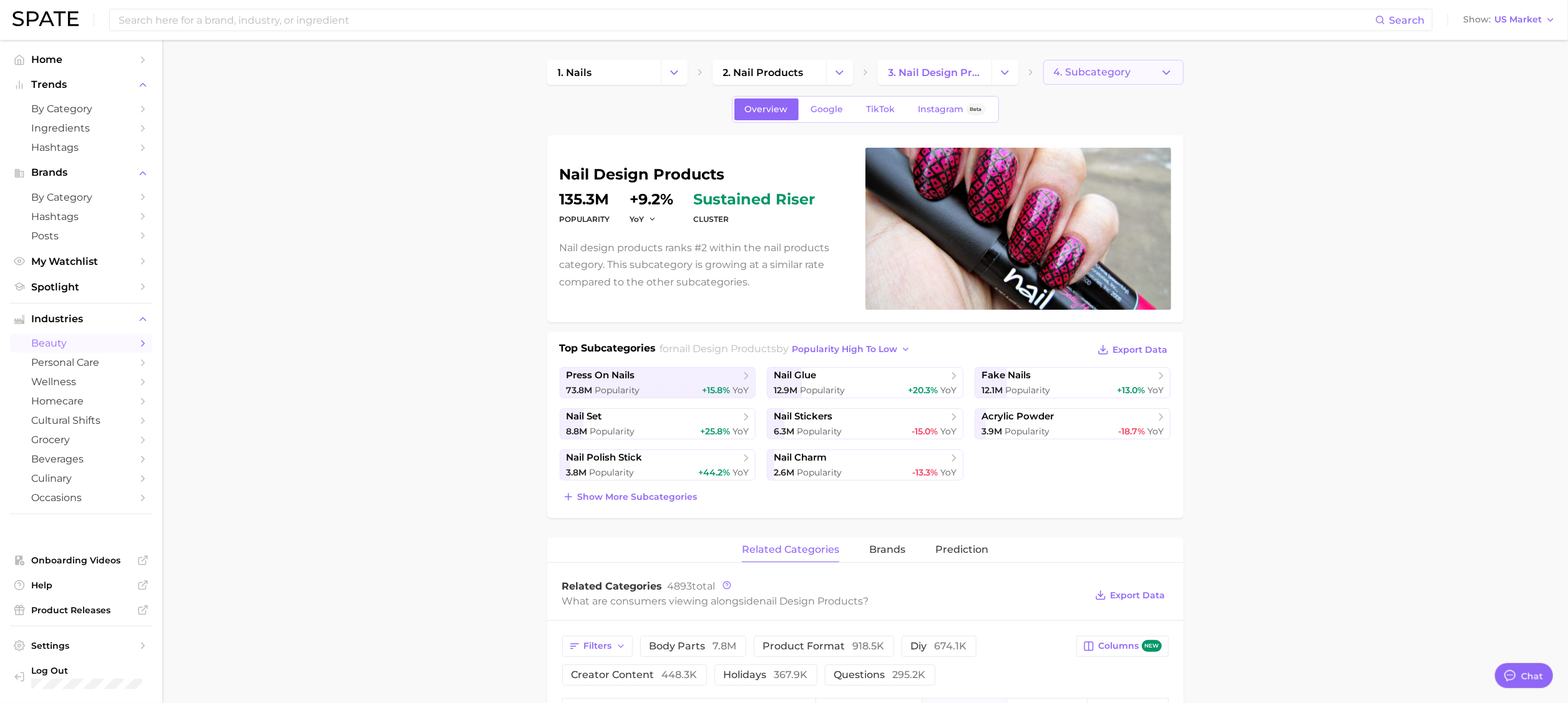
click at [1057, 71] on span "4. Subcategory" at bounding box center [1093, 72] width 77 height 11
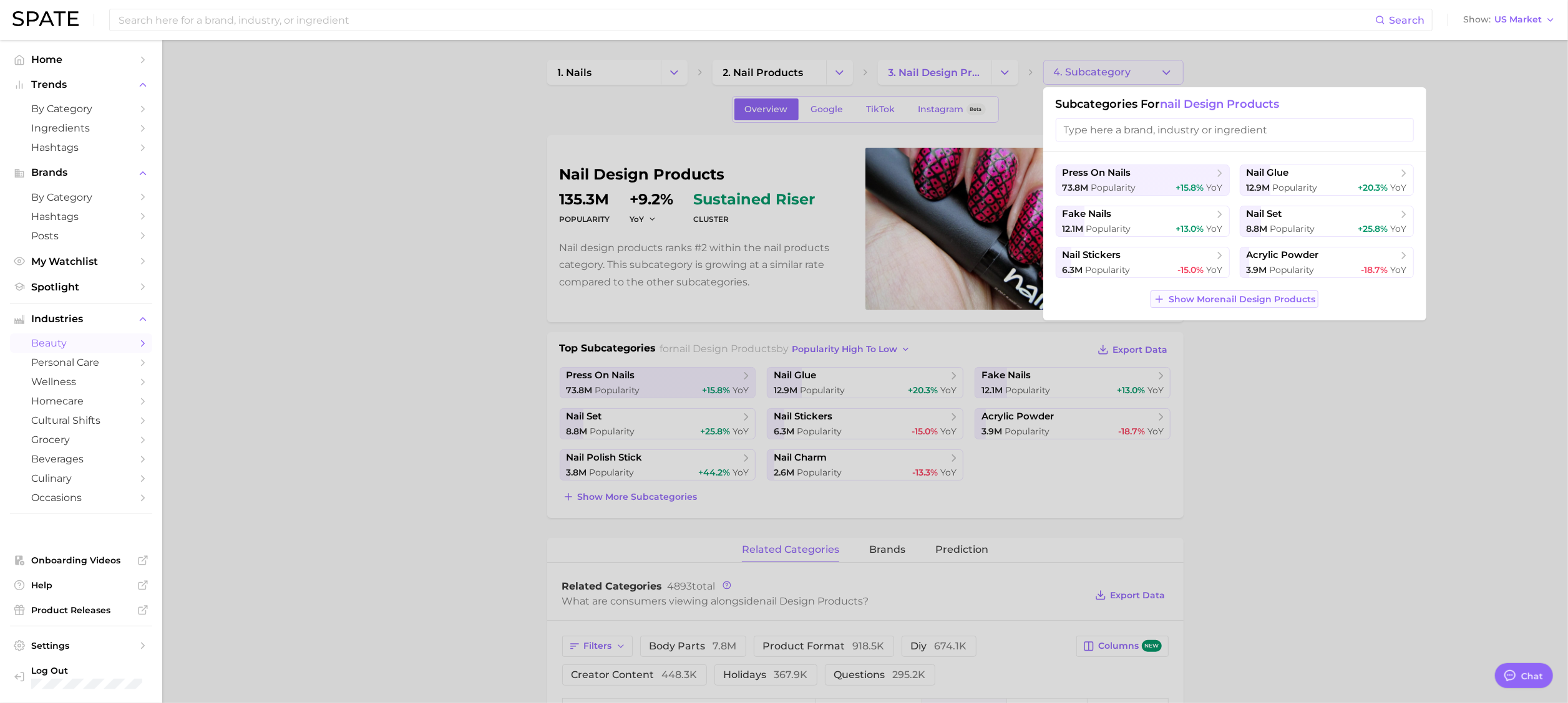
click at [1057, 297] on span "Show More nail design products" at bounding box center [1242, 299] width 146 height 10
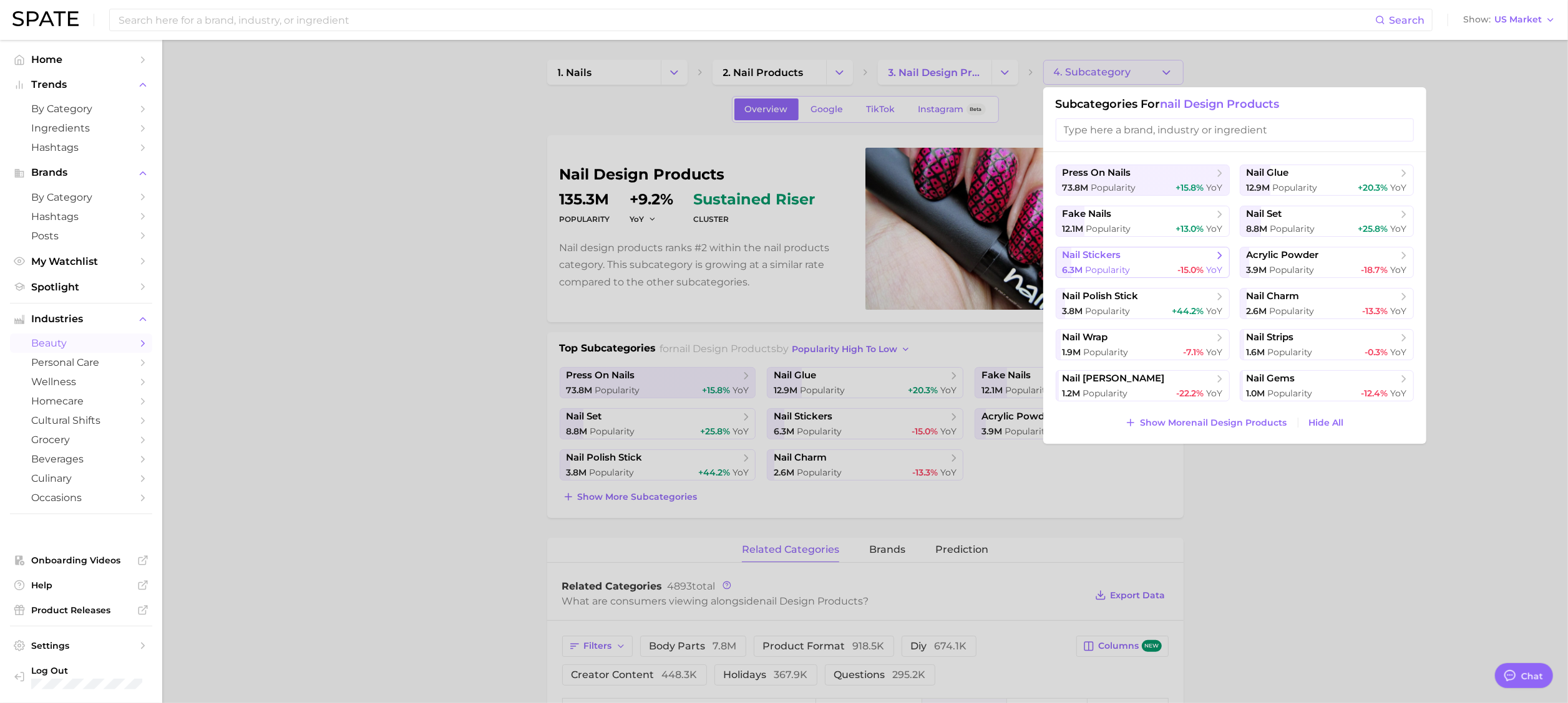
click at [1057, 262] on span "nail stickers" at bounding box center [1138, 256] width 152 height 12
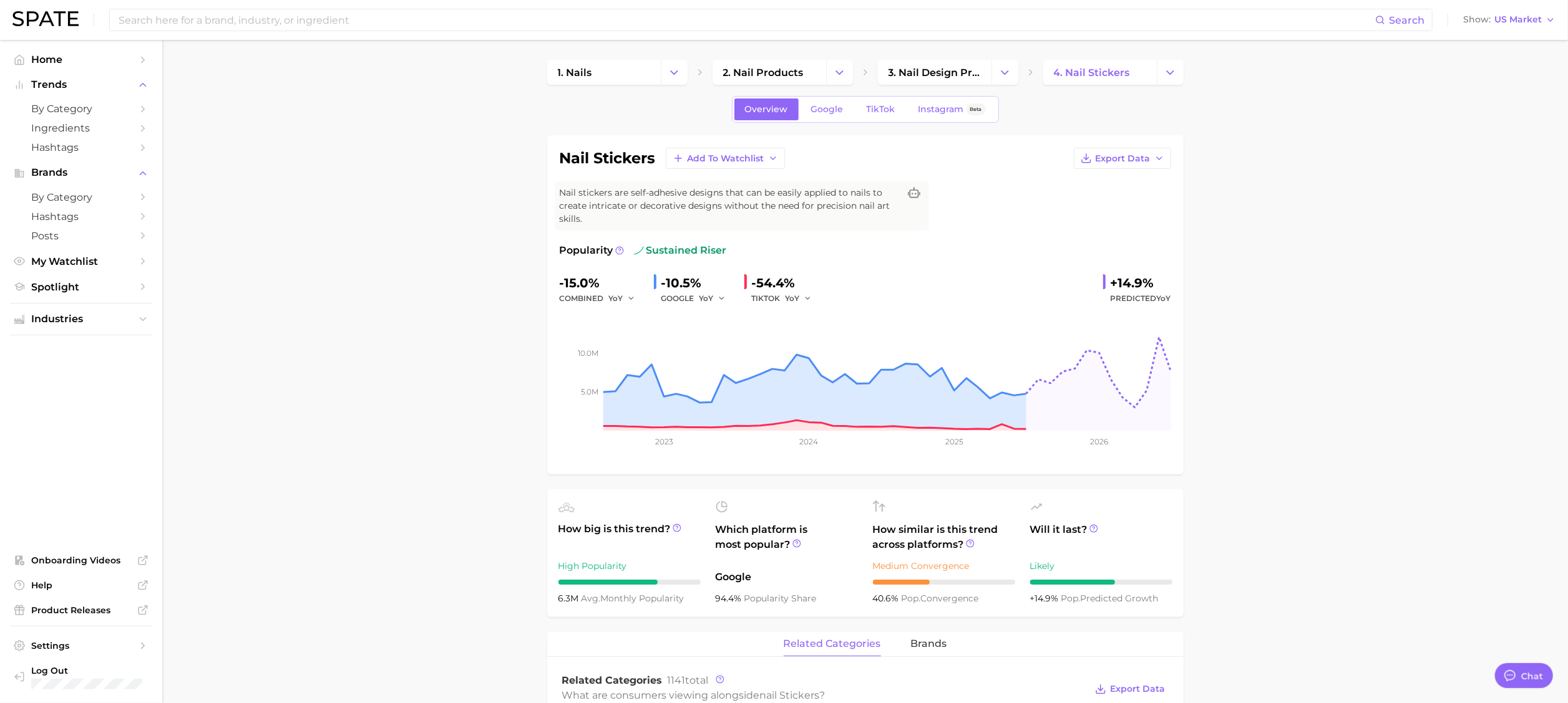
scroll to position [540, 0]
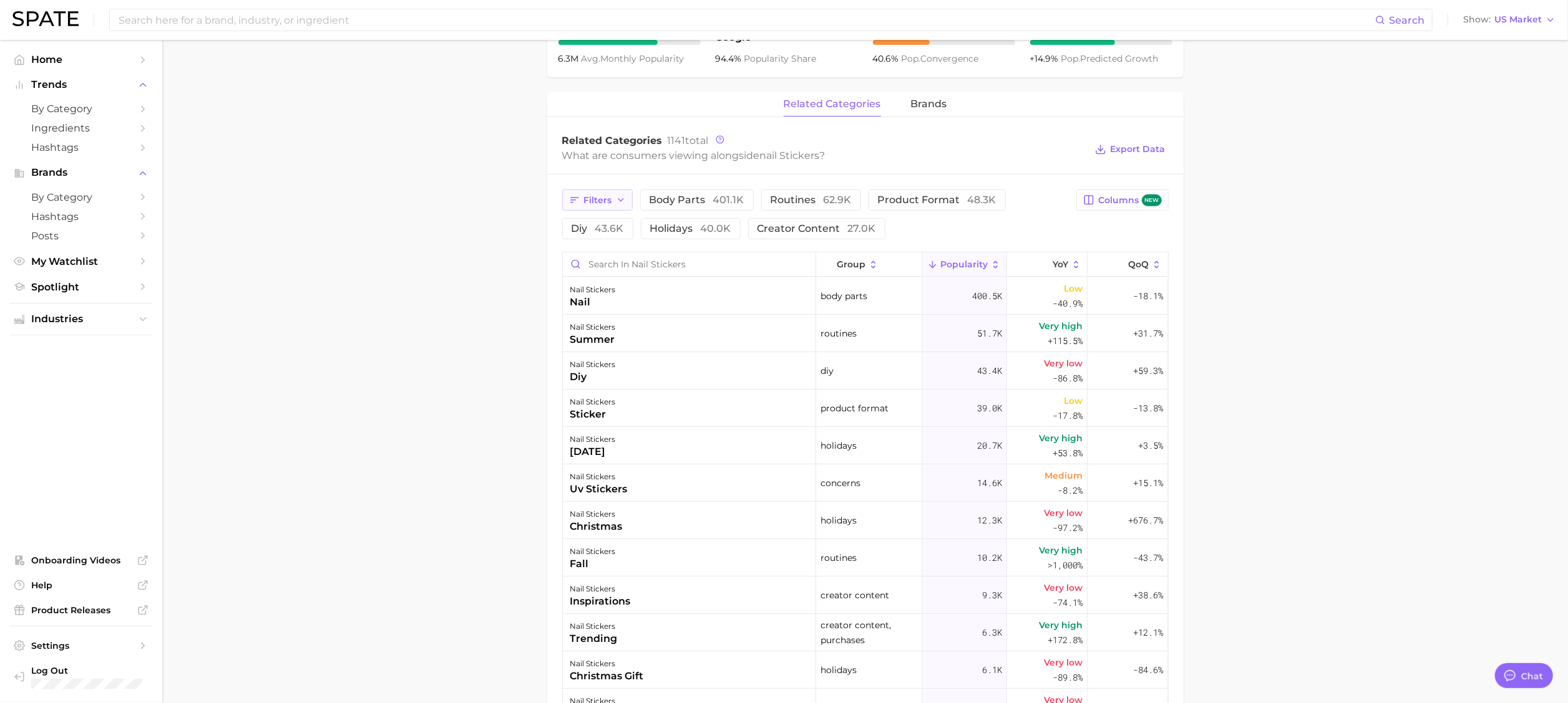
click at [617, 198] on icon "button" at bounding box center [621, 200] width 10 height 10
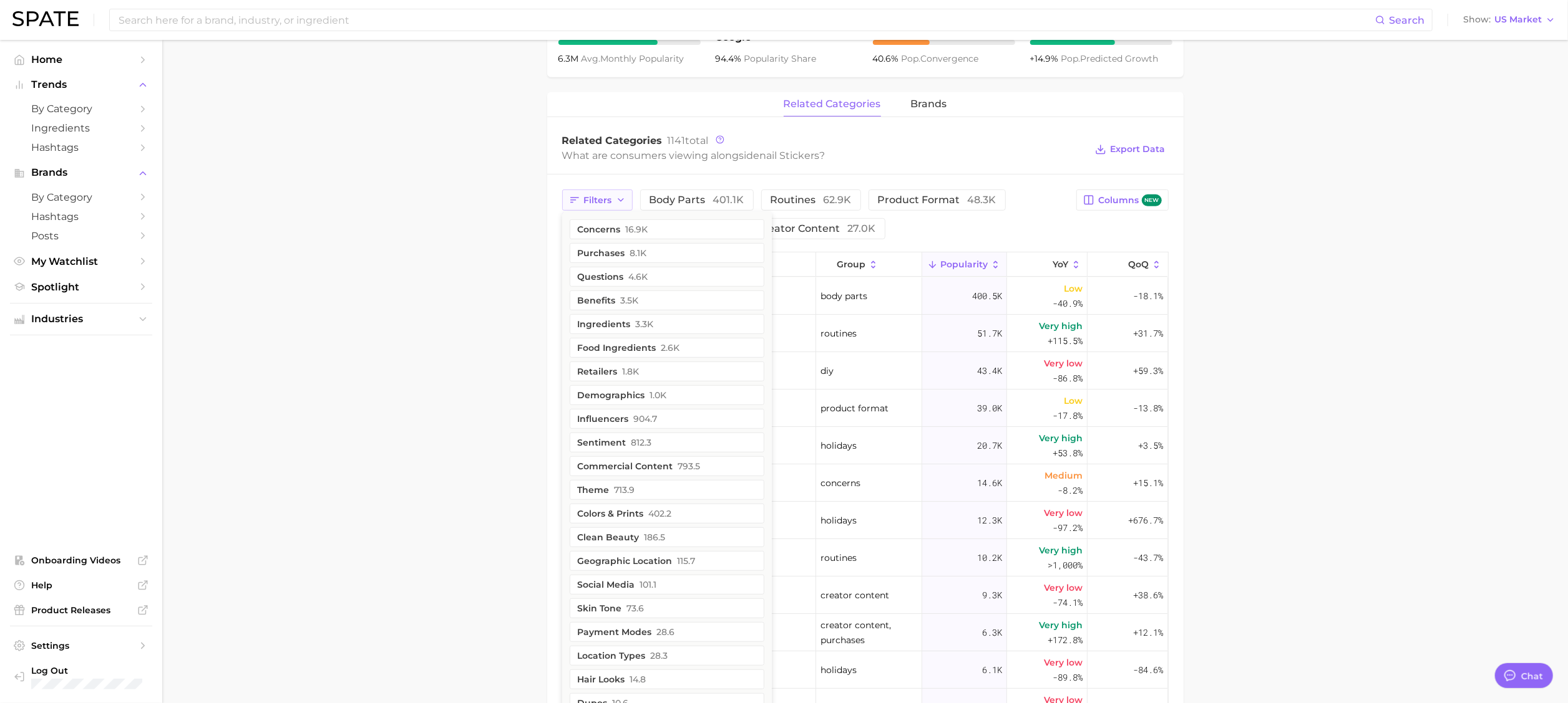
click at [617, 198] on icon "button" at bounding box center [621, 200] width 10 height 10
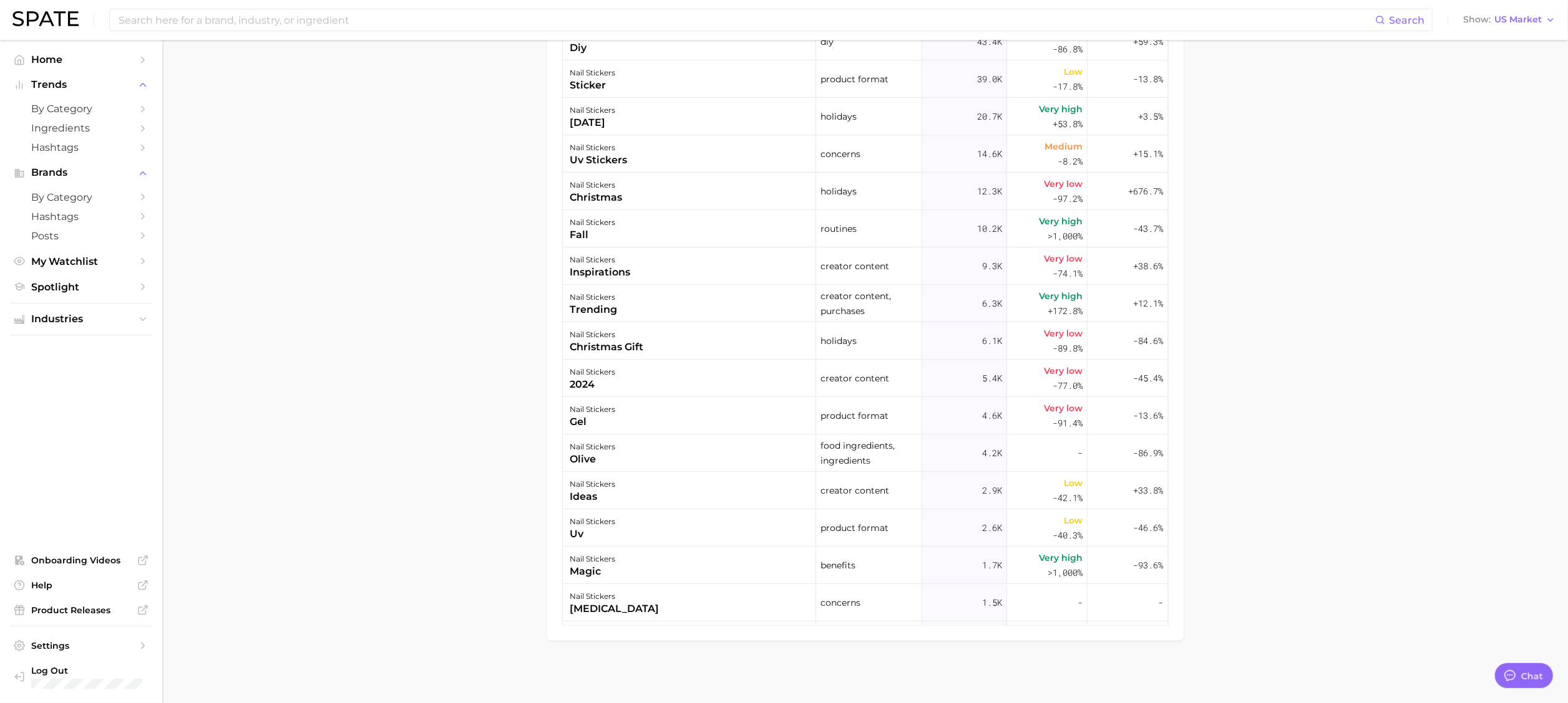
scroll to position [331, 0]
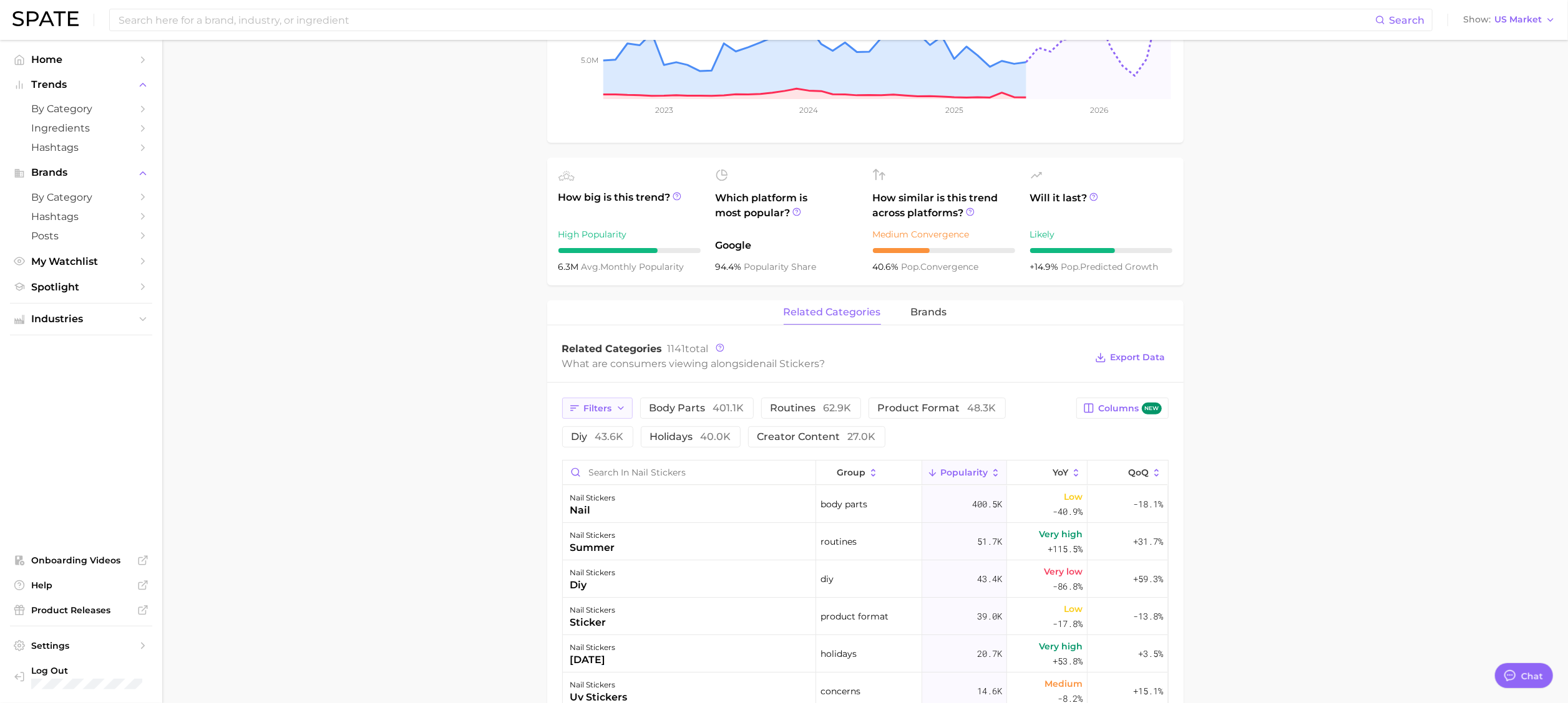
click at [567, 415] on button "Filters" at bounding box center [598, 408] width 71 height 22
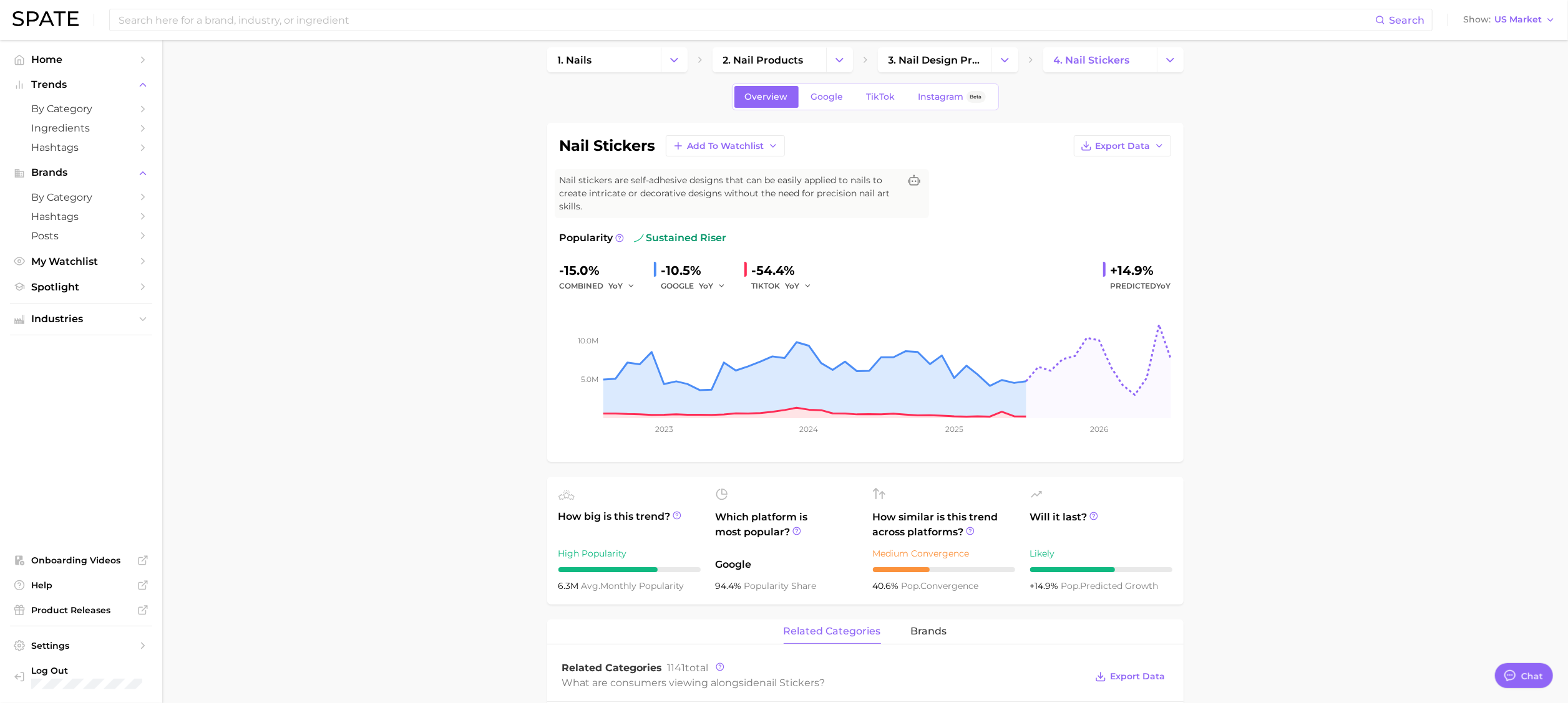
scroll to position [0, 0]
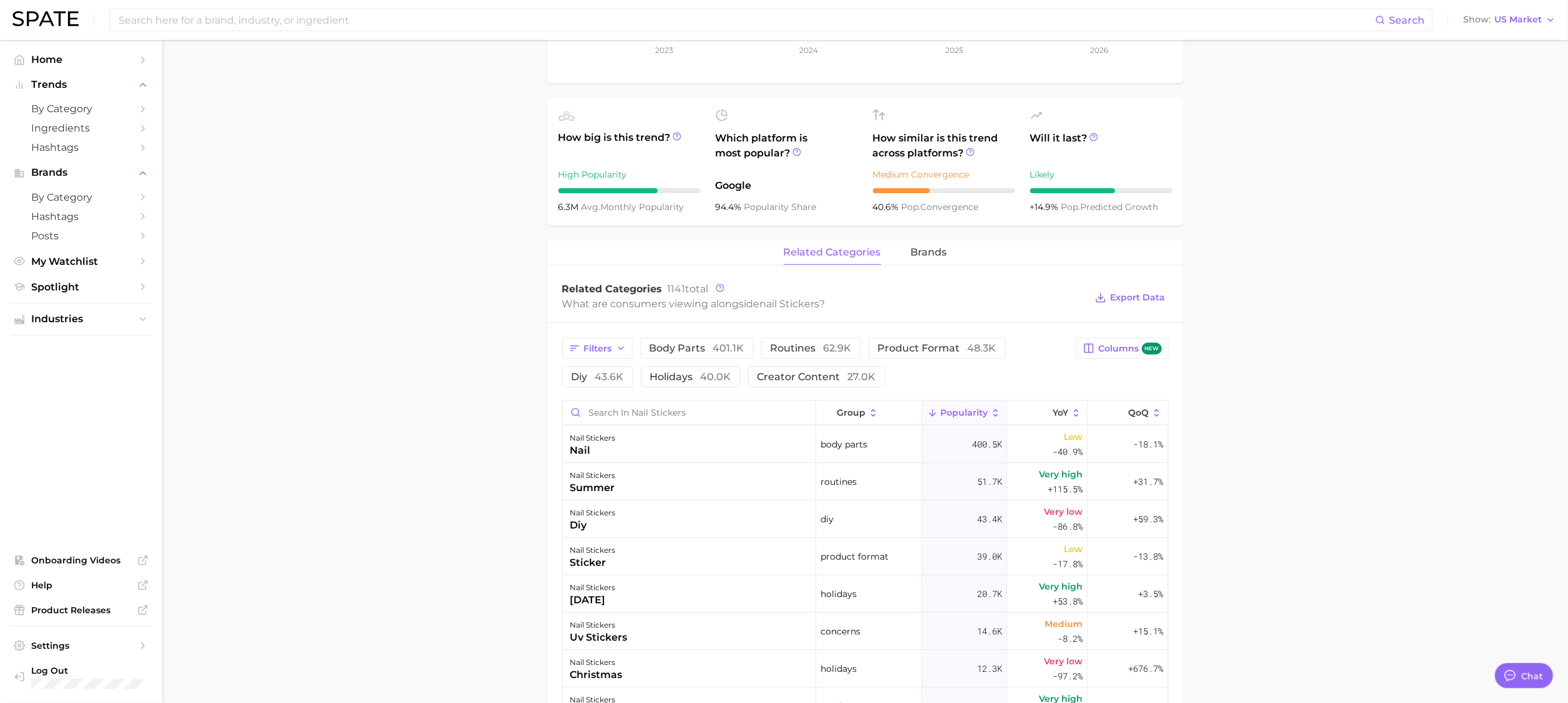
click at [950, 244] on div "related categories brands" at bounding box center [865, 253] width 636 height 25
click at [932, 260] on button "brands" at bounding box center [929, 253] width 36 height 24
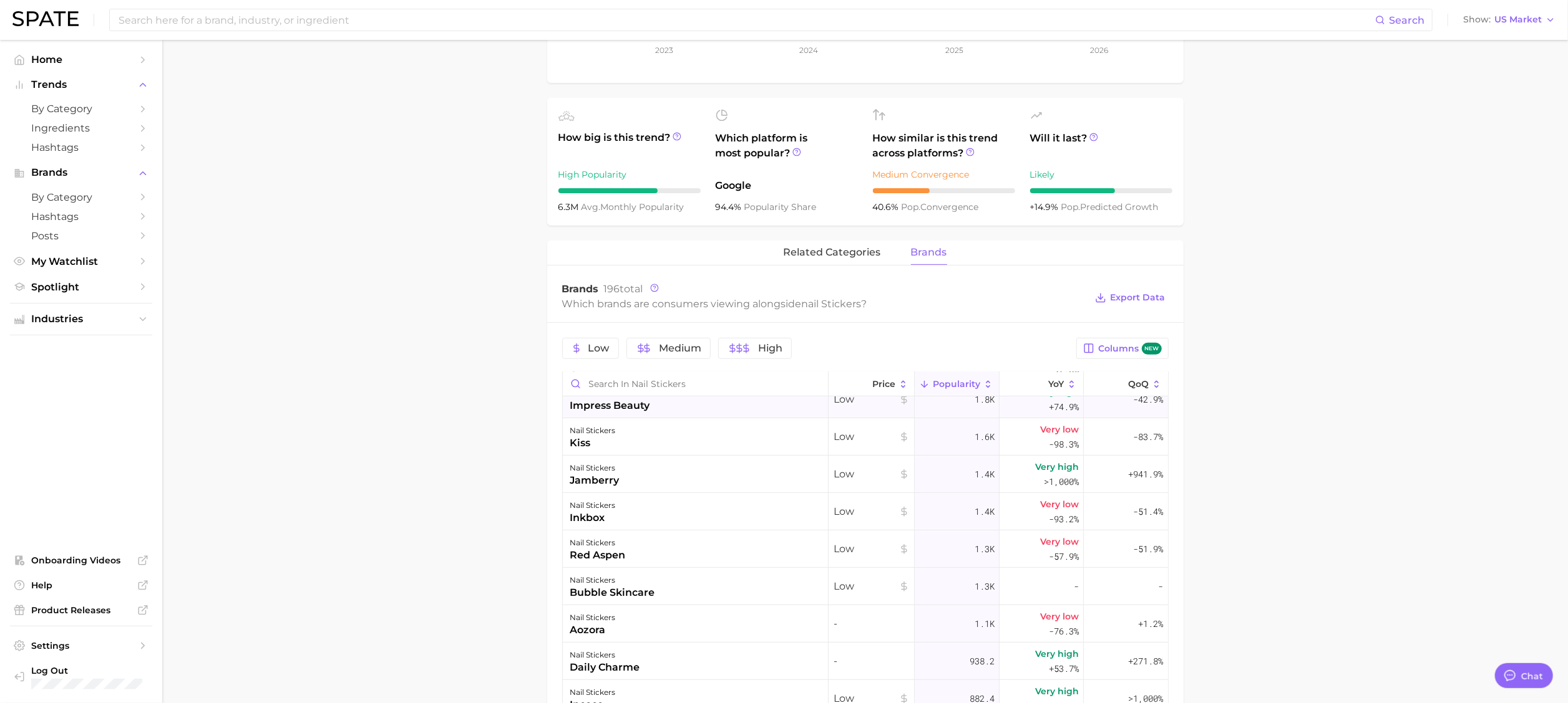
scroll to position [0, 0]
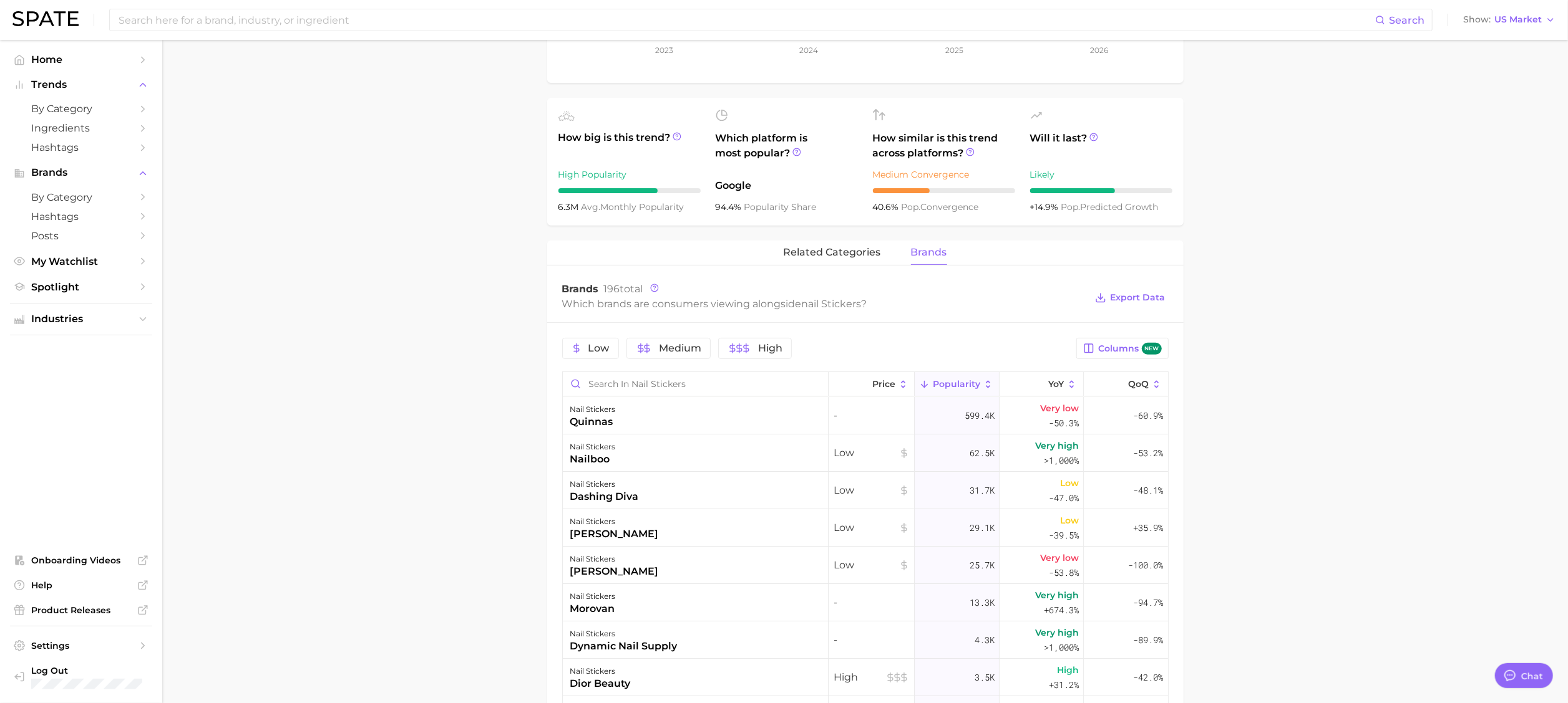
click at [475, 252] on main "1. nails 2. nail products 3. nail design products 4. nail stickers Overview Goo…" at bounding box center [865, 400] width 1405 height 1504
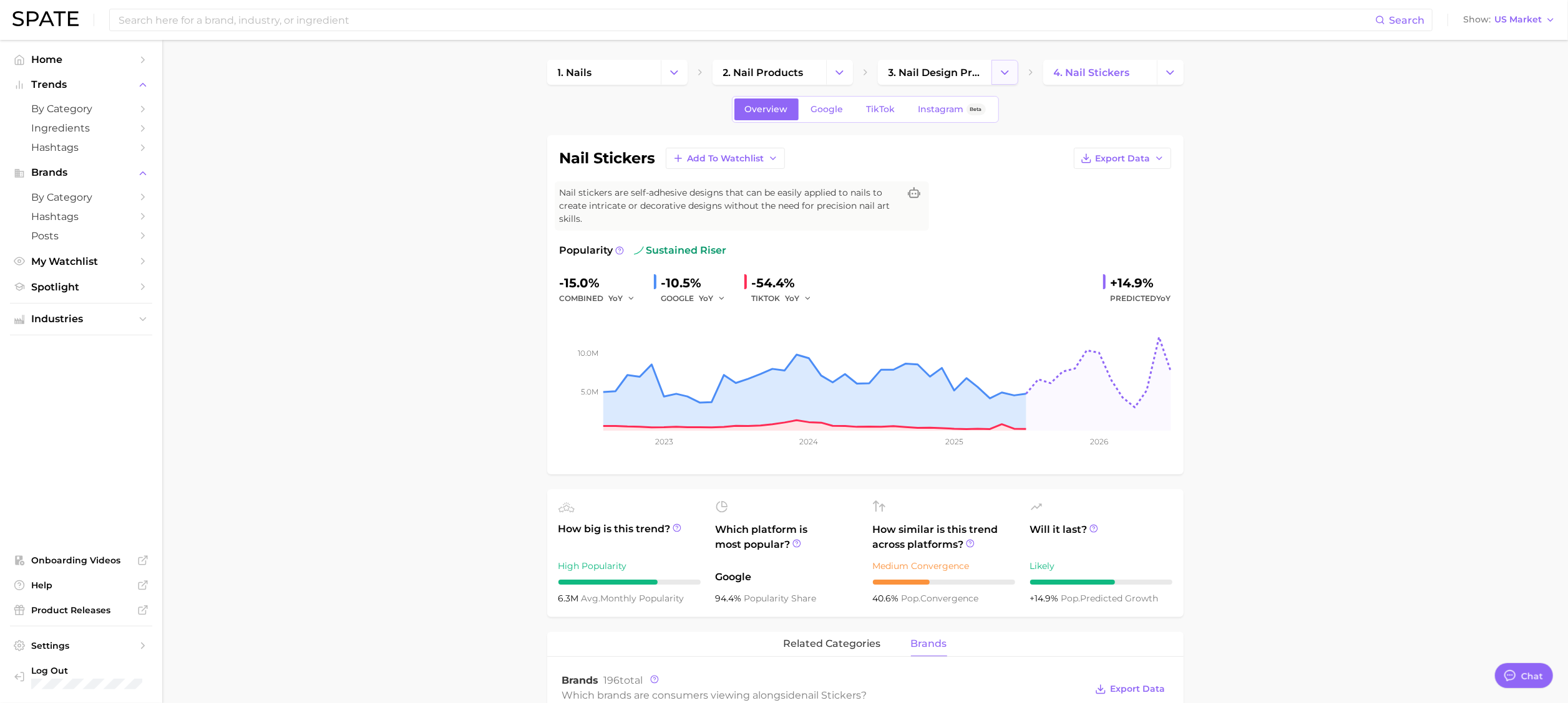
click at [996, 70] on button "Change Category" at bounding box center [1004, 72] width 27 height 25
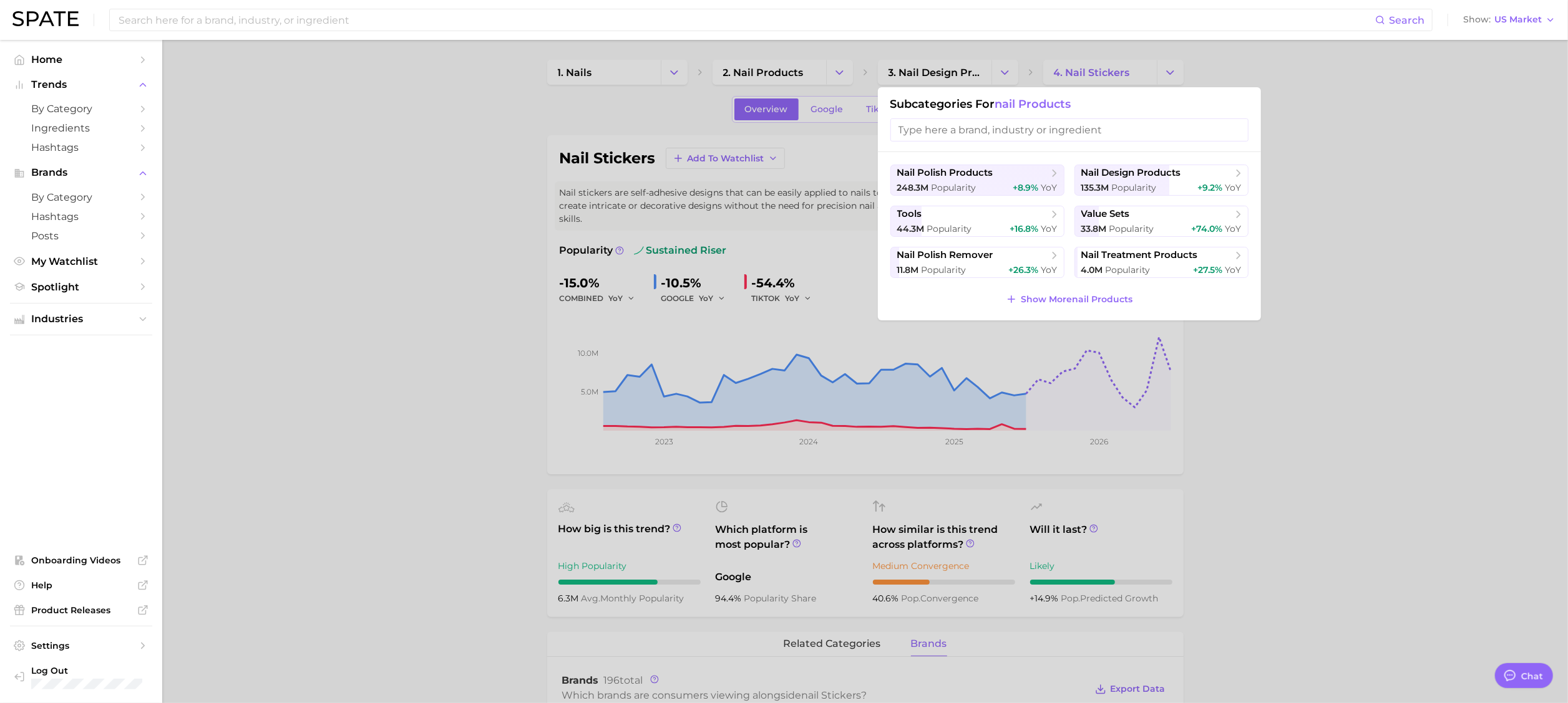
click at [765, 61] on div at bounding box center [784, 351] width 1568 height 703
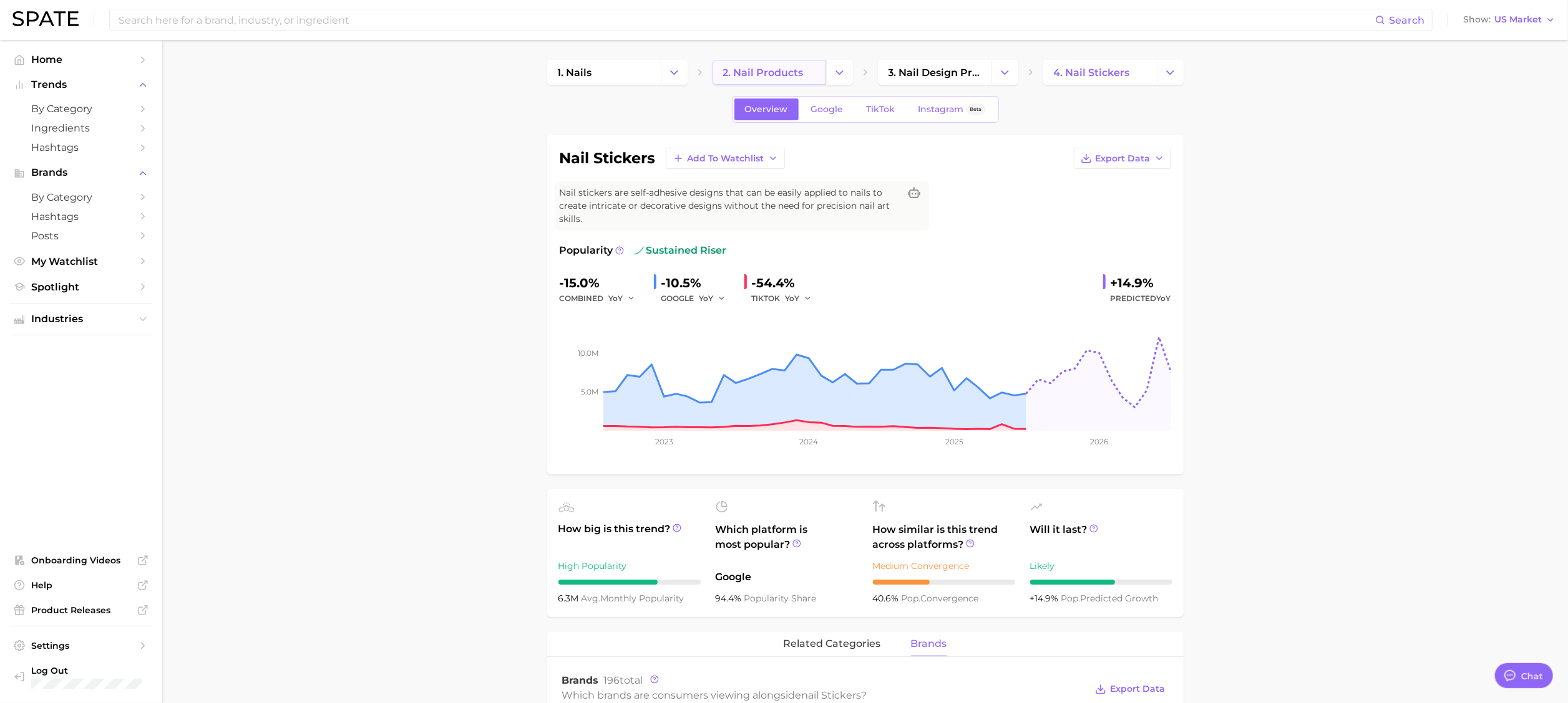
click at [782, 72] on span "2. nail products" at bounding box center [763, 73] width 80 height 12
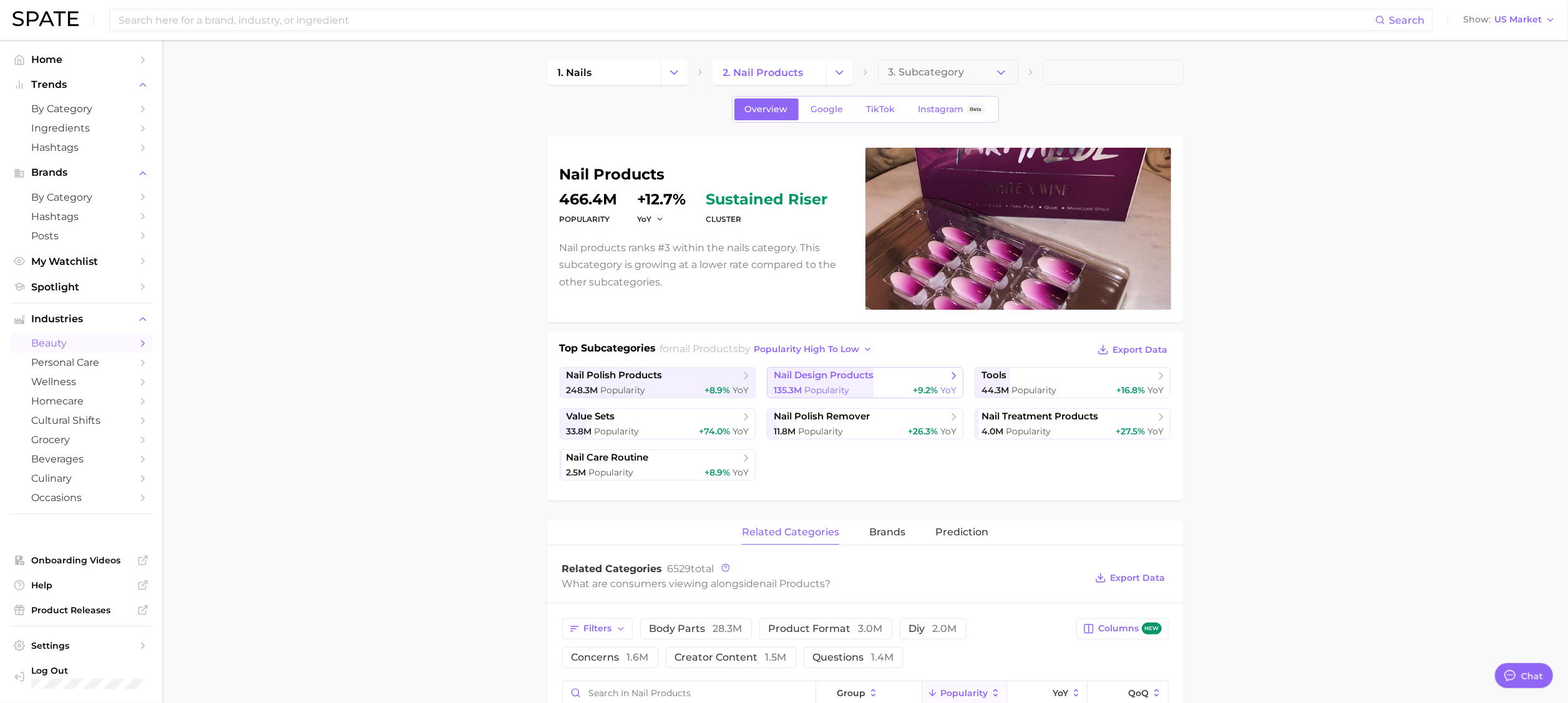
click at [853, 381] on span "nail design products" at bounding box center [823, 376] width 100 height 12
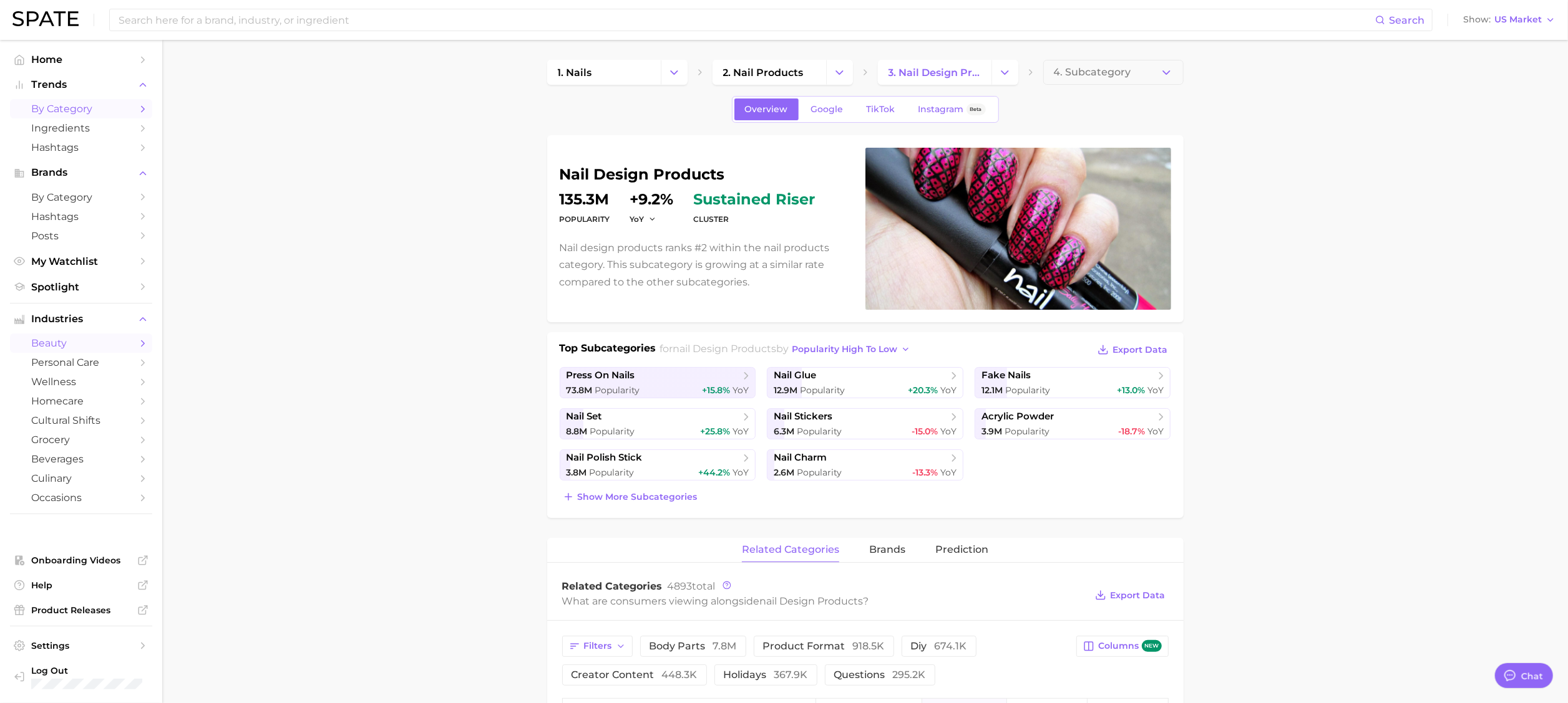
click at [66, 110] on span "by Category" at bounding box center [81, 109] width 100 height 12
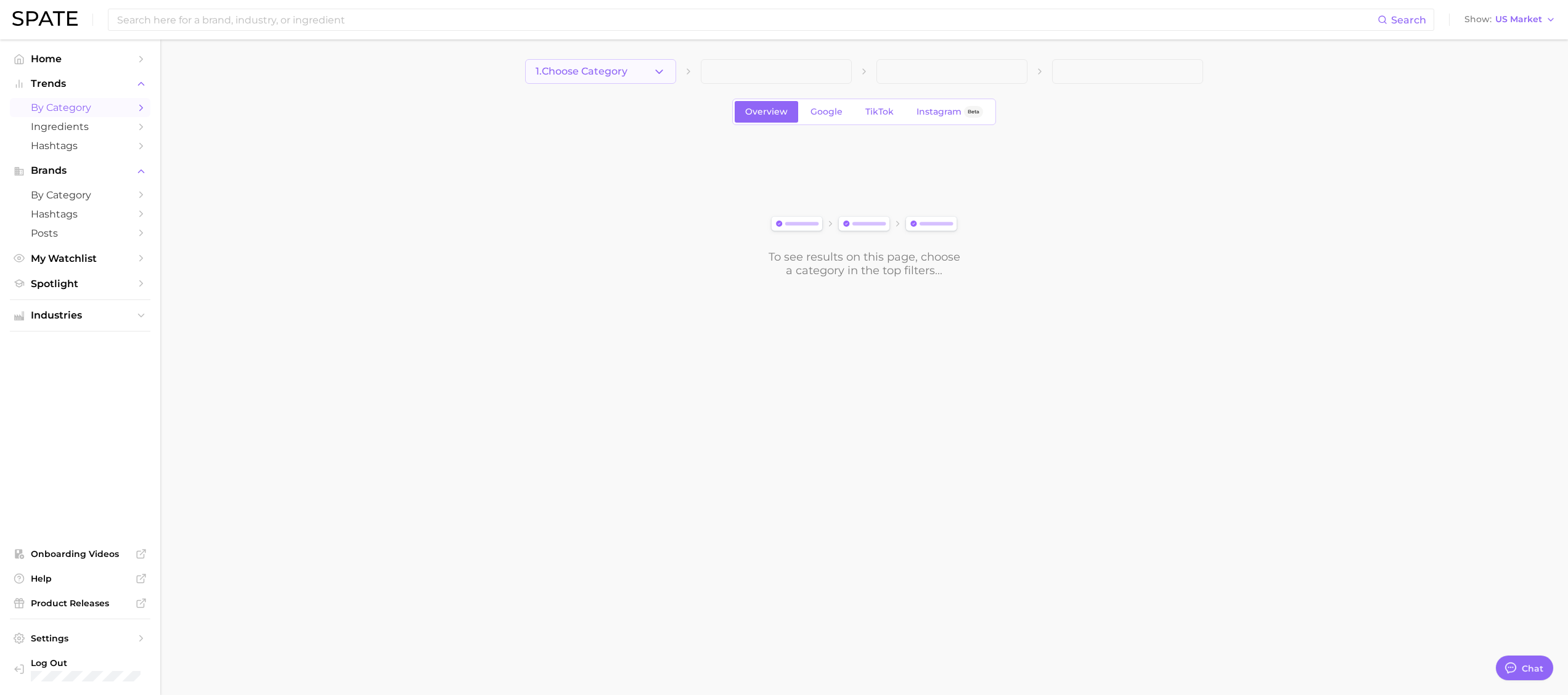
click at [653, 72] on icon "button" at bounding box center [659, 71] width 13 height 13
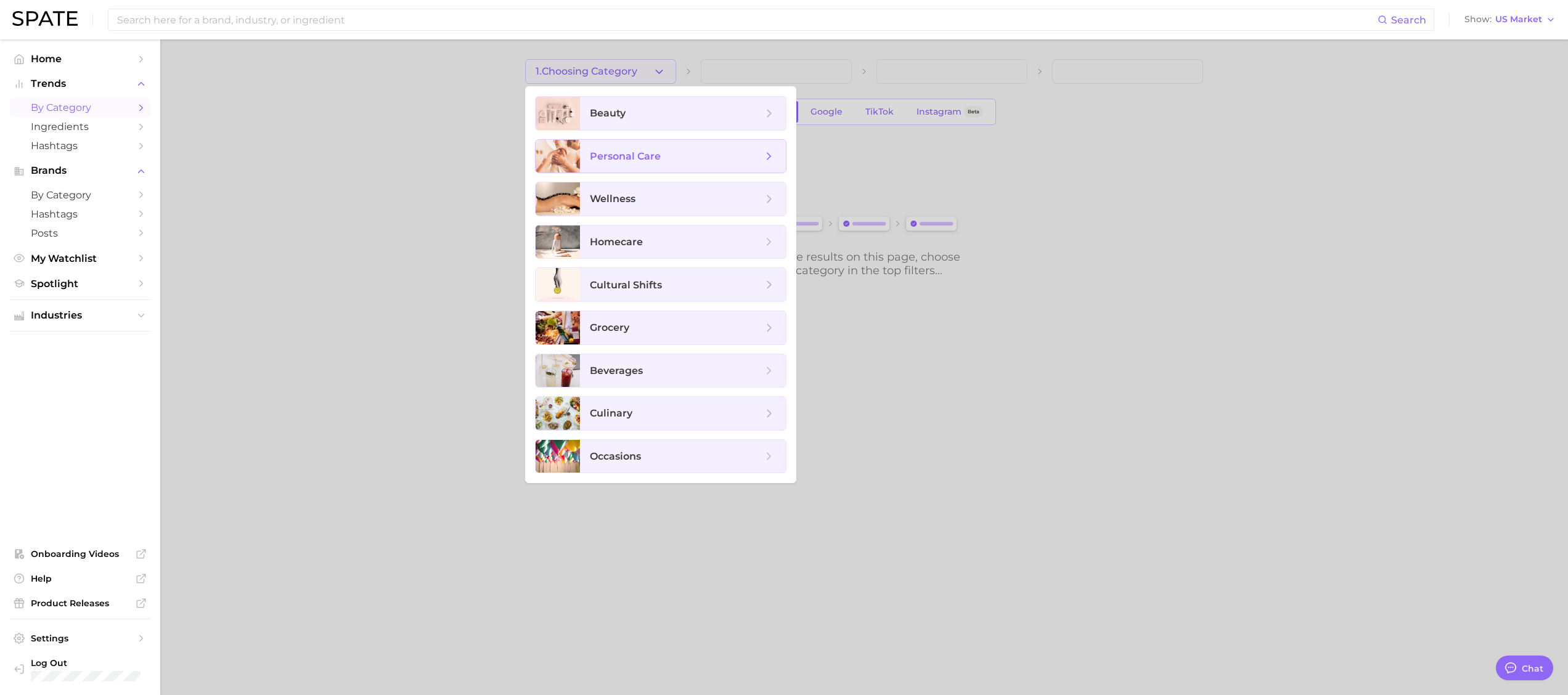
click at [646, 162] on span "personal care" at bounding box center [624, 157] width 71 height 12
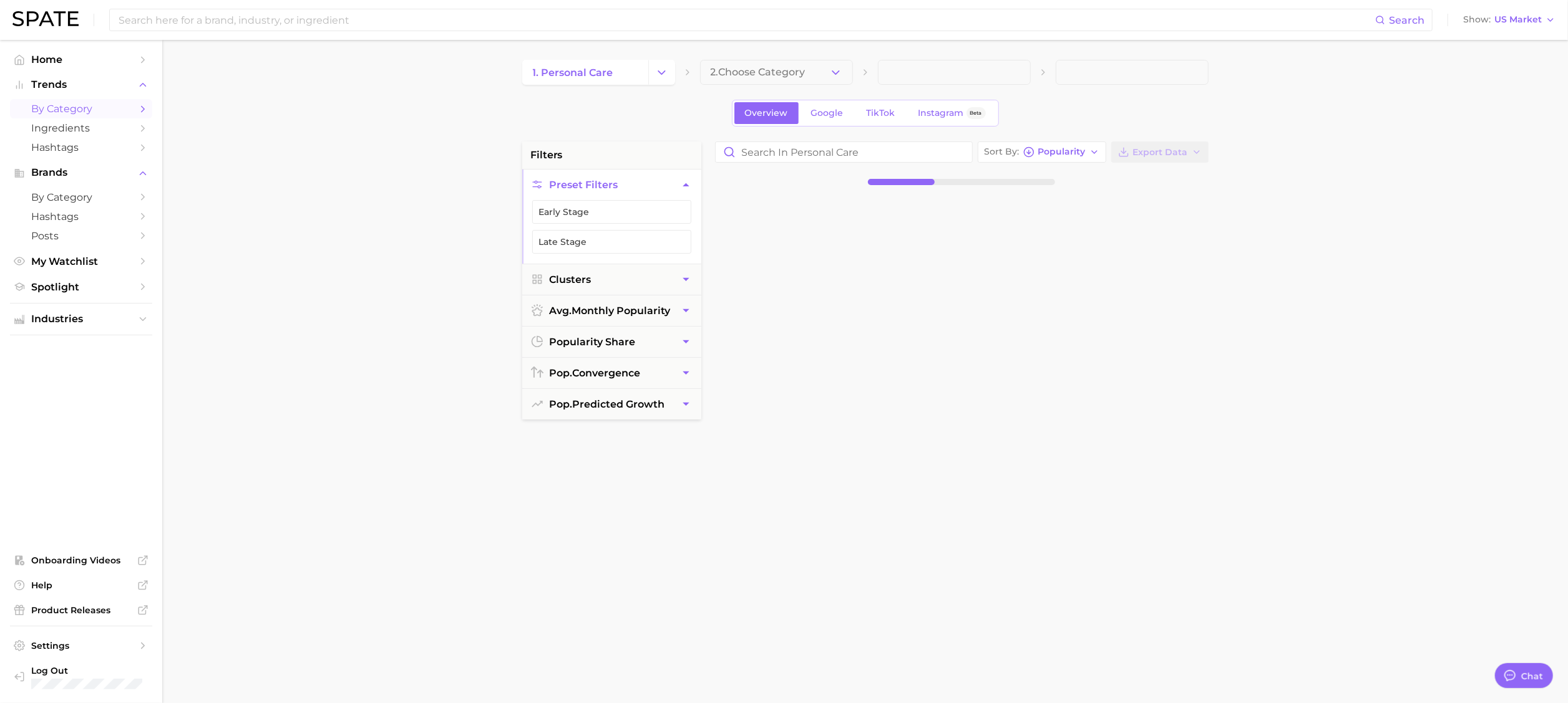
click at [756, 72] on span "2. Choose Category" at bounding box center [758, 72] width 95 height 11
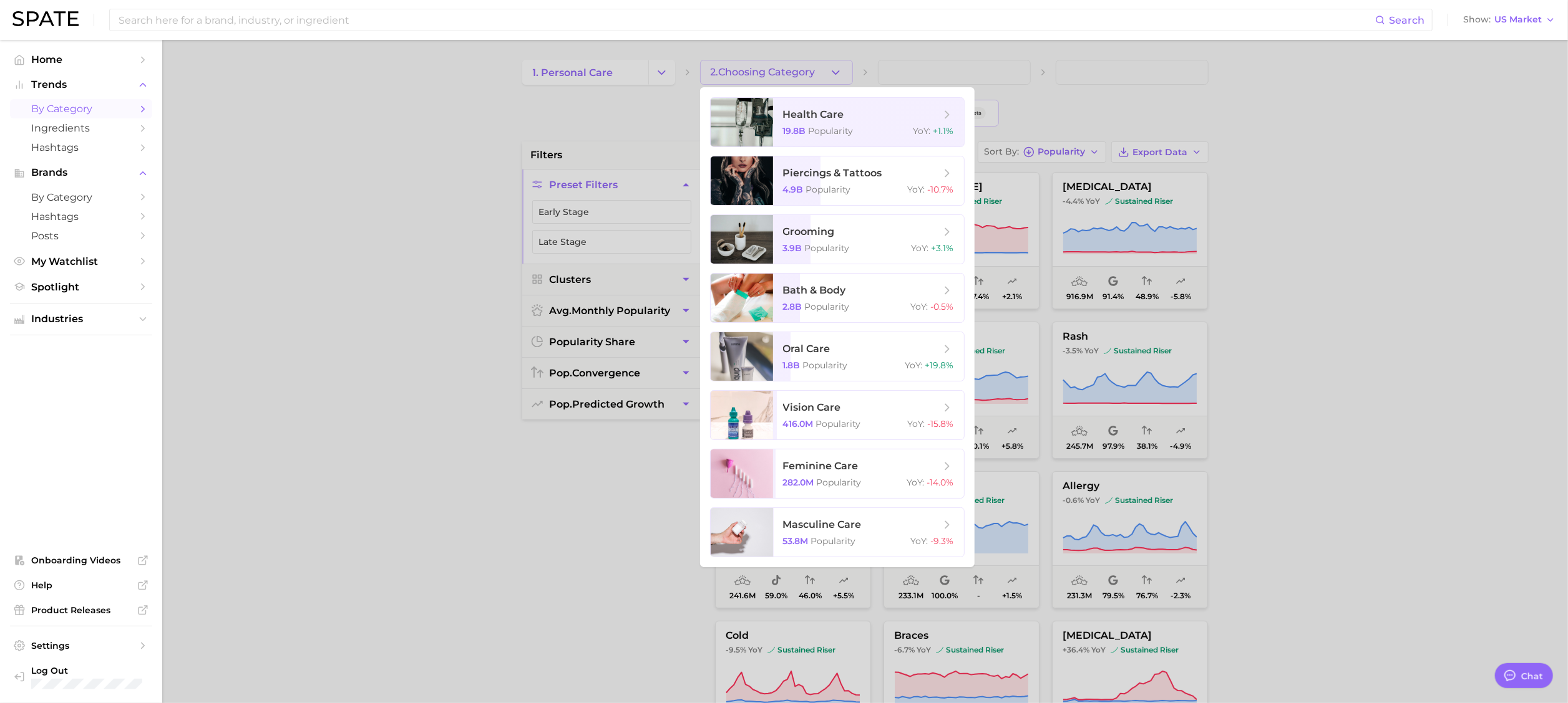
click at [624, 76] on div at bounding box center [784, 351] width 1568 height 703
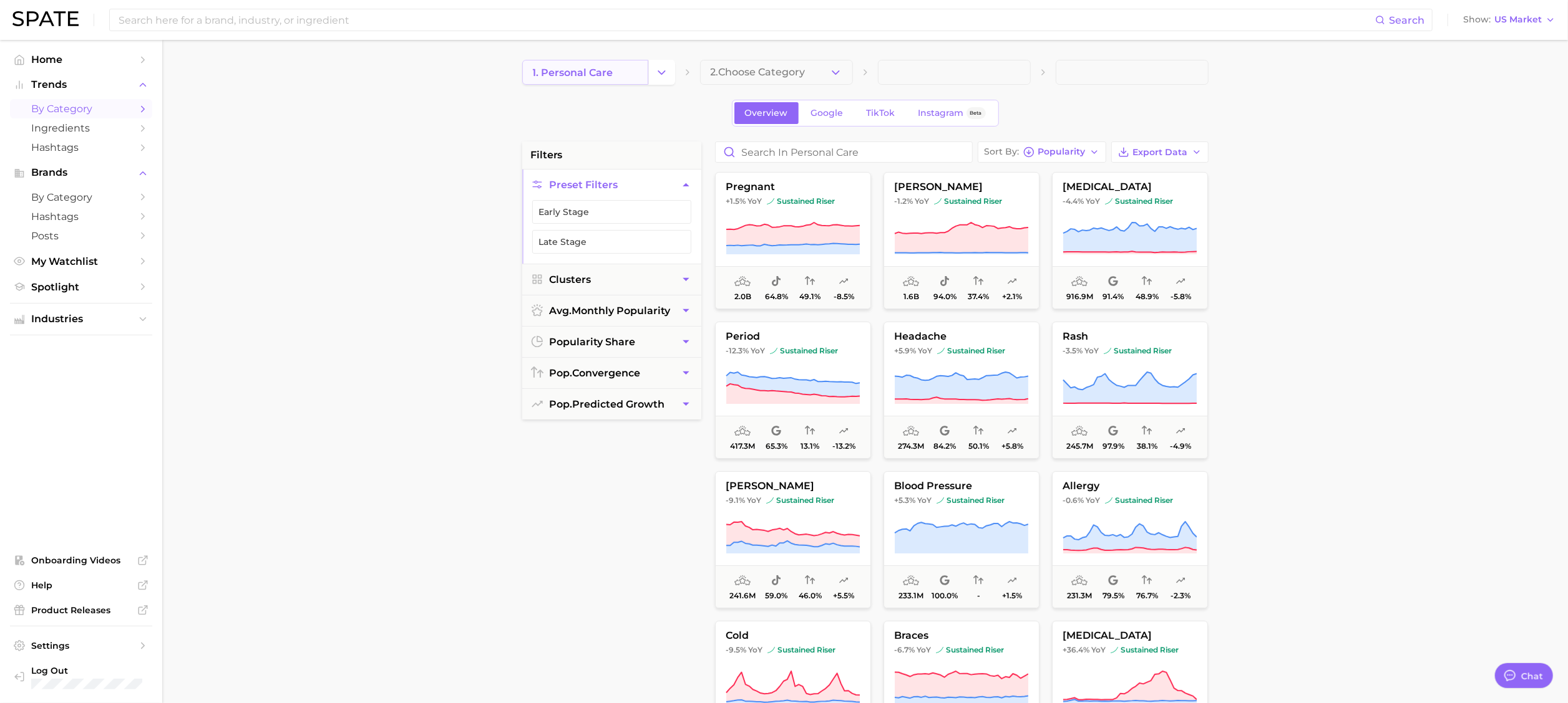
click at [625, 76] on link "1. personal care" at bounding box center [585, 72] width 126 height 25
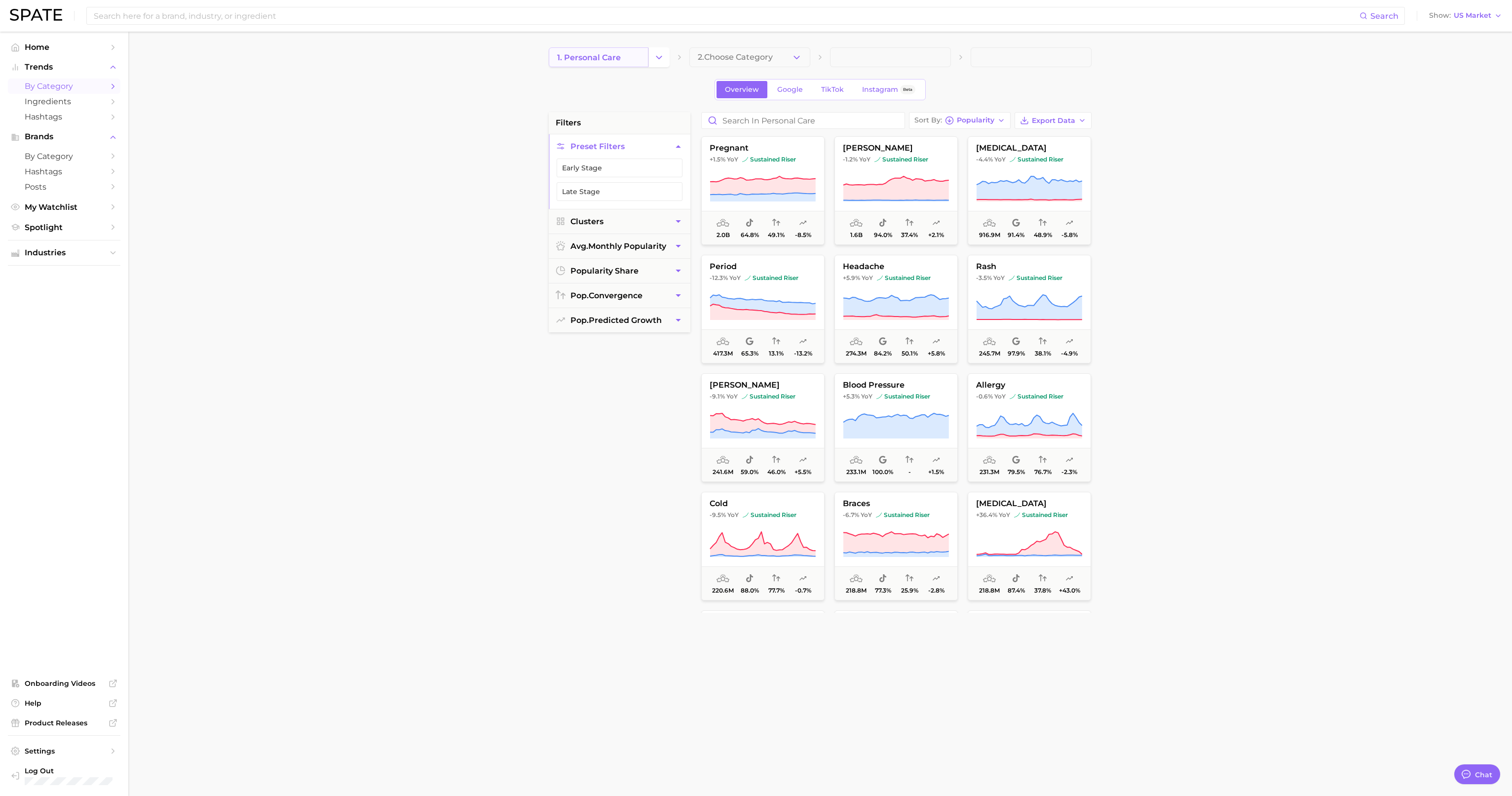
type textarea "x"
